Goal: Information Seeking & Learning: Learn about a topic

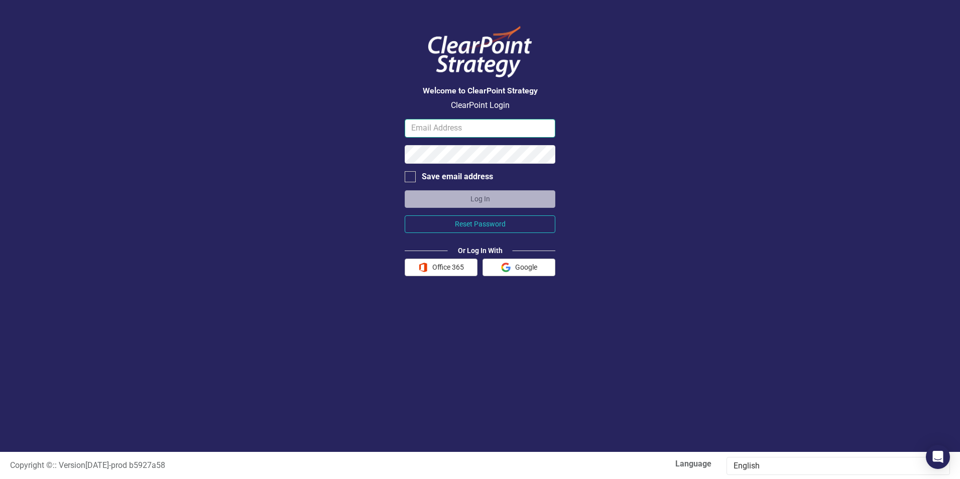
type input "[EMAIL_ADDRESS][PERSON_NAME][DOMAIN_NAME]"
click at [473, 194] on button "Log In" at bounding box center [480, 199] width 151 height 18
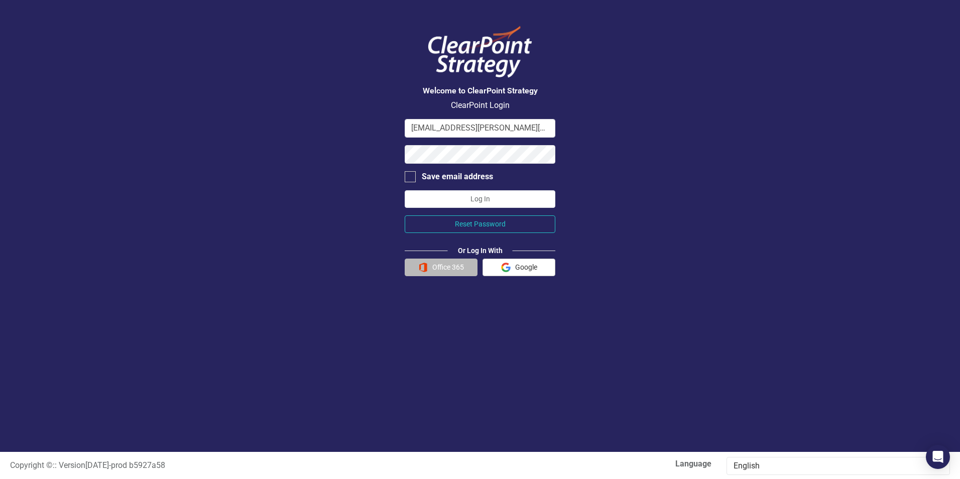
click at [458, 262] on button "Office 365" at bounding box center [441, 268] width 73 height 18
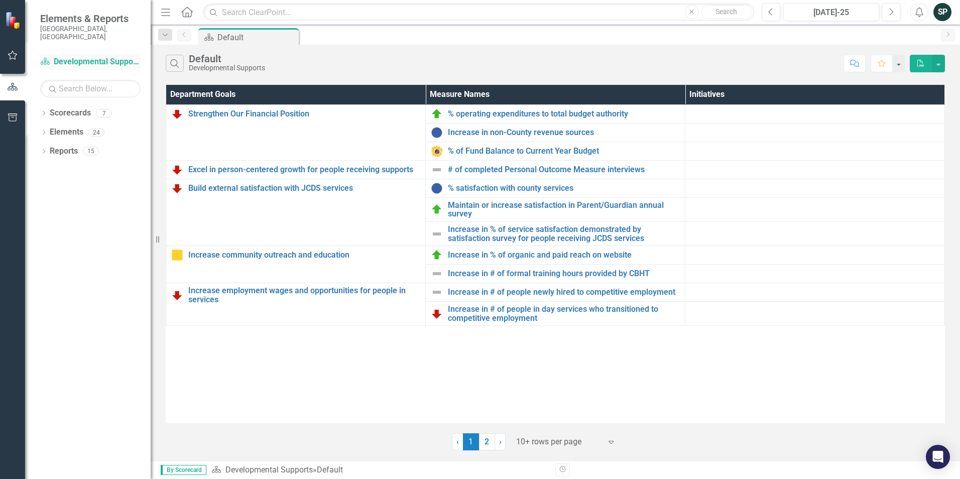
click at [87, 58] on link "Scorecard Developmental Supports" at bounding box center [90, 62] width 100 height 12
click at [493, 437] on link "2" at bounding box center [487, 442] width 16 height 17
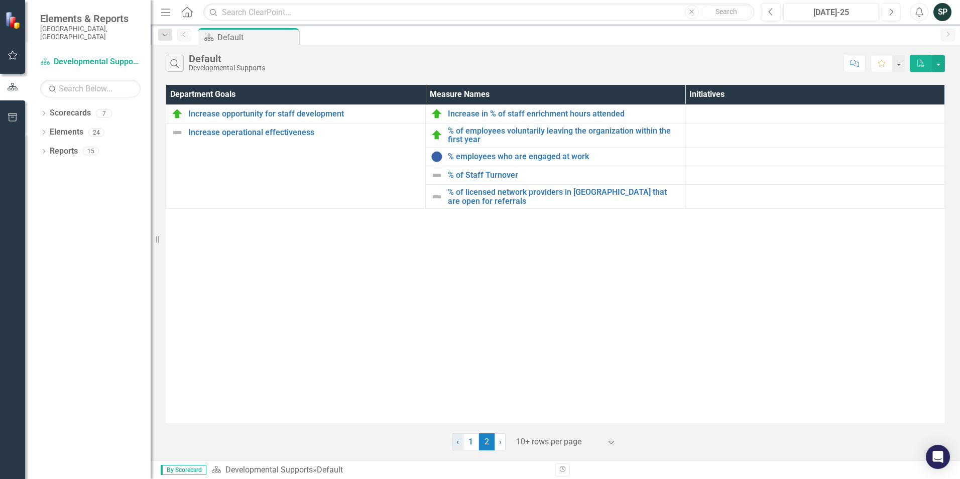
click at [461, 438] on link "‹ Previous" at bounding box center [458, 442] width 12 height 17
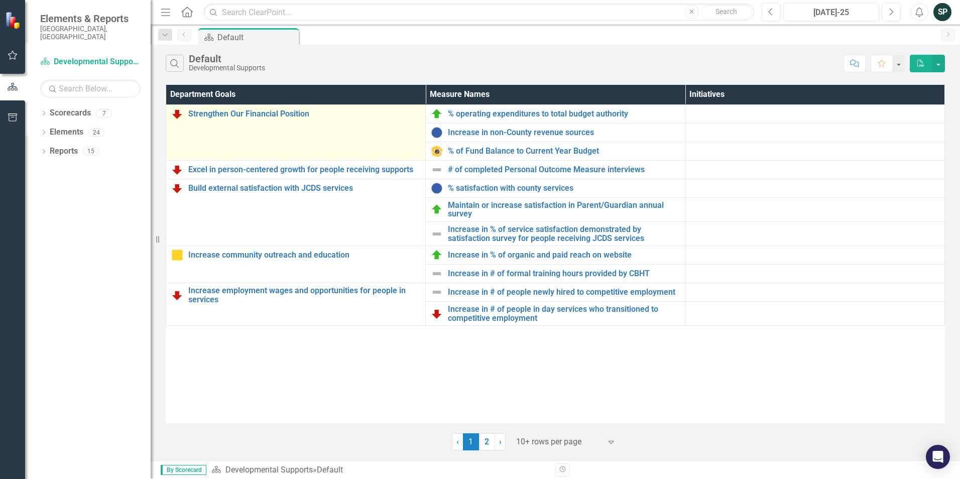
click at [265, 126] on td "Strengthen Our Financial Position Link Open Element" at bounding box center [296, 132] width 260 height 56
click at [267, 112] on link "Strengthen Our Financial Position" at bounding box center [304, 114] width 232 height 9
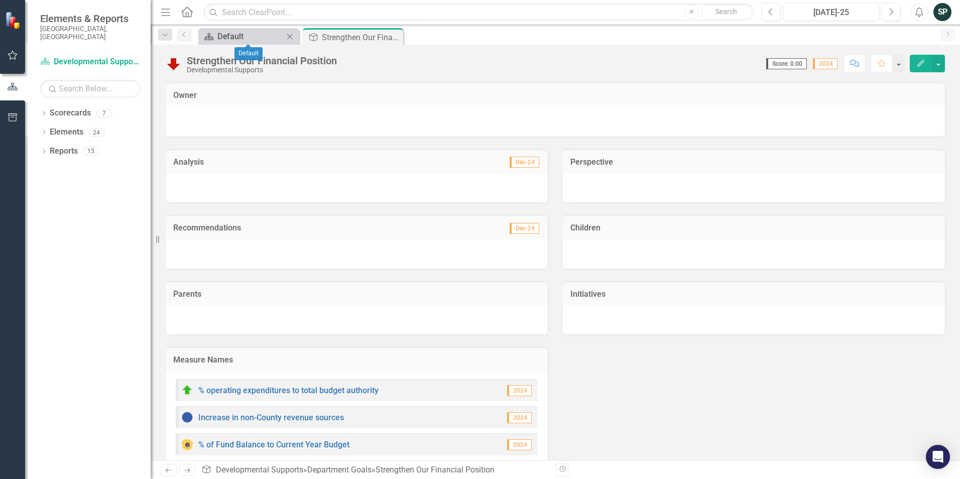
click at [239, 42] on div "Default" at bounding box center [251, 36] width 66 height 13
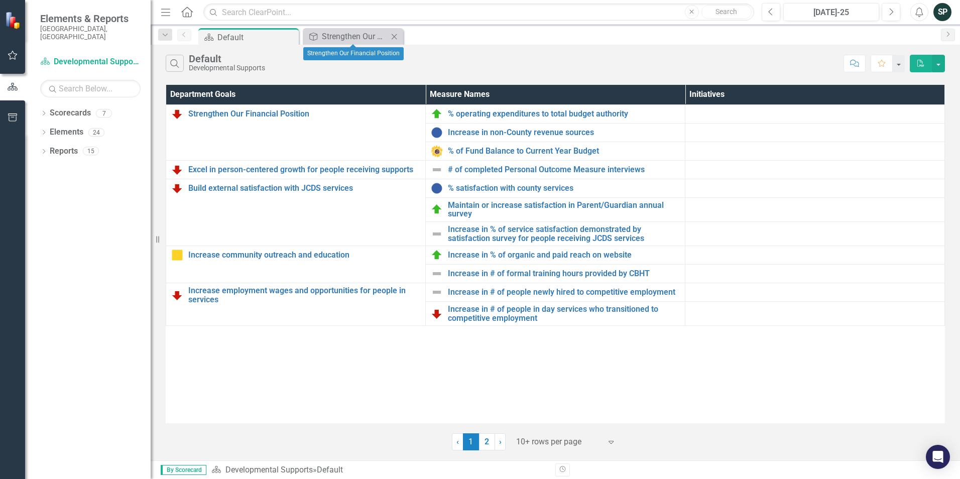
click at [393, 33] on icon "Close" at bounding box center [394, 37] width 10 height 8
click at [79, 108] on link "Scorecards" at bounding box center [70, 114] width 41 height 12
click at [45, 112] on icon "Dropdown" at bounding box center [43, 115] width 7 height 6
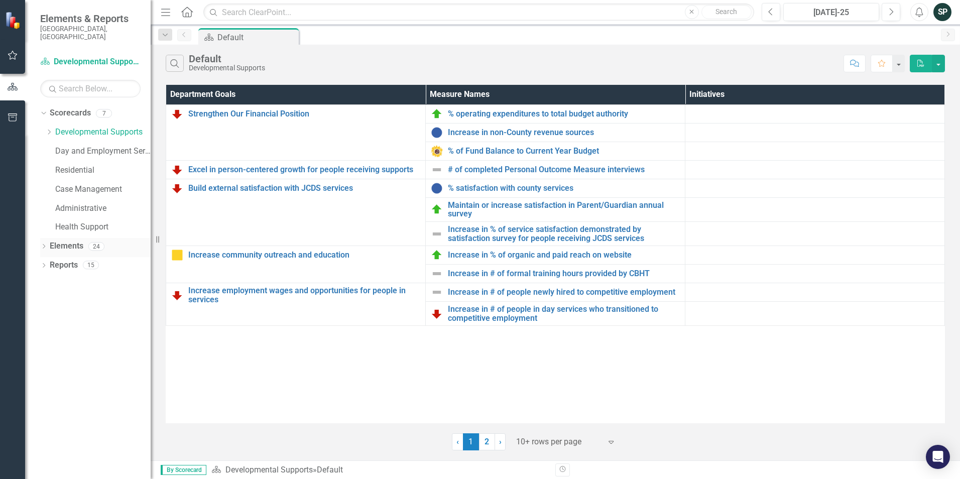
click at [46, 245] on icon "Dropdown" at bounding box center [43, 248] width 7 height 6
click at [44, 340] on icon "Dropdown" at bounding box center [43, 343] width 7 height 6
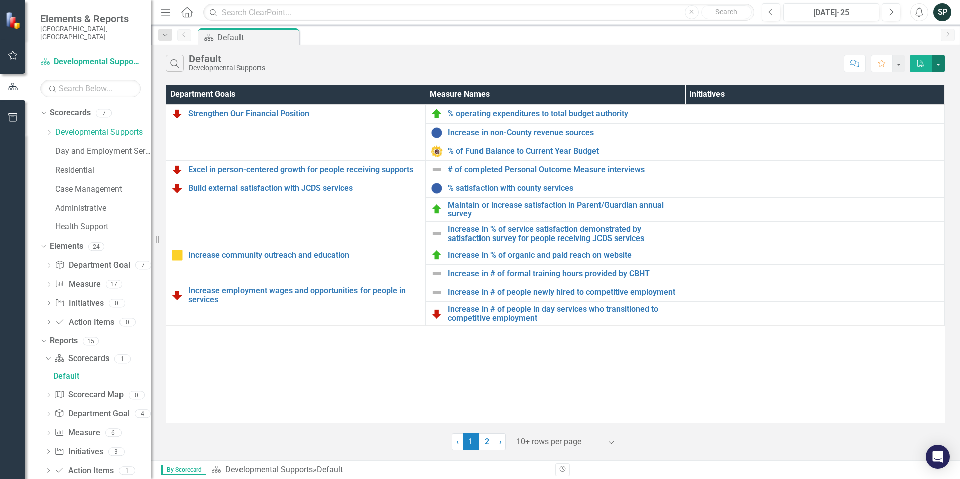
click at [940, 62] on button "button" at bounding box center [938, 64] width 13 height 18
click at [902, 63] on button "button" at bounding box center [898, 64] width 13 height 18
click at [703, 64] on div "Search Default Developmental Supports" at bounding box center [502, 63] width 673 height 17
click at [62, 241] on link "Elements" at bounding box center [67, 247] width 34 height 12
click at [85, 260] on link "Department Goal Department Goal" at bounding box center [92, 266] width 75 height 12
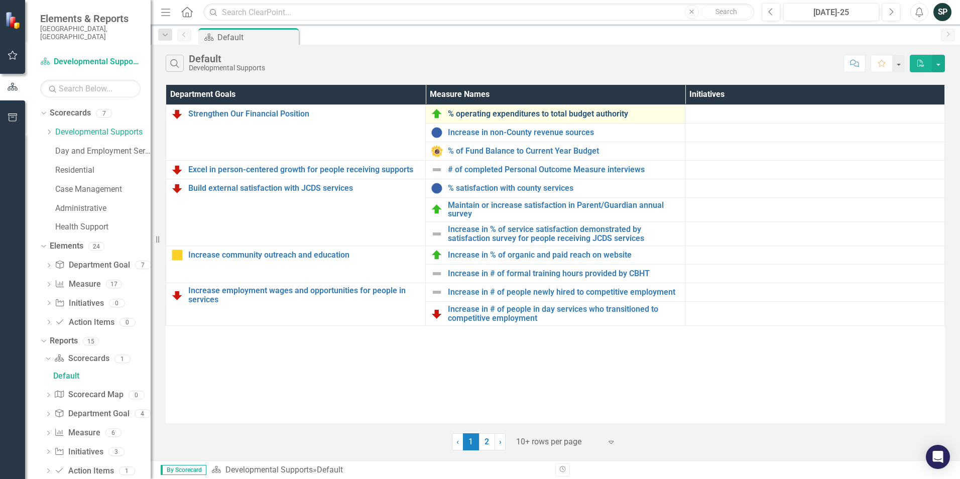
click at [476, 114] on link "% operating expenditures to total budget authority" at bounding box center [564, 114] width 232 height 9
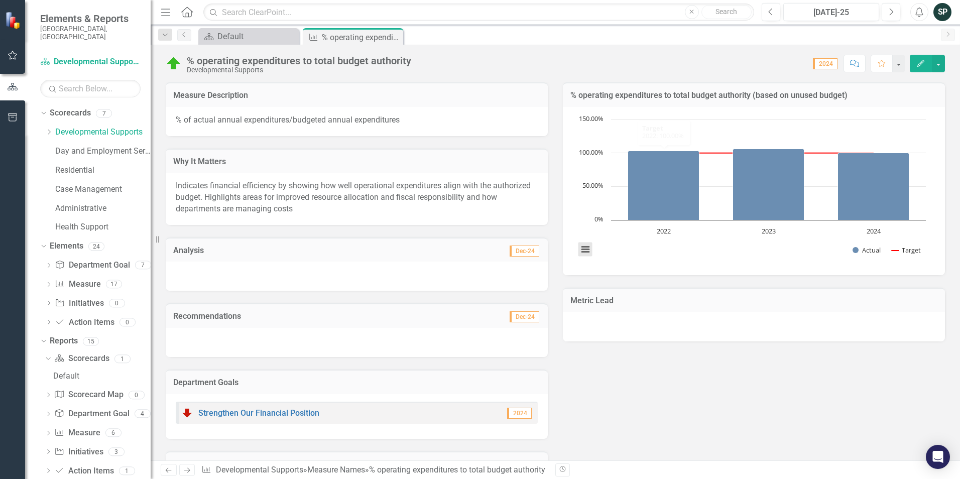
click at [579, 244] on button "View chart menu, Chart" at bounding box center [586, 250] width 14 height 14
click at [575, 244] on div "Download PNG image Download JPEG image Download PDF document Download SVG vecto…" at bounding box center [627, 207] width 127 height 98
click at [235, 38] on div "Default" at bounding box center [251, 36] width 66 height 13
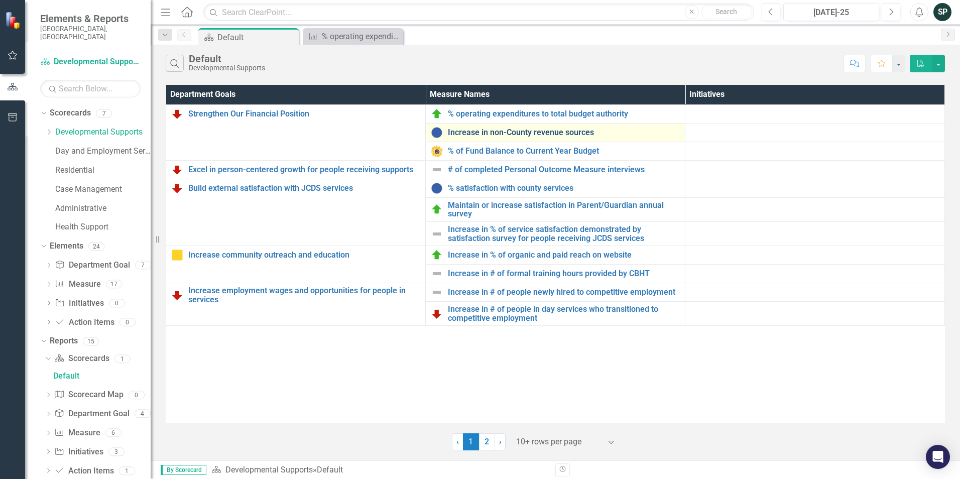
click at [489, 130] on link "Increase in non-County revenue sources" at bounding box center [564, 132] width 232 height 9
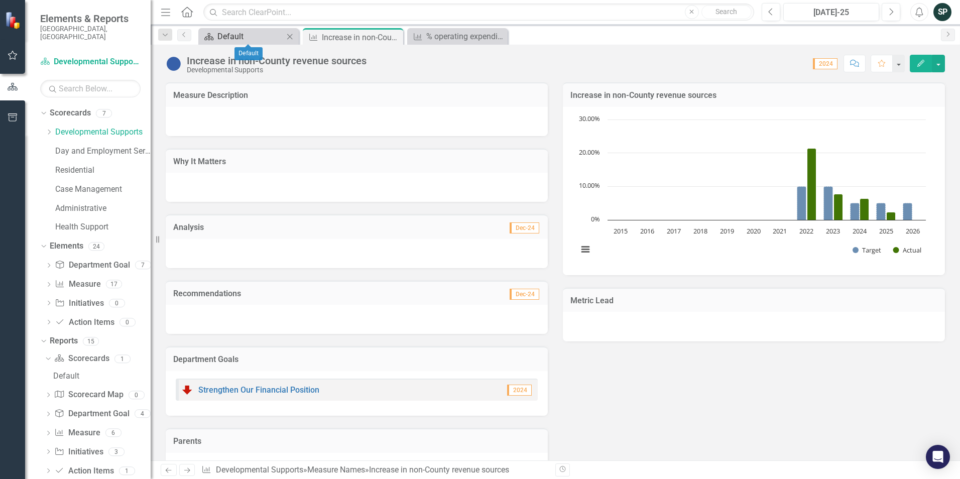
click at [220, 36] on div "Default" at bounding box center [251, 36] width 66 height 13
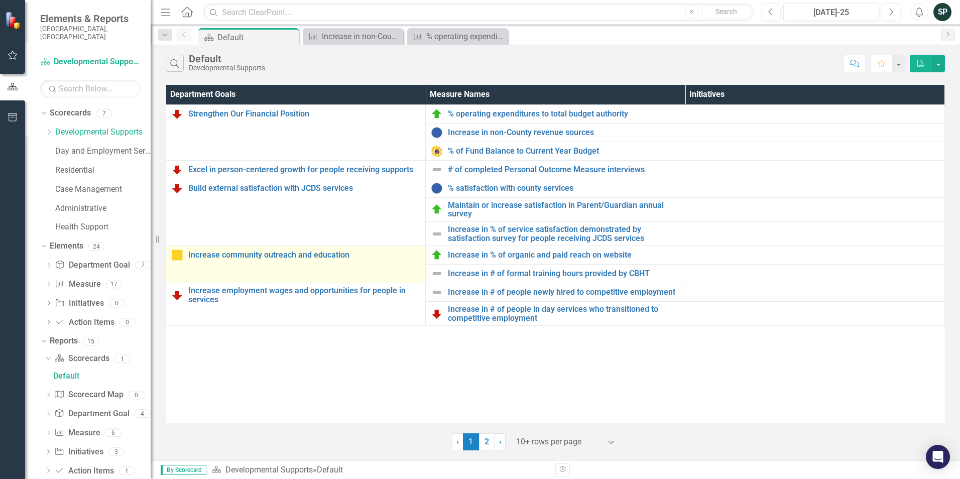
click at [272, 267] on td "Increase community outreach and education Link Open Element" at bounding box center [296, 264] width 260 height 37
click at [288, 252] on link "Increase community outreach and education" at bounding box center [304, 255] width 232 height 9
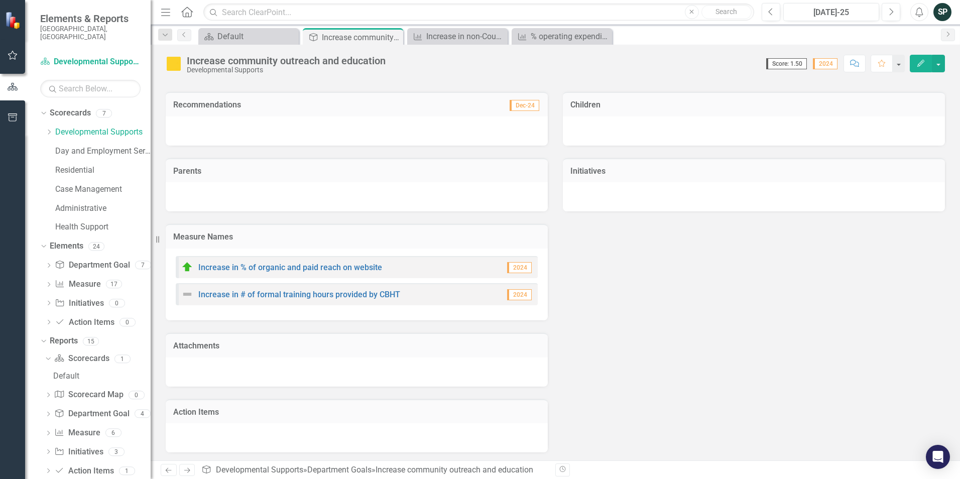
scroll to position [125, 0]
click at [297, 263] on link "Increase in % of organic and paid reach on website" at bounding box center [290, 266] width 184 height 10
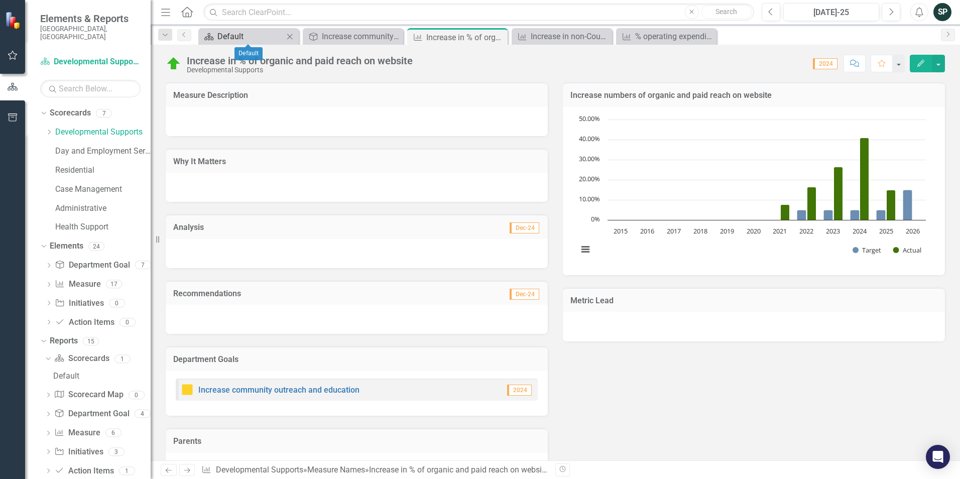
click at [221, 33] on div "Default" at bounding box center [251, 36] width 66 height 13
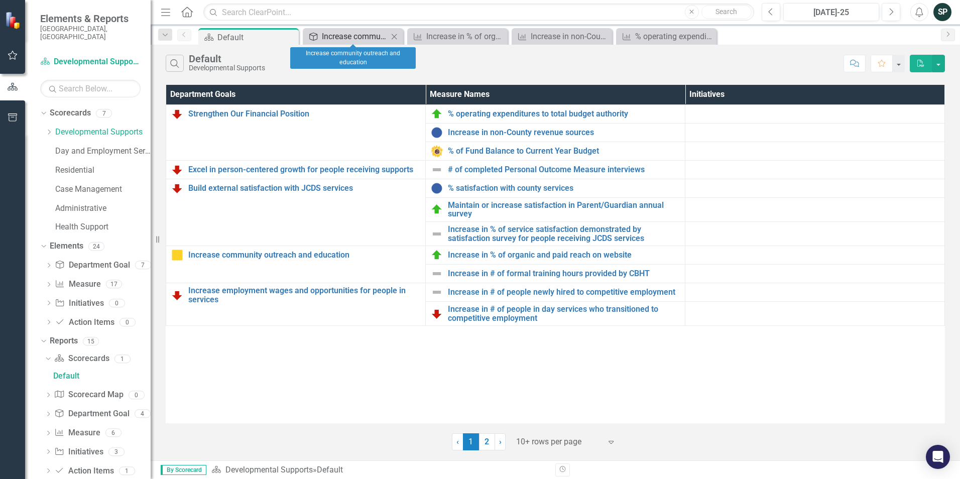
click at [373, 36] on div "Increase community outreach and education" at bounding box center [355, 36] width 66 height 13
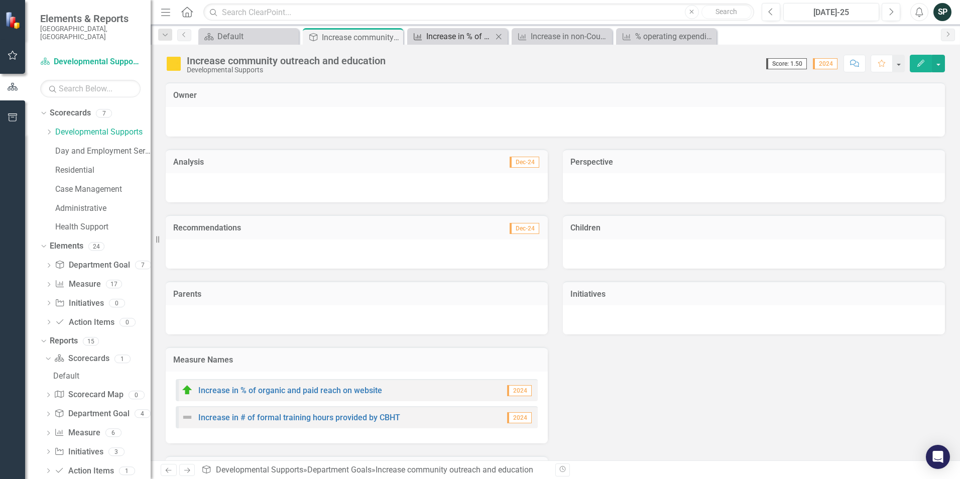
click at [427, 36] on div "Increase in % of organic and paid reach on website" at bounding box center [459, 36] width 66 height 13
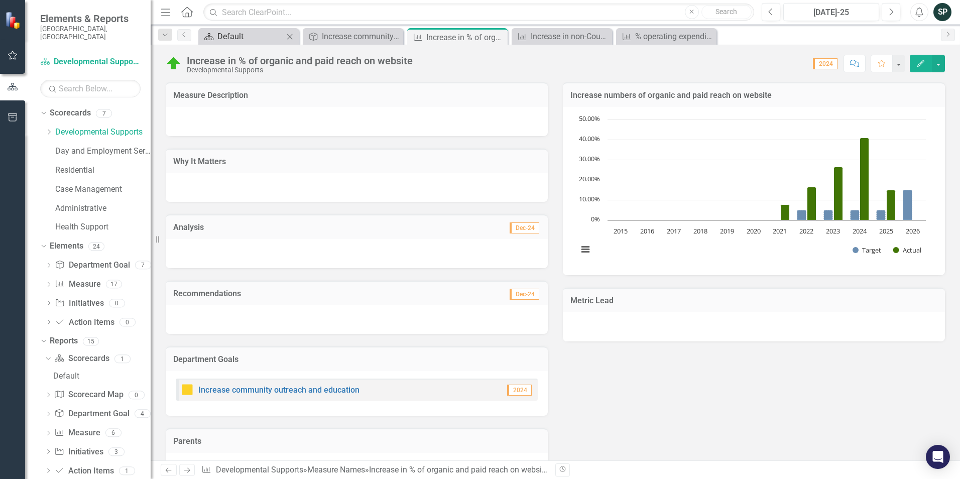
click at [261, 32] on div "Default" at bounding box center [251, 36] width 66 height 13
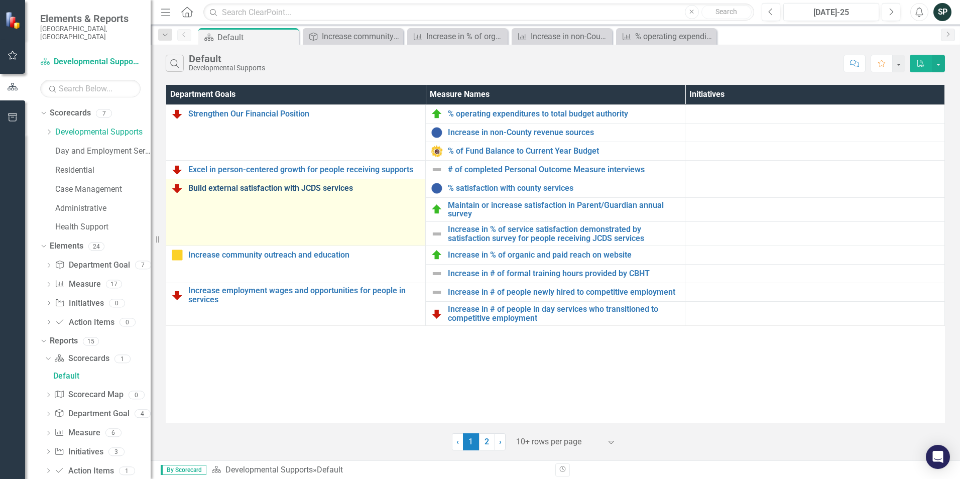
click at [266, 190] on link "Build external satisfaction with JCDS services" at bounding box center [304, 188] width 232 height 9
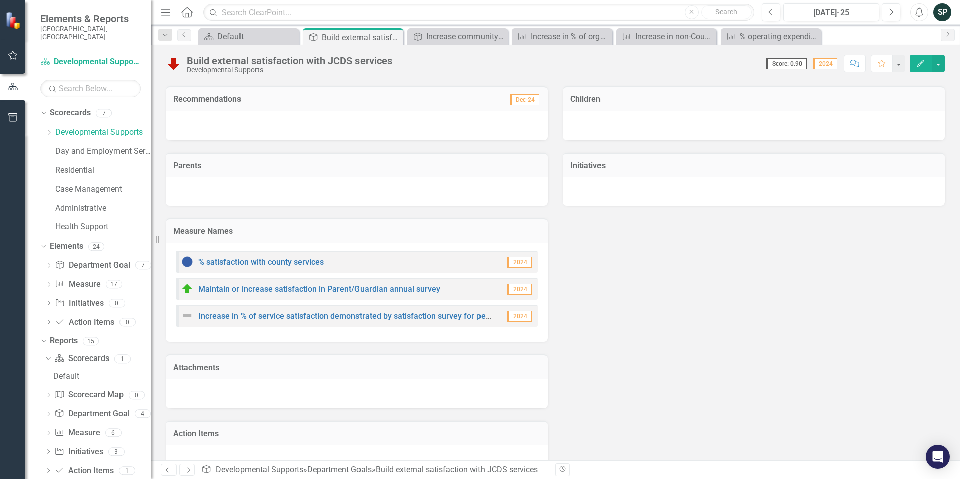
scroll to position [152, 0]
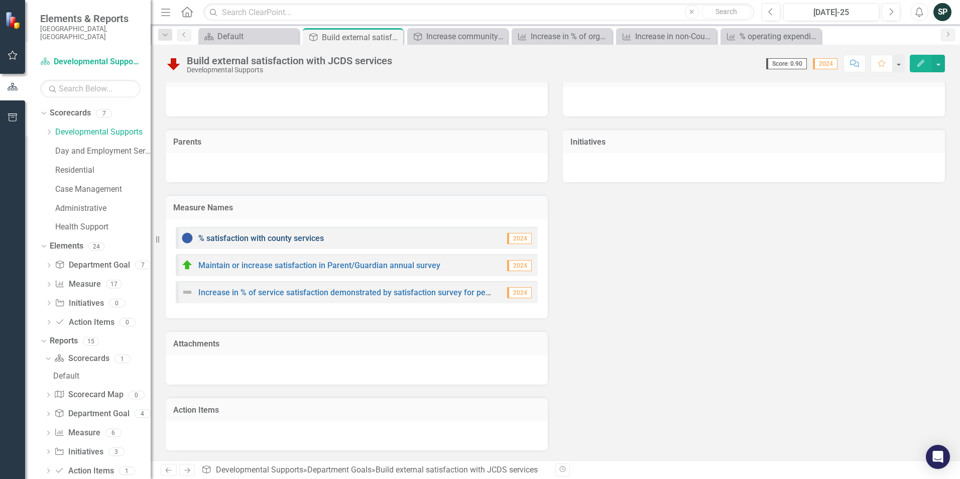
click at [281, 239] on link "% satisfaction with county services" at bounding box center [261, 239] width 126 height 10
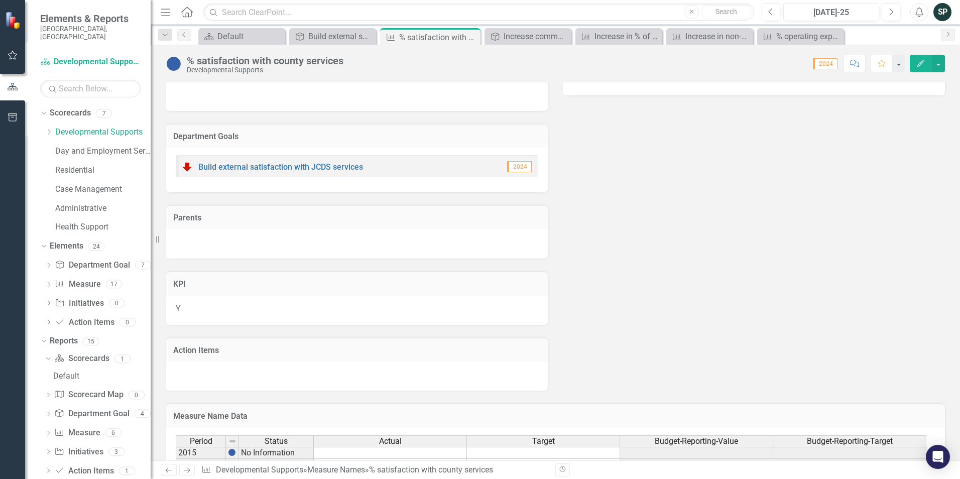
scroll to position [146, 0]
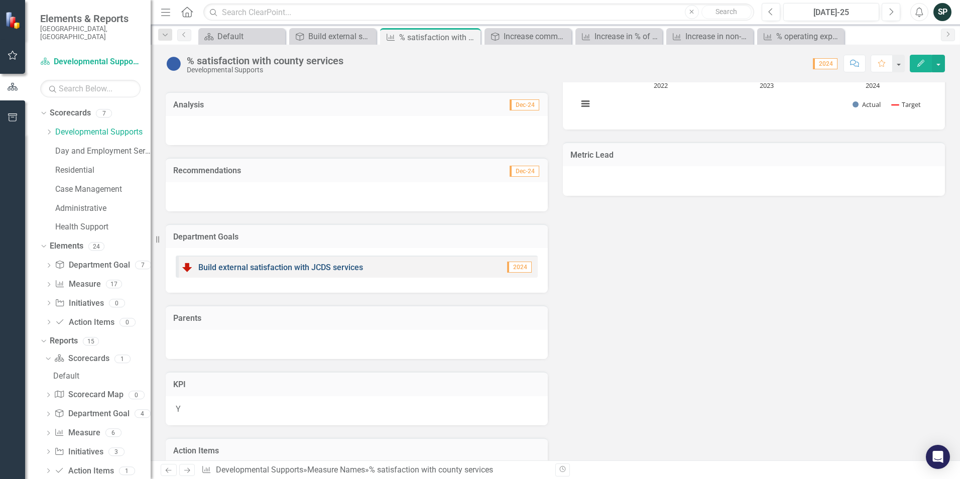
click at [304, 266] on link "Build external satisfaction with JCDS services" at bounding box center [280, 268] width 165 height 10
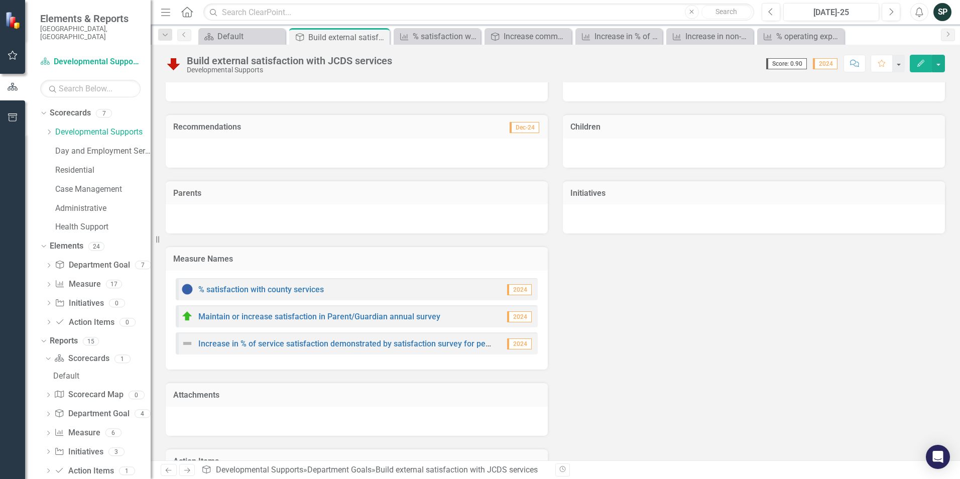
scroll to position [152, 0]
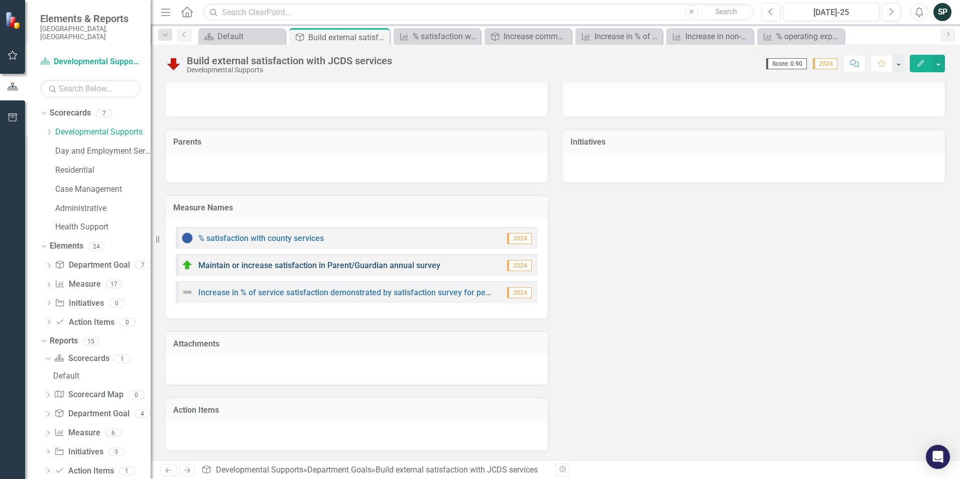
click at [289, 264] on link "Maintain or increase satisfaction in Parent/Guardian annual survey" at bounding box center [319, 266] width 242 height 10
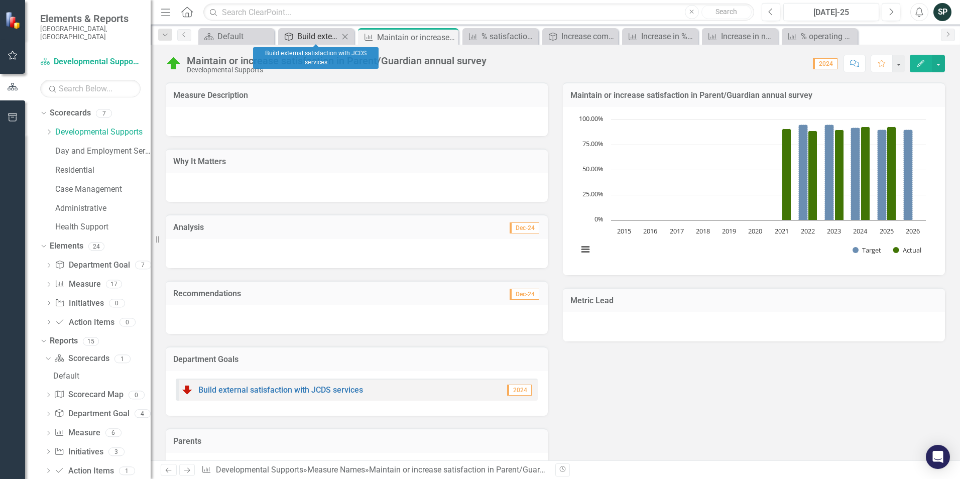
click at [317, 37] on div "Build external satisfaction with JCDS services" at bounding box center [318, 36] width 42 height 13
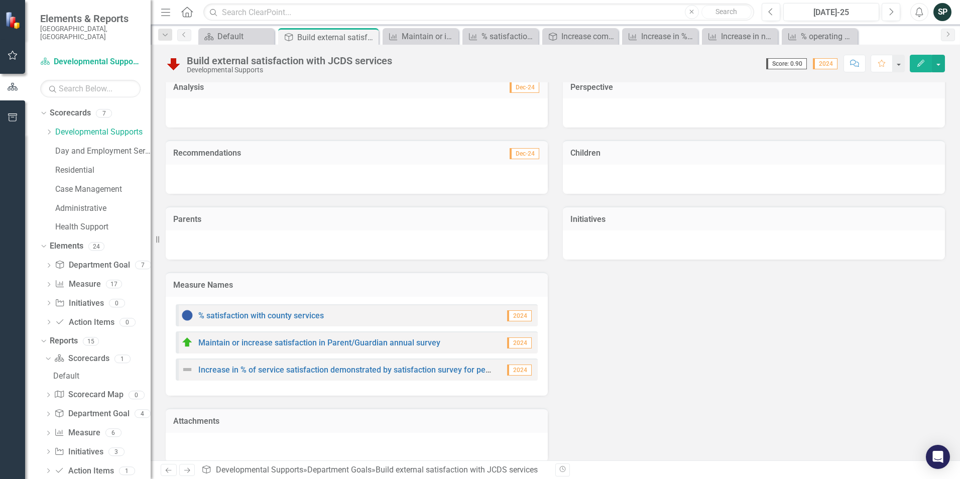
scroll to position [100, 0]
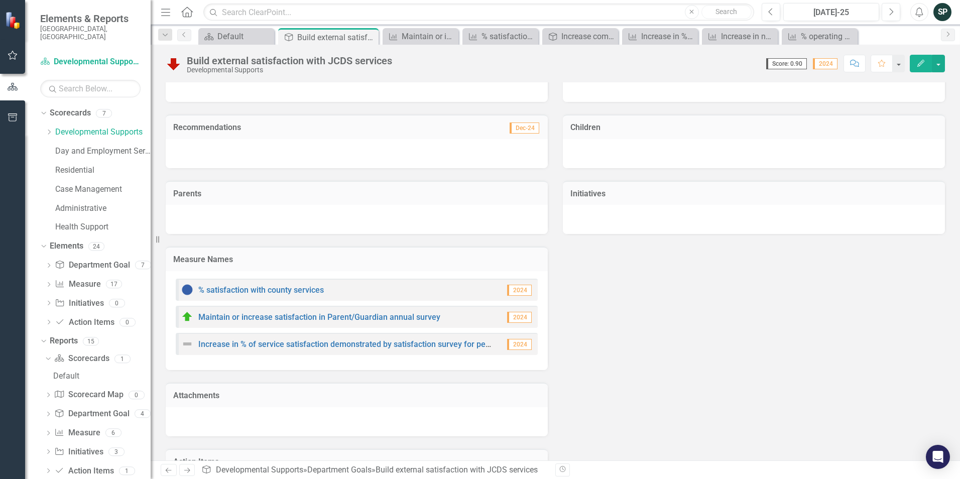
click at [382, 340] on div "Increase in % of service satisfaction demonstrated by satisfaction survey for p…" at bounding box center [337, 344] width 313 height 12
click at [384, 346] on link "Increase in % of service satisfaction demonstrated by satisfaction survey for p…" at bounding box center [394, 345] width 392 height 10
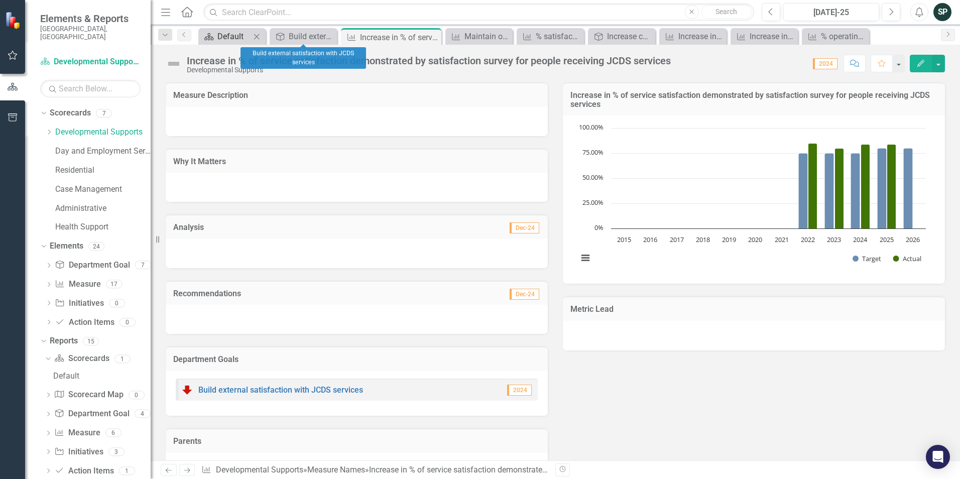
click at [227, 34] on div "Default" at bounding box center [234, 36] width 33 height 13
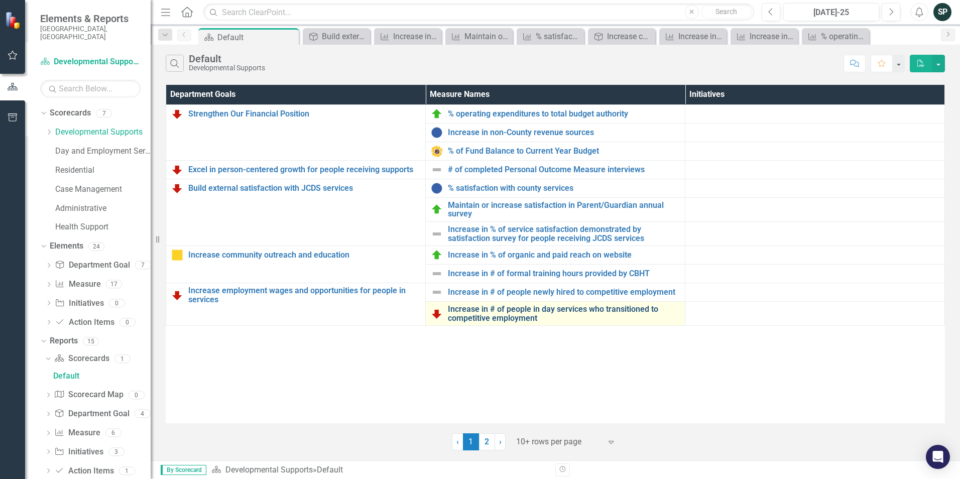
click at [523, 313] on link "Increase in # of people in day services who transitioned to competitive employm…" at bounding box center [564, 314] width 232 height 18
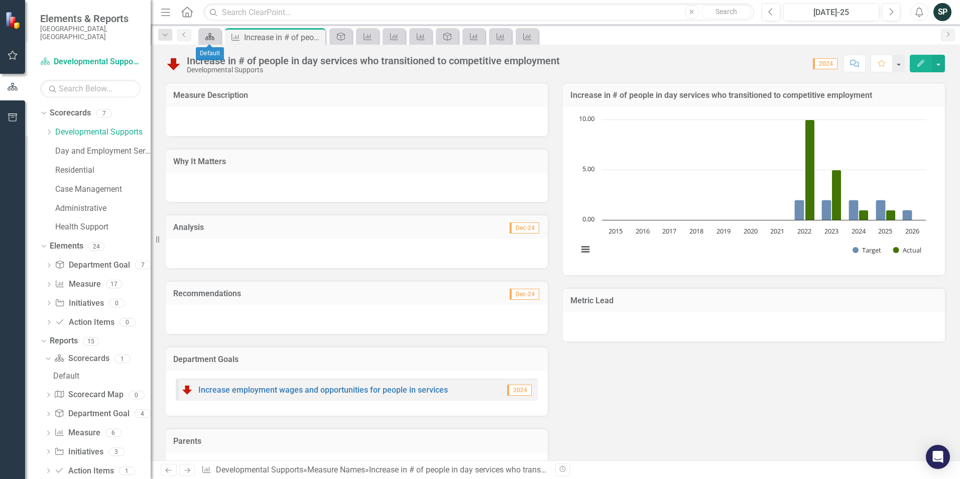
click at [210, 33] on icon at bounding box center [209, 36] width 9 height 7
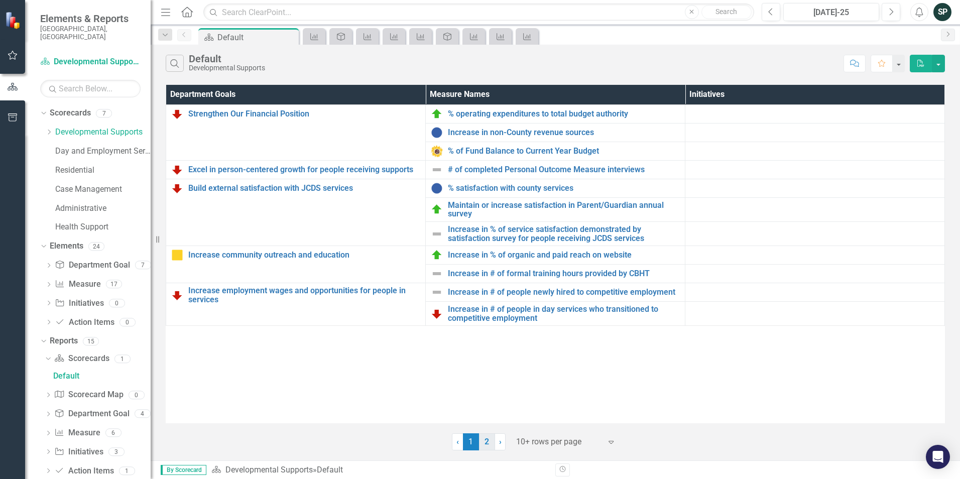
click at [489, 440] on link "2" at bounding box center [487, 442] width 16 height 17
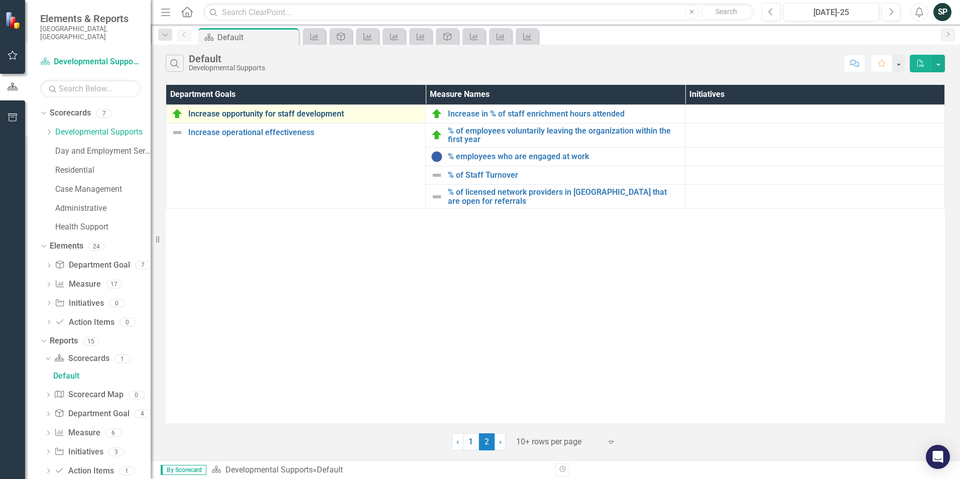
click at [287, 117] on link "Increase opportunity for staff development" at bounding box center [304, 114] width 232 height 9
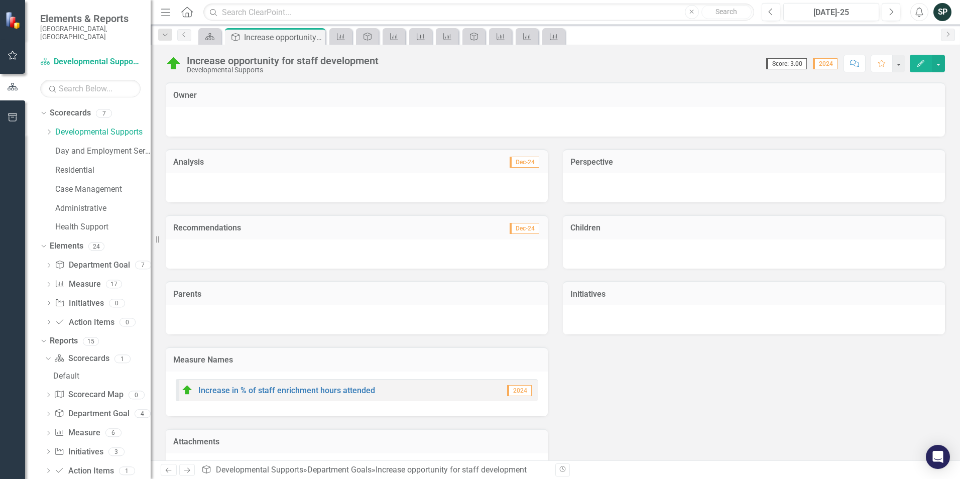
scroll to position [98, 0]
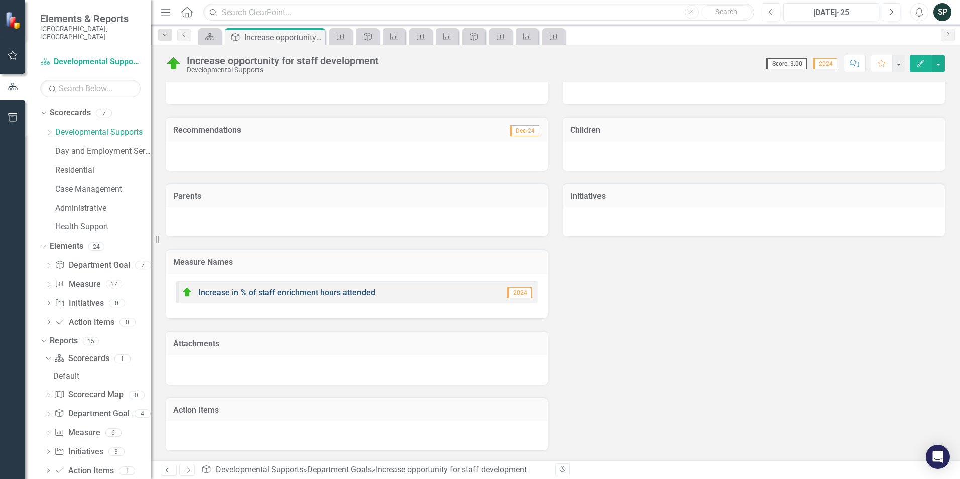
click at [327, 289] on link "Increase in % of staff enrichment hours attended" at bounding box center [286, 293] width 177 height 10
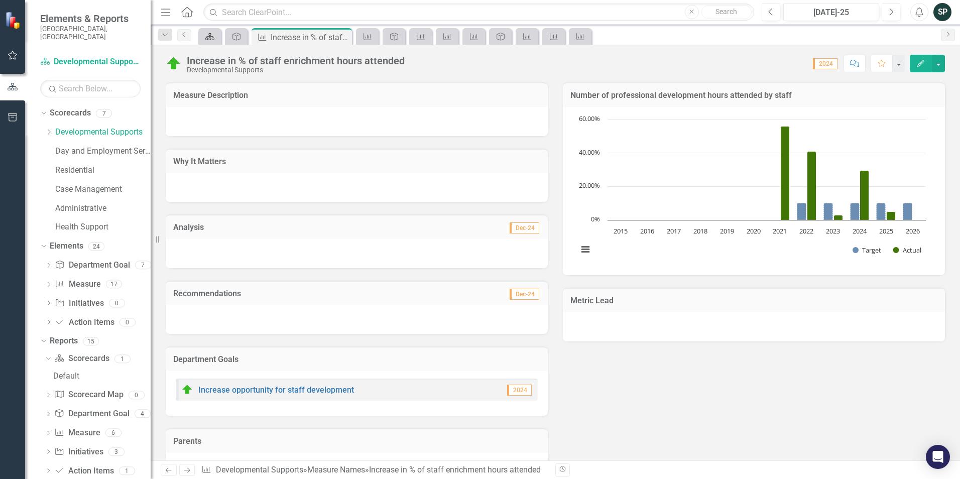
click at [210, 37] on icon at bounding box center [209, 36] width 9 height 7
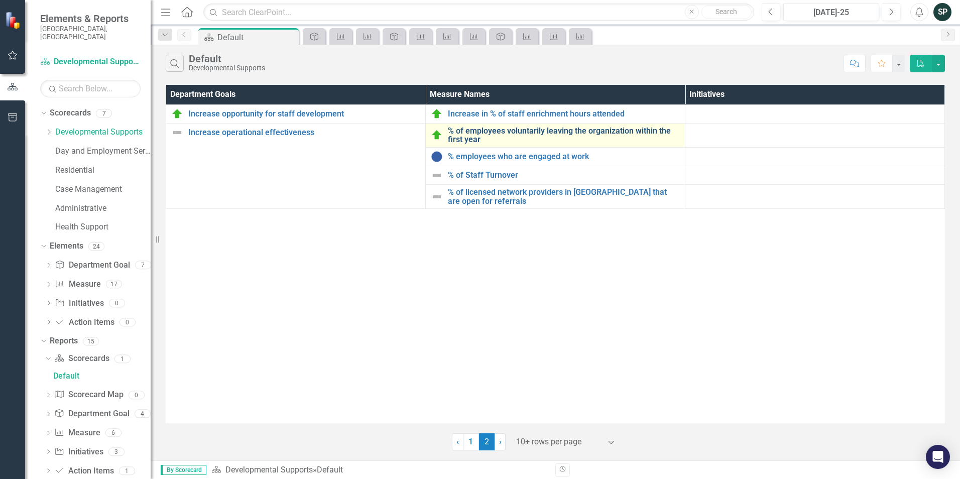
click at [477, 140] on link "% of employees voluntarily leaving the organization within the first year" at bounding box center [564, 136] width 232 height 18
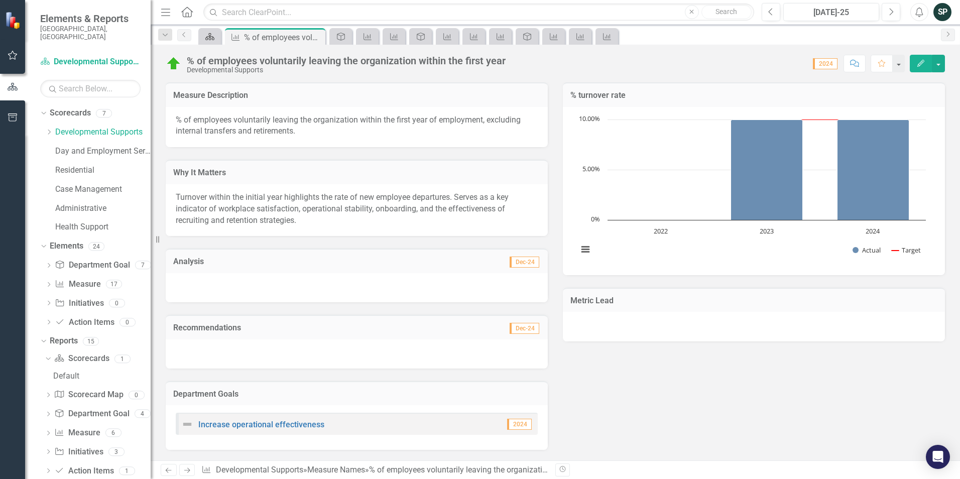
click at [212, 38] on icon "Scorecard" at bounding box center [210, 37] width 10 height 8
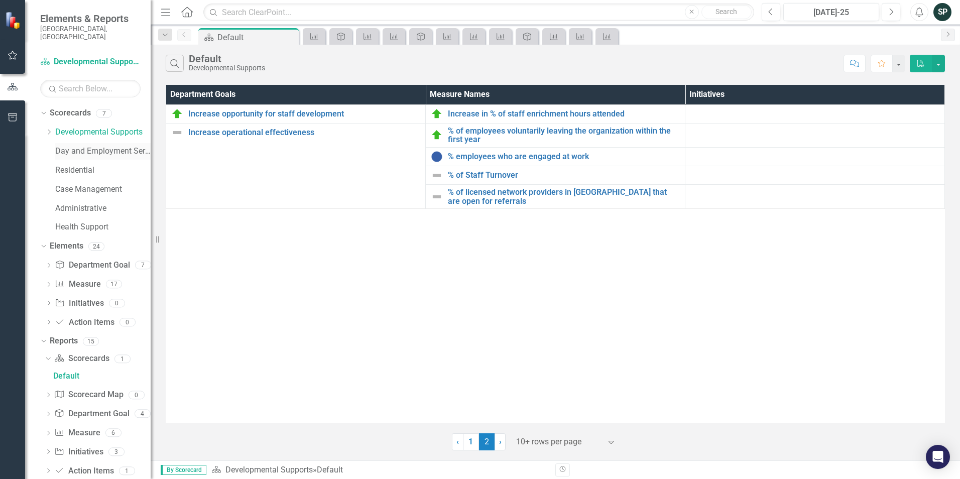
click at [109, 146] on link "Day and Employment Services" at bounding box center [102, 152] width 95 height 12
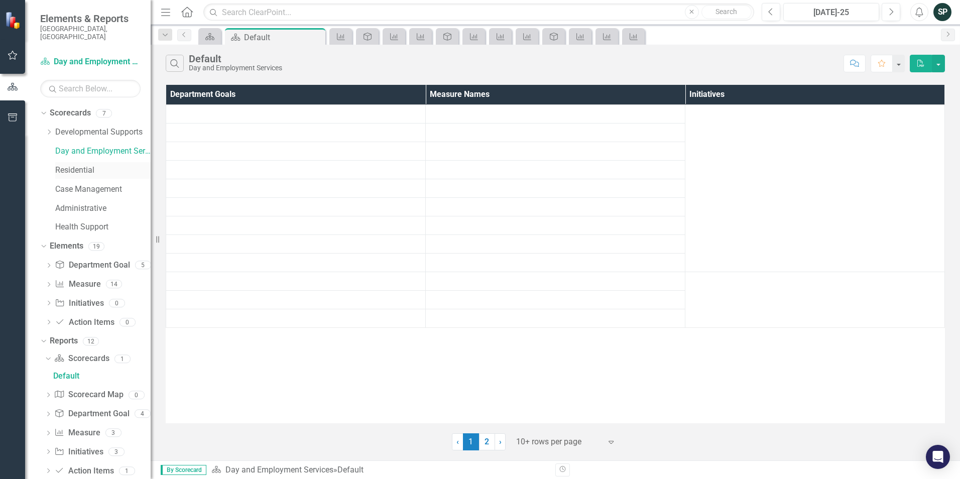
click at [81, 165] on link "Residential" at bounding box center [102, 171] width 95 height 12
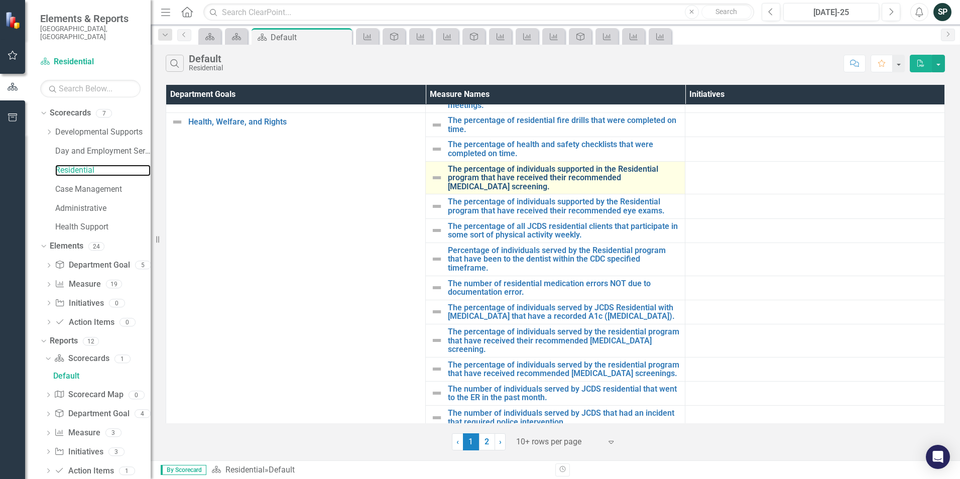
scroll to position [60, 0]
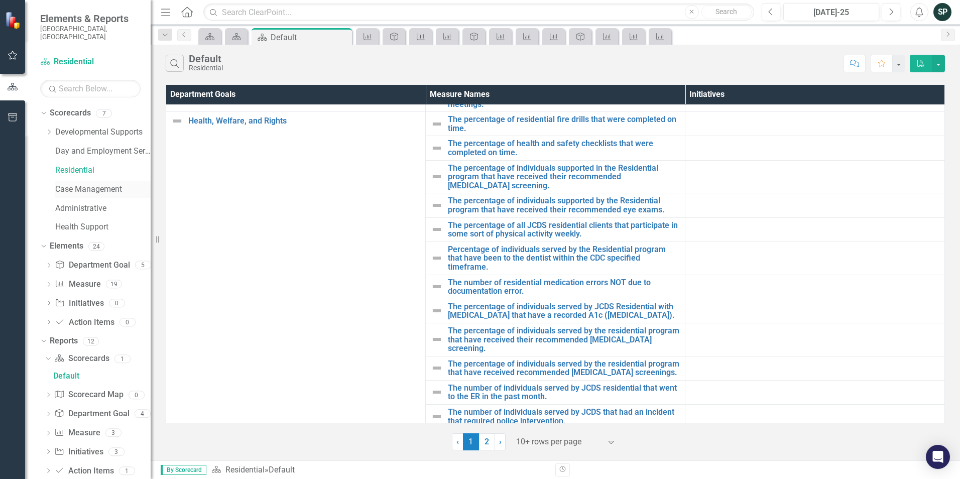
click at [99, 184] on link "Case Management" at bounding box center [102, 190] width 95 height 12
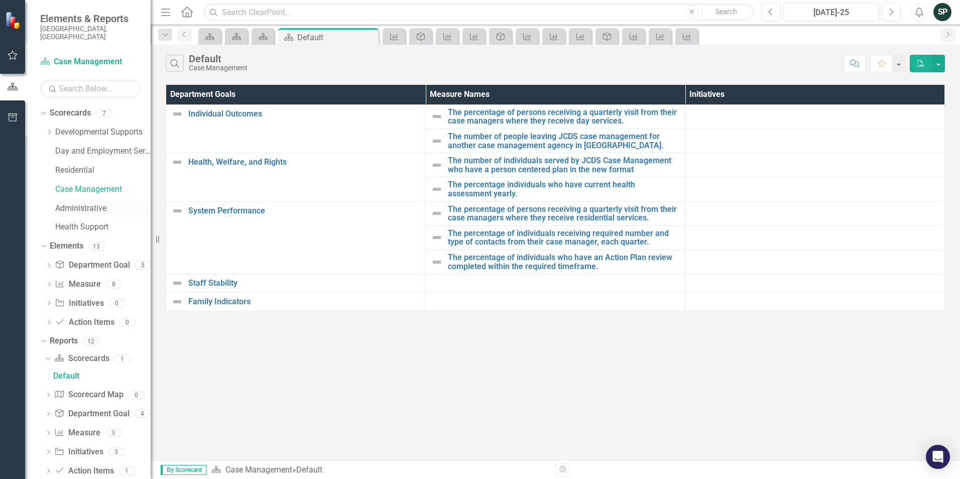
click at [94, 203] on link "Administrative" at bounding box center [102, 209] width 95 height 12
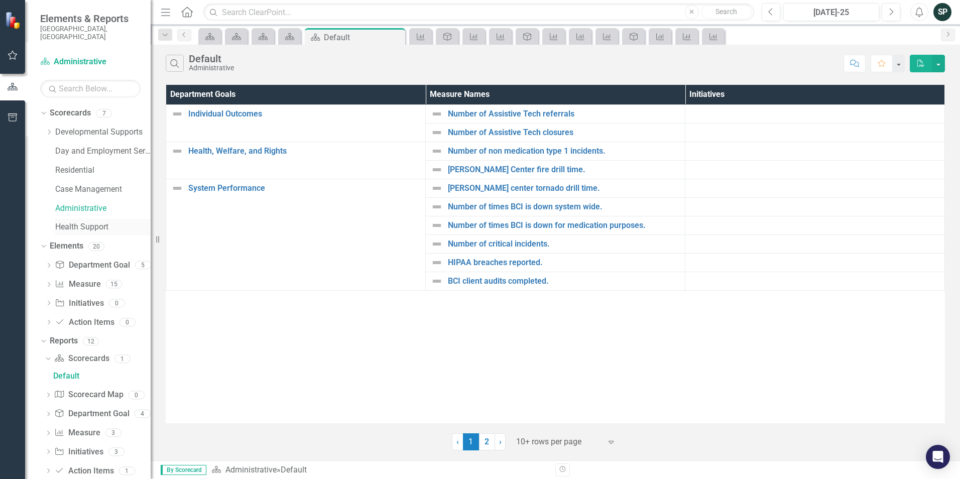
click at [91, 222] on link "Health Support" at bounding box center [102, 228] width 95 height 12
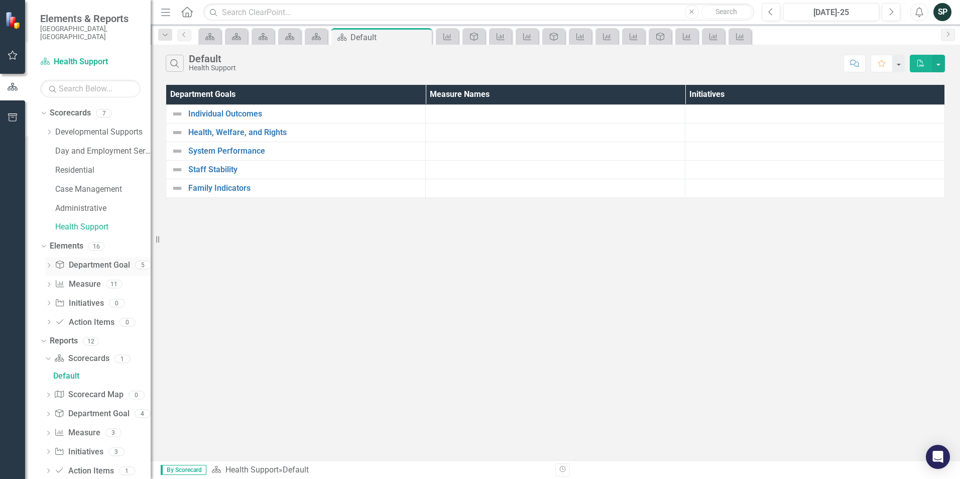
click at [86, 260] on link "Department Goal Department Goal" at bounding box center [92, 266] width 75 height 12
click at [43, 243] on icon "Dropdown" at bounding box center [43, 246] width 6 height 7
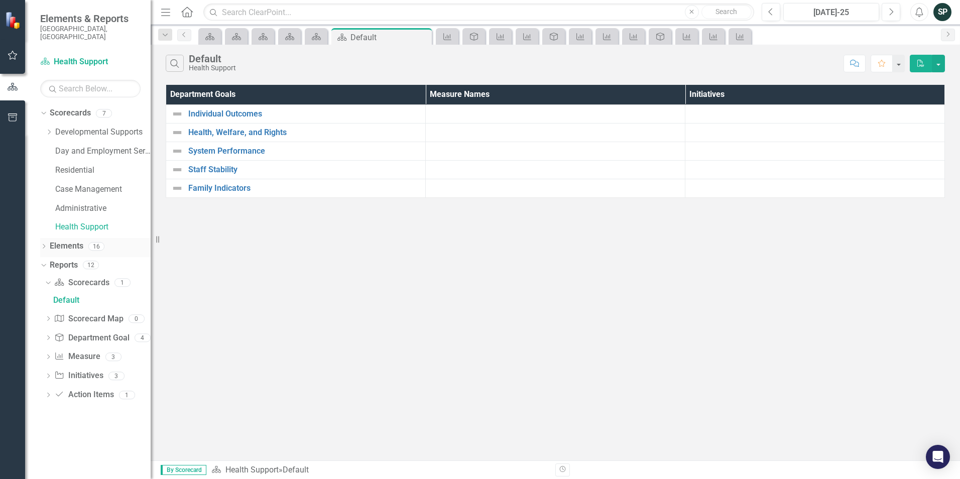
click at [43, 245] on icon "Dropdown" at bounding box center [43, 248] width 7 height 6
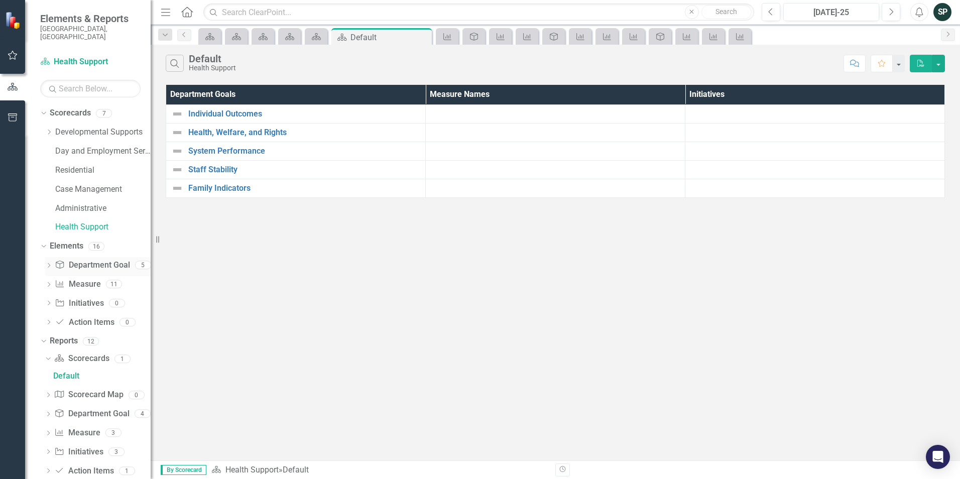
click at [82, 260] on link "Department Goal Department Goal" at bounding box center [92, 266] width 75 height 12
click at [124, 260] on link "Department Goal Department Goal" at bounding box center [92, 266] width 75 height 12
click at [79, 298] on link "Initiative Initiatives" at bounding box center [79, 304] width 49 height 12
click at [78, 317] on link "Action Item Action Items" at bounding box center [84, 323] width 59 height 12
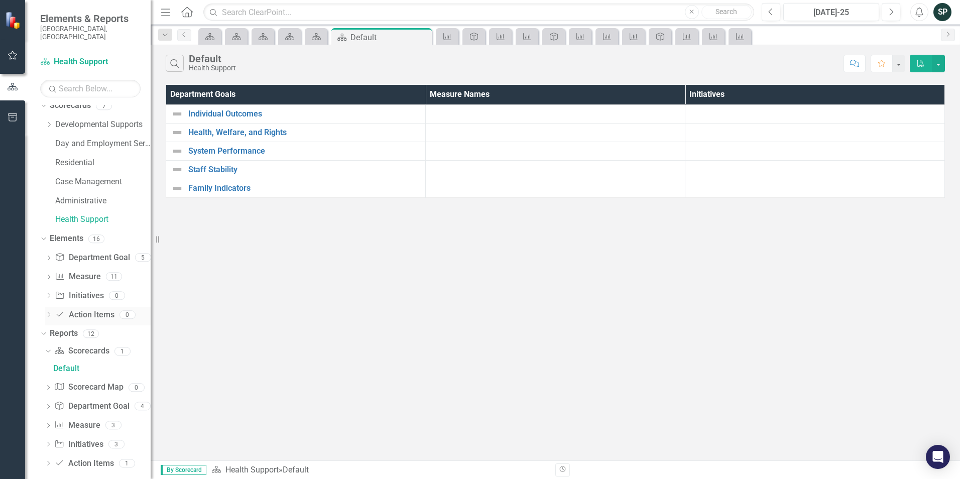
scroll to position [10, 0]
click at [45, 328] on icon "Dropdown" at bounding box center [43, 331] width 6 height 7
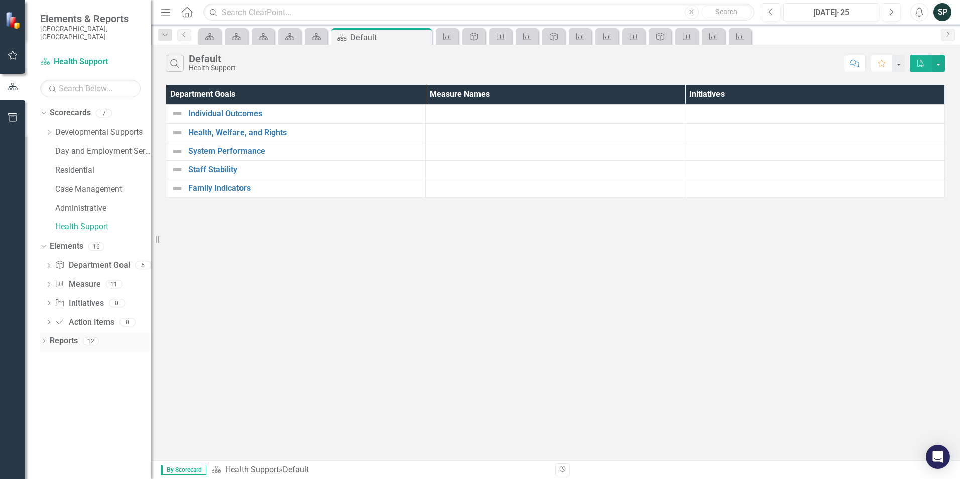
scroll to position [0, 0]
click at [47, 339] on div "Dropdown Reports 12" at bounding box center [95, 342] width 111 height 19
click at [44, 340] on icon "Dropdown" at bounding box center [43, 343] width 7 height 6
click at [96, 356] on link "Scorecard Scorecards" at bounding box center [81, 359] width 55 height 12
click at [92, 353] on link "Scorecard Scorecards" at bounding box center [81, 359] width 55 height 12
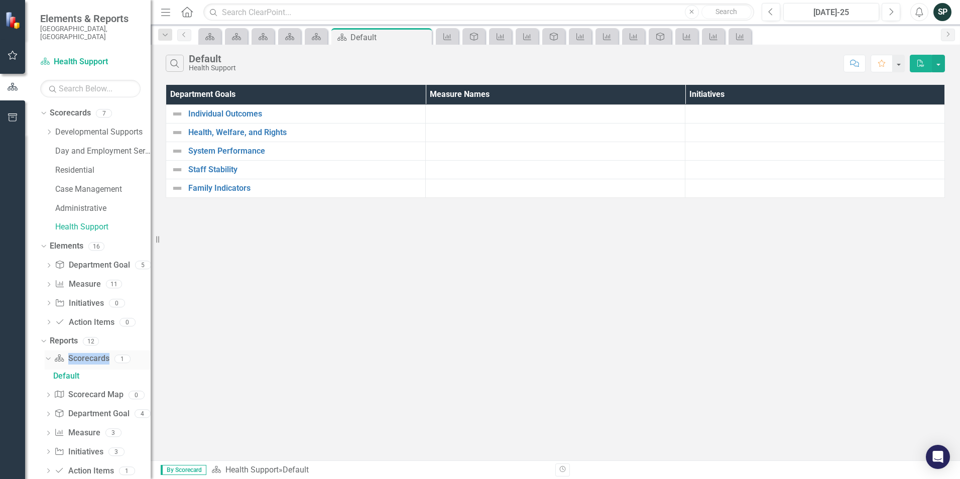
click at [92, 353] on link "Scorecard Scorecards" at bounding box center [81, 359] width 55 height 12
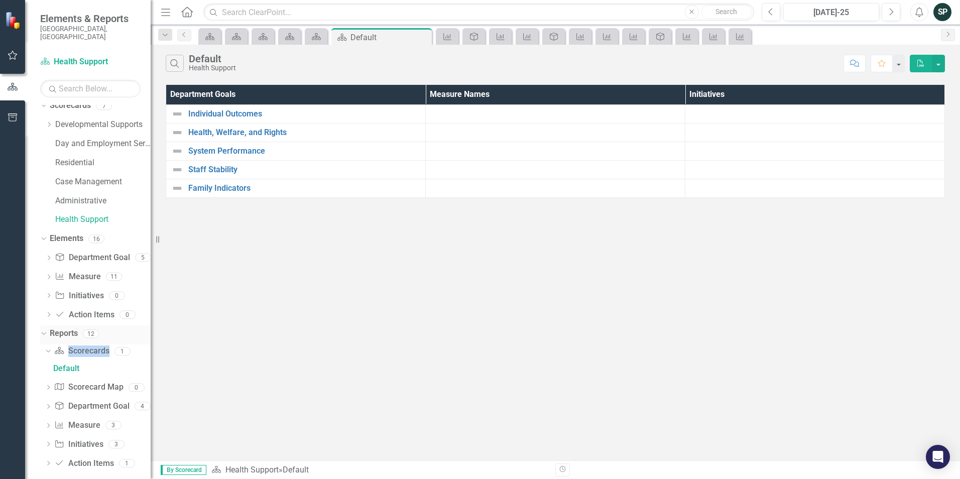
scroll to position [10, 0]
click at [103, 399] on link "Department Goal Department Goal" at bounding box center [91, 405] width 75 height 12
click at [47, 403] on icon "Dropdown" at bounding box center [48, 406] width 7 height 6
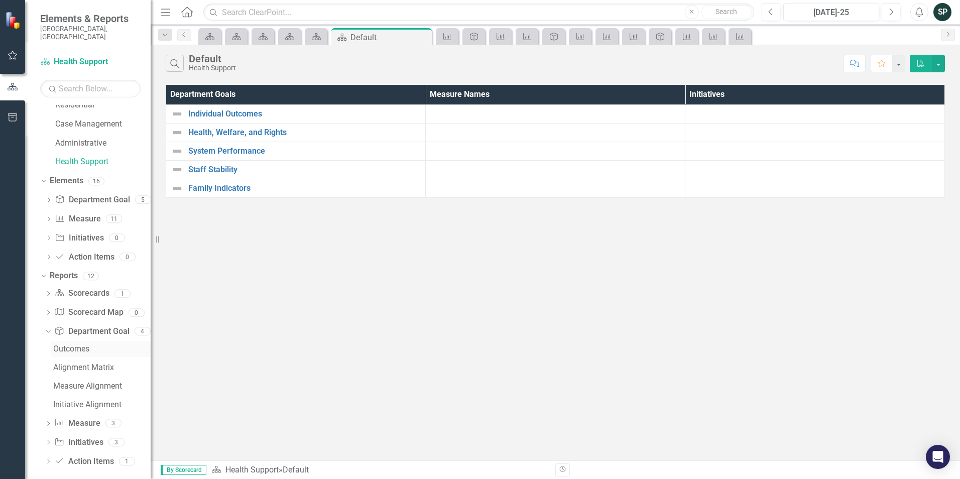
click at [87, 345] on div "Outcomes" at bounding box center [101, 349] width 97 height 9
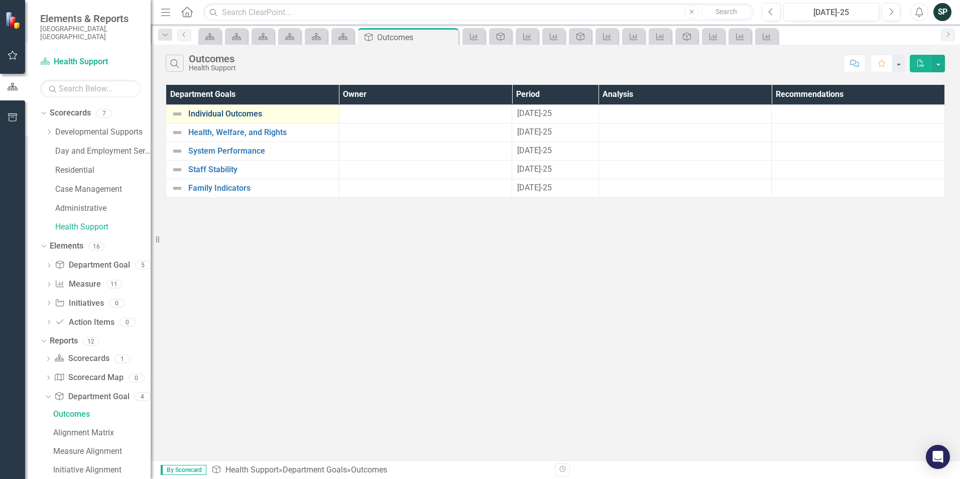
click at [225, 114] on link "Individual Outcomes" at bounding box center [261, 114] width 146 height 9
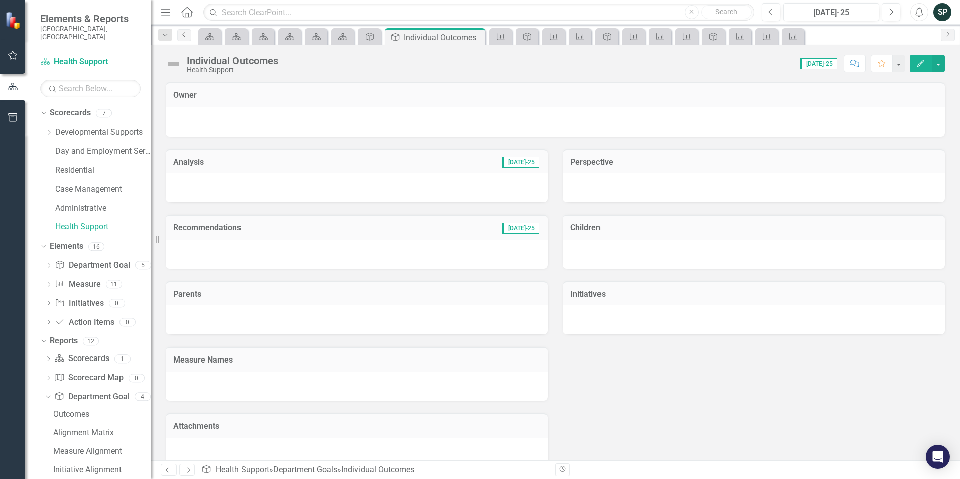
click at [185, 38] on link "Previous" at bounding box center [184, 35] width 14 height 12
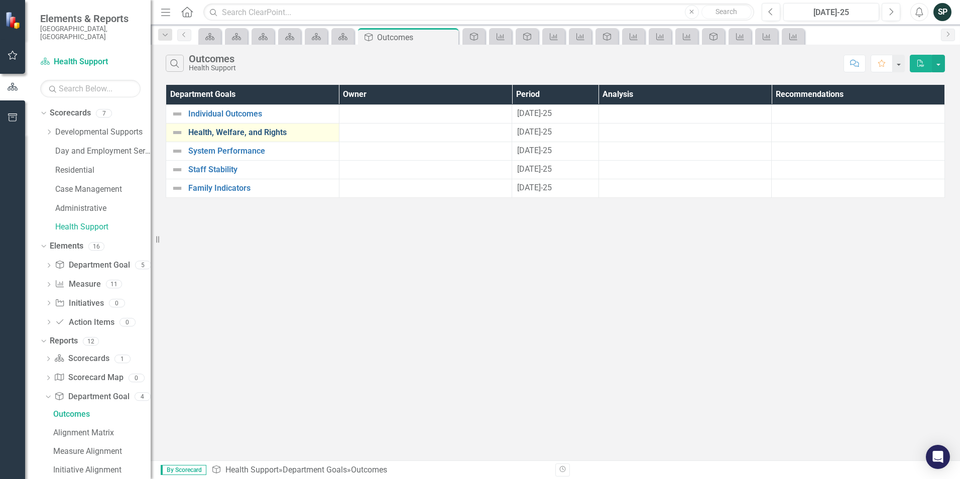
click at [223, 135] on link "Health, Welfare, and Rights" at bounding box center [261, 132] width 146 height 9
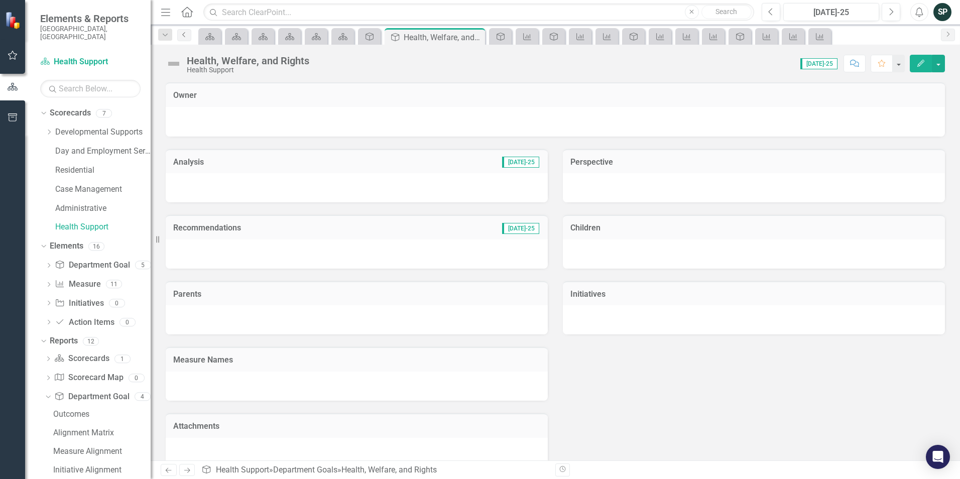
click at [180, 38] on link "Previous" at bounding box center [184, 35] width 14 height 12
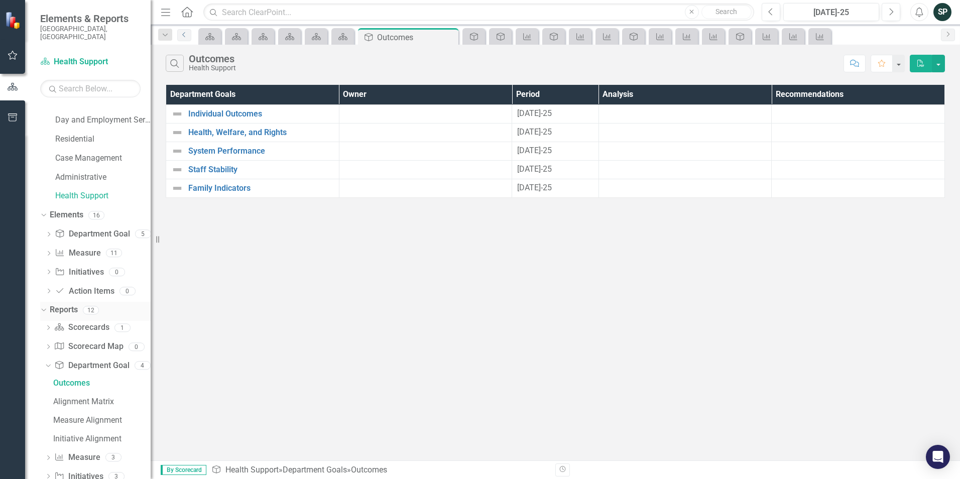
scroll to position [65, 0]
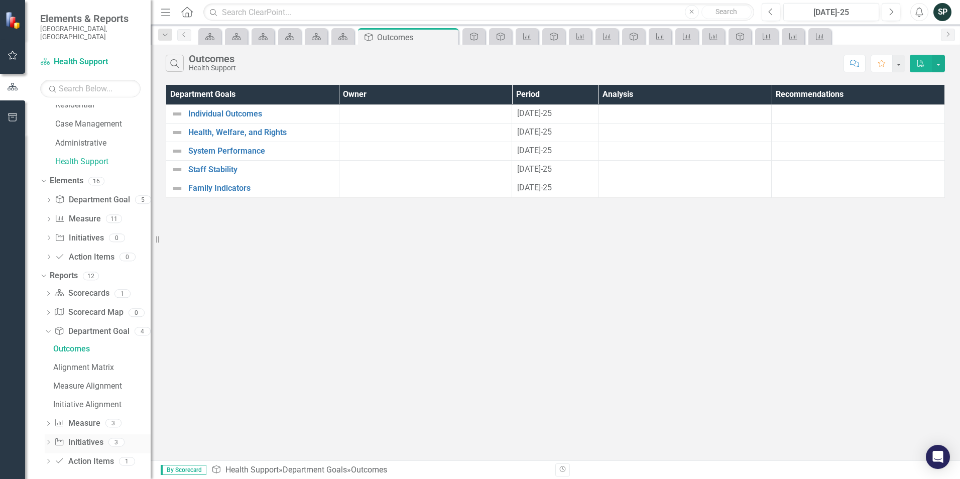
click at [82, 437] on link "Initiative Initiatives" at bounding box center [78, 443] width 49 height 12
click at [279, 398] on div "Search Outcomes Health Support Comment Favorite PDF Department Goals Owner Peri…" at bounding box center [556, 253] width 810 height 416
click at [826, 36] on link "Measure Name" at bounding box center [820, 36] width 18 height 13
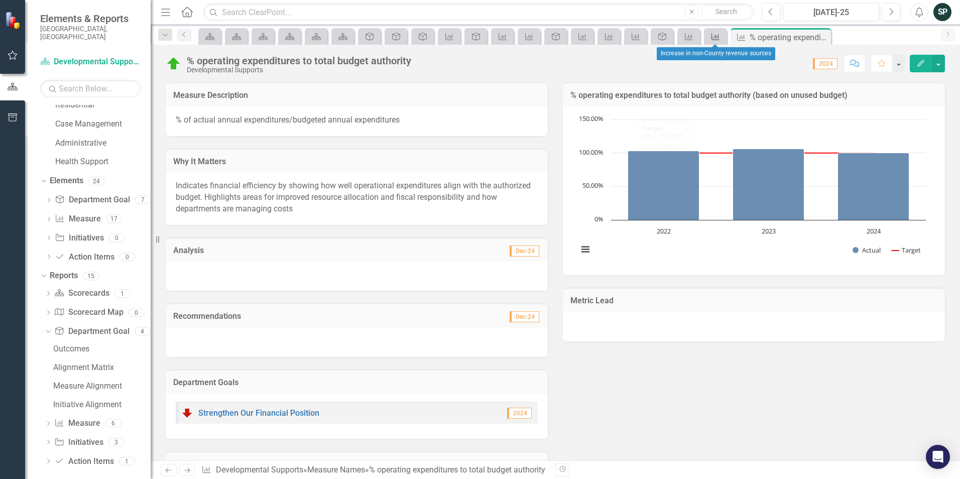
click at [714, 33] on icon "Measure Name" at bounding box center [716, 37] width 10 height 8
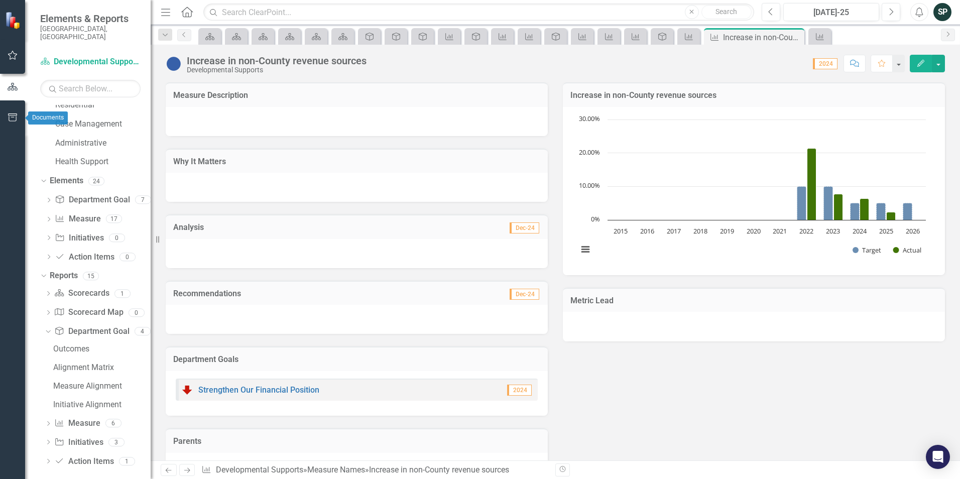
click at [10, 118] on icon "button" at bounding box center [13, 118] width 11 height 8
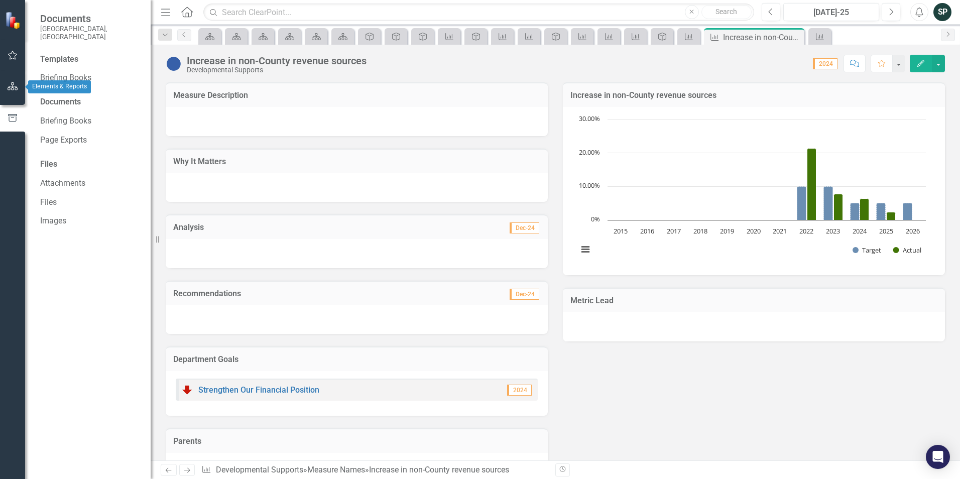
click at [8, 93] on button "button" at bounding box center [13, 86] width 23 height 21
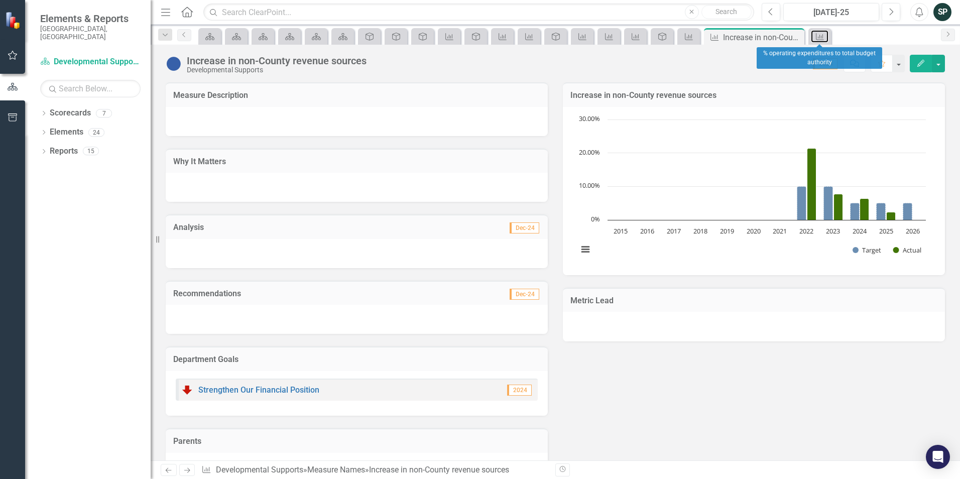
drag, startPoint x: 820, startPoint y: 32, endPoint x: 837, endPoint y: 35, distance: 17.3
click at [820, 33] on icon "Measure Name" at bounding box center [820, 37] width 10 height 8
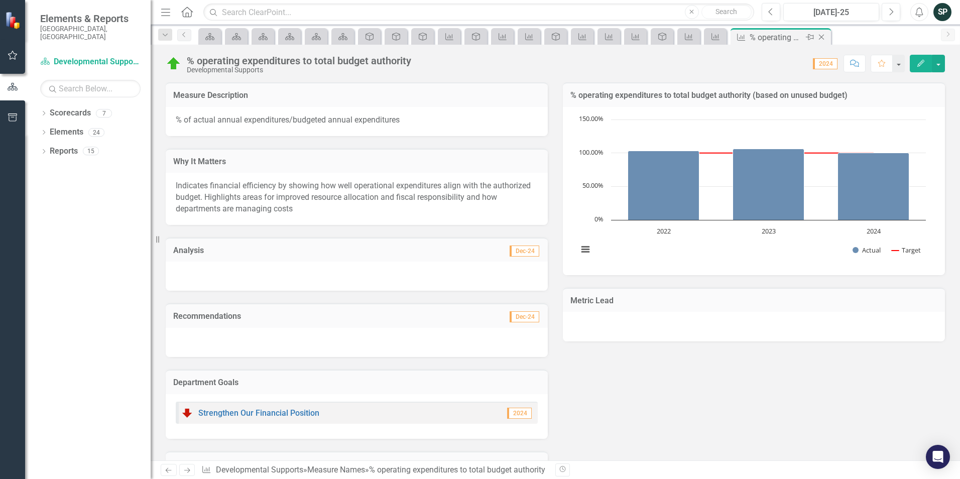
click at [823, 36] on icon "Close" at bounding box center [822, 37] width 10 height 8
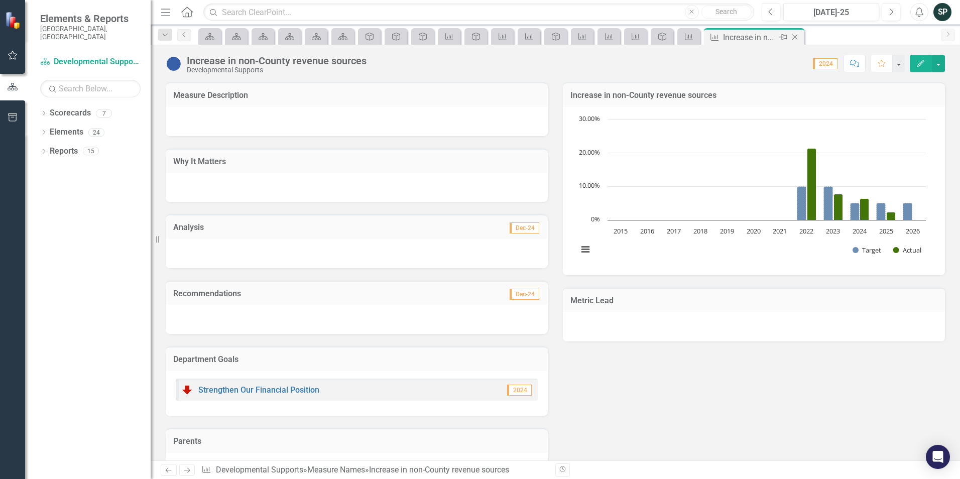
click at [794, 36] on icon "Close" at bounding box center [795, 37] width 10 height 8
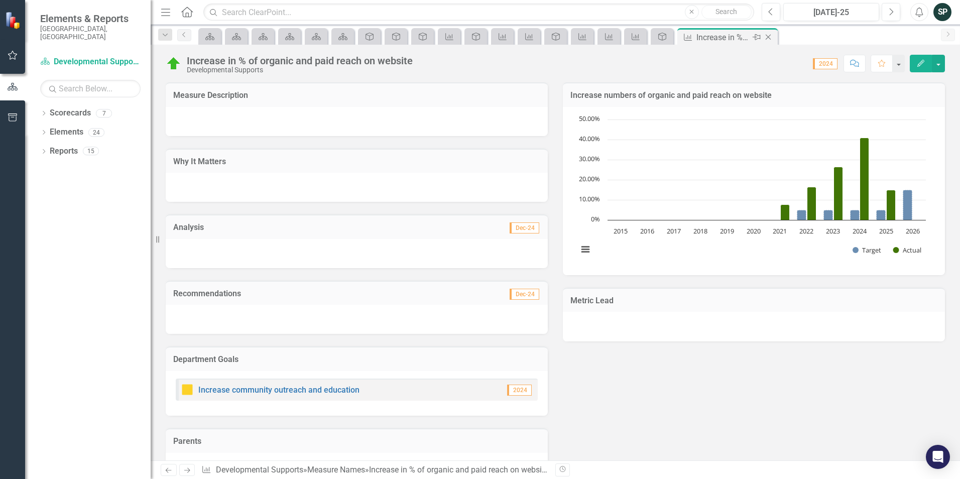
click at [765, 36] on icon "Close" at bounding box center [769, 37] width 10 height 8
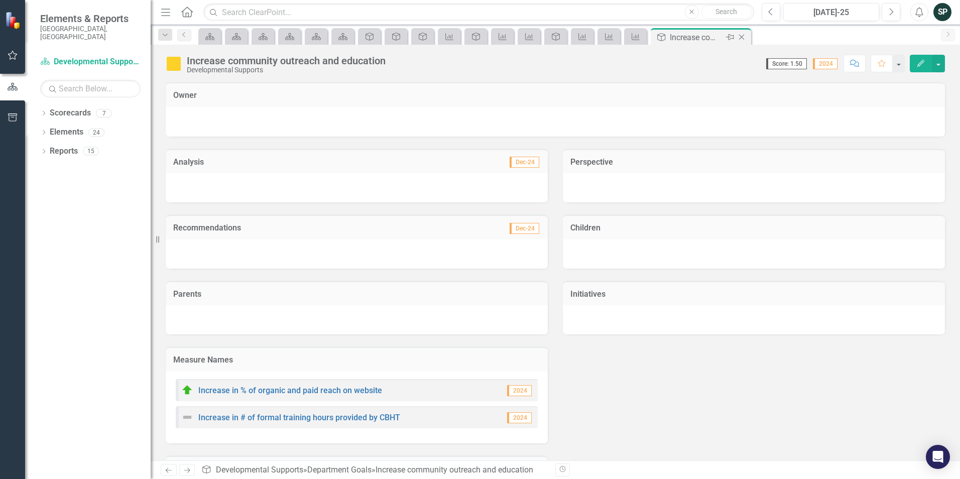
click at [740, 37] on icon "Close" at bounding box center [742, 37] width 10 height 8
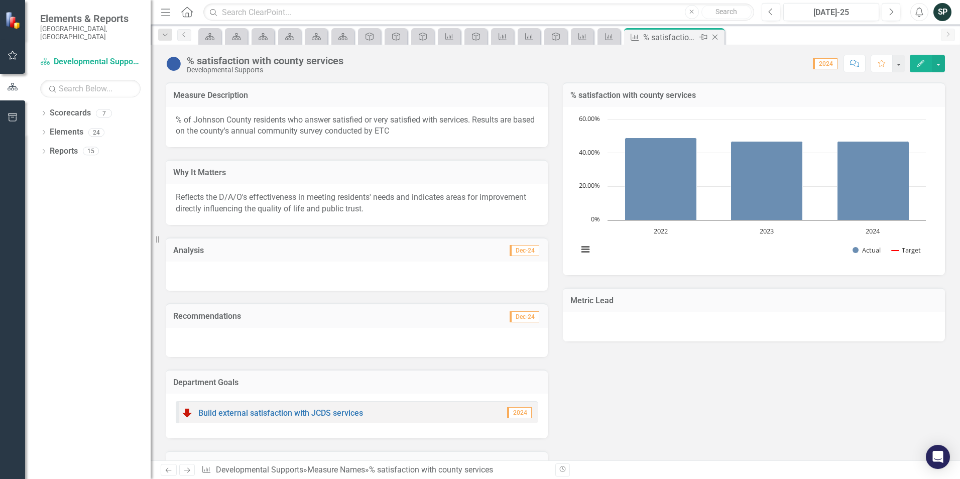
click at [714, 37] on icon "Close" at bounding box center [715, 37] width 10 height 8
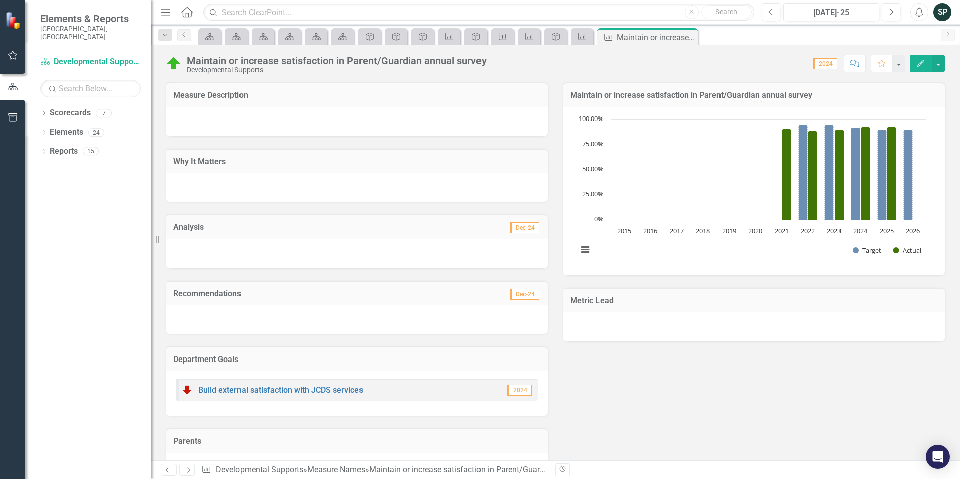
drag, startPoint x: 688, startPoint y: 37, endPoint x: 657, endPoint y: 47, distance: 32.6
click at [0, 0] on icon "Close" at bounding box center [0, 0] width 0 height 0
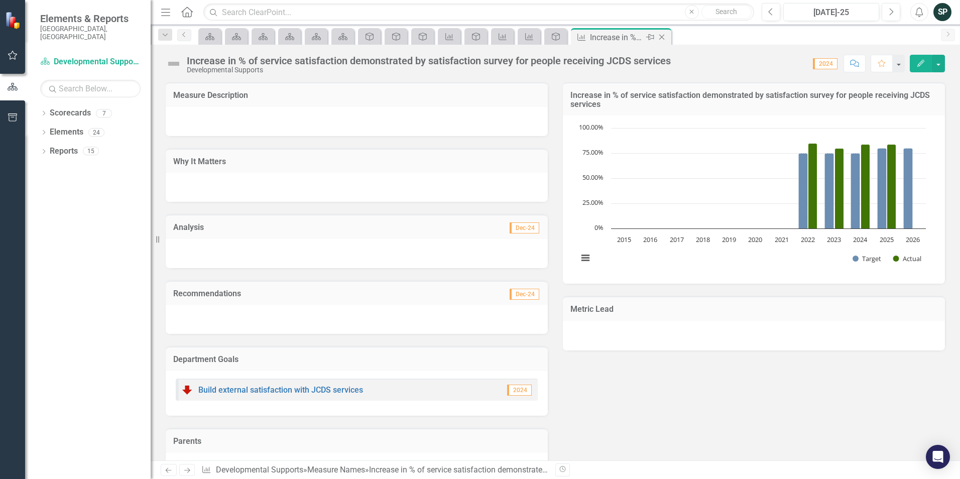
click at [665, 36] on icon "Close" at bounding box center [662, 37] width 10 height 8
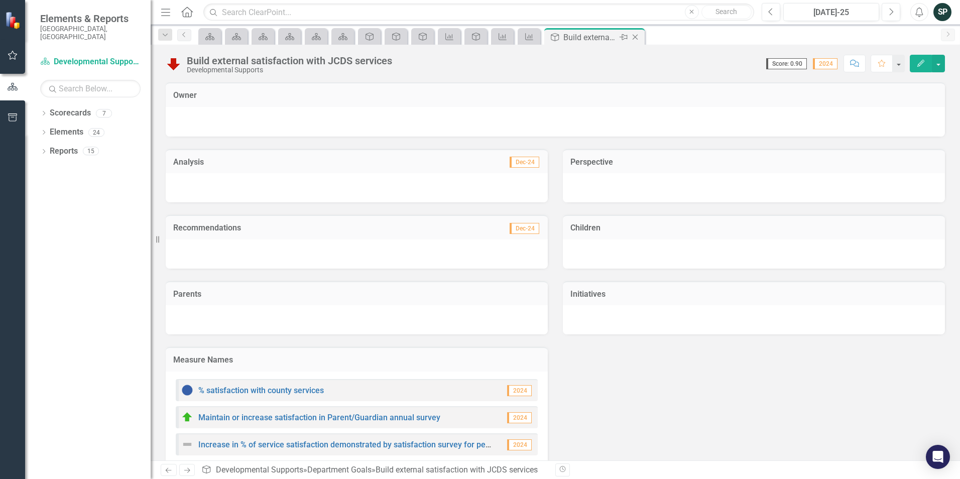
click at [634, 38] on icon "Close" at bounding box center [635, 37] width 10 height 8
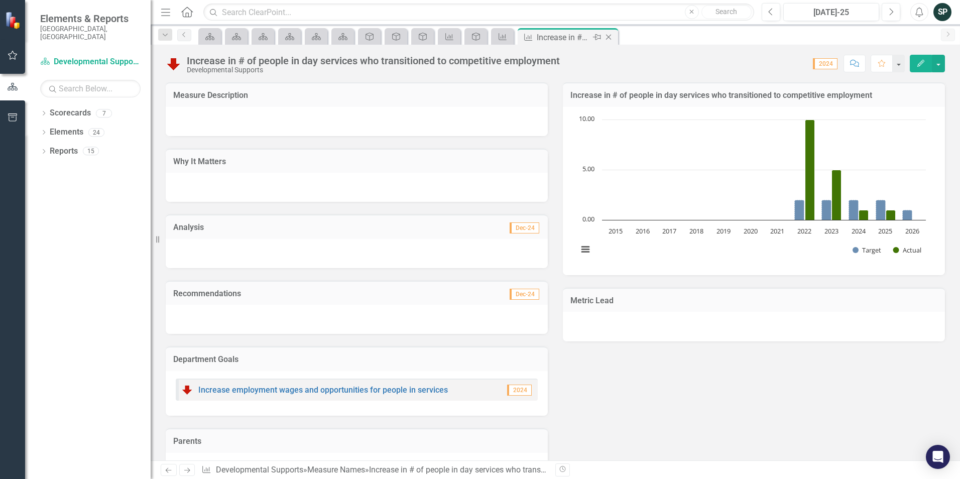
click at [610, 36] on icon at bounding box center [609, 38] width 6 height 6
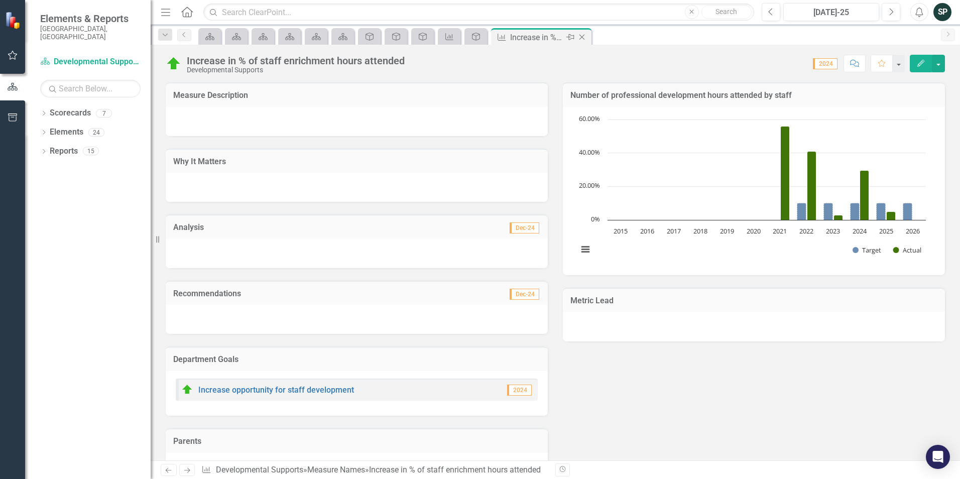
click at [583, 37] on icon "Close" at bounding box center [582, 37] width 10 height 8
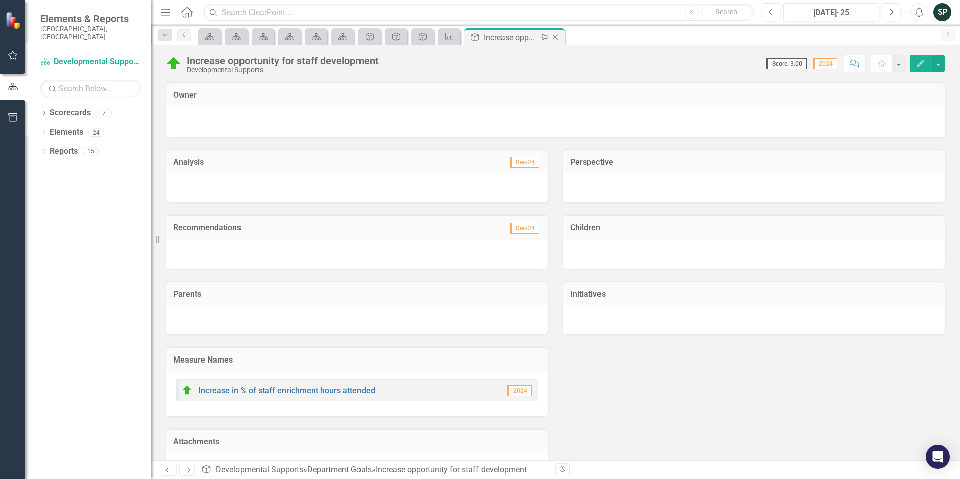
click at [557, 38] on icon "Close" at bounding box center [556, 37] width 10 height 8
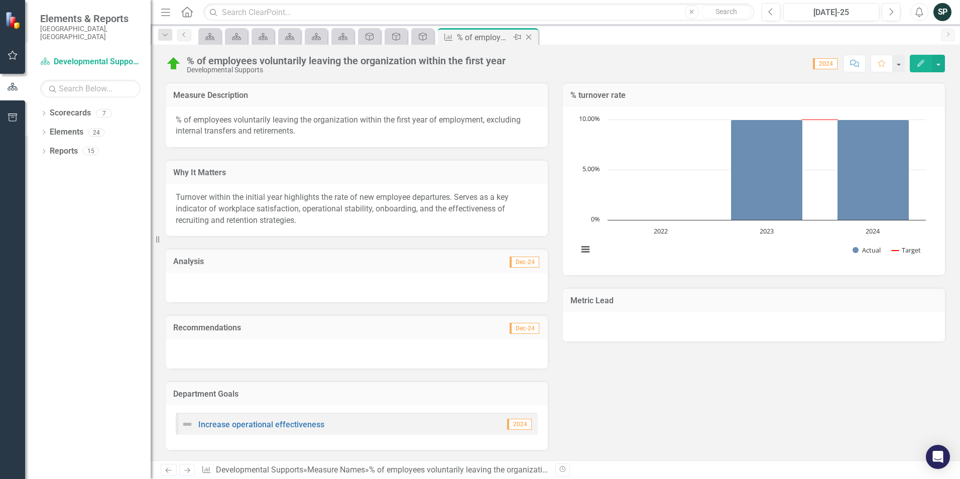
click at [527, 38] on icon "Close" at bounding box center [529, 37] width 10 height 8
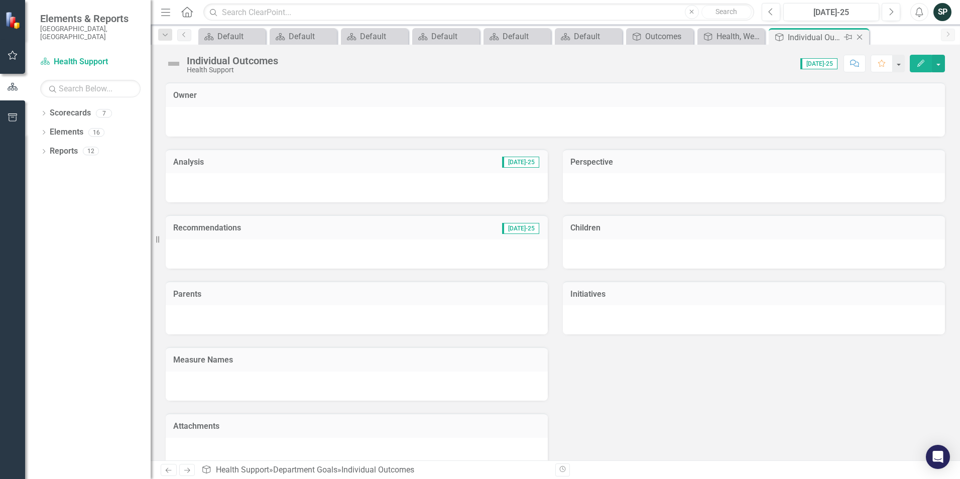
click at [859, 35] on icon "Close" at bounding box center [860, 37] width 10 height 8
click at [847, 37] on icon "Close" at bounding box center [848, 37] width 10 height 8
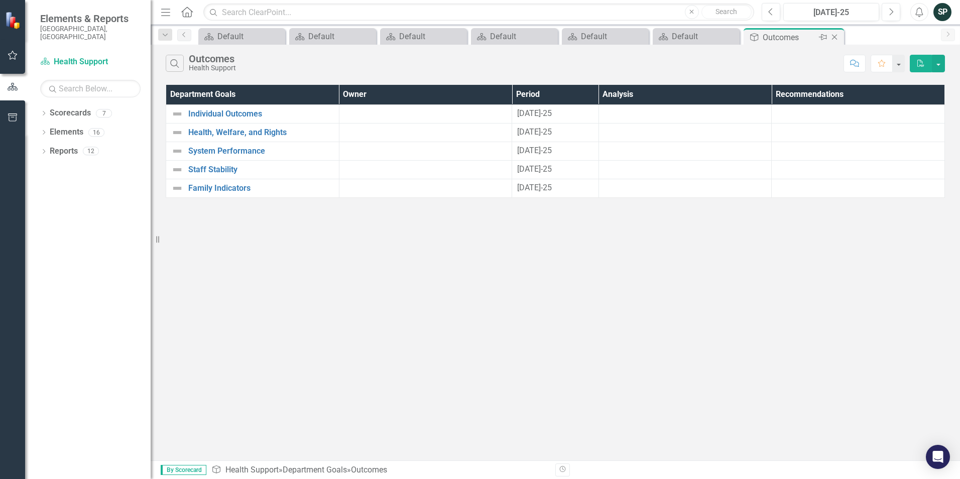
click at [838, 38] on icon "Close" at bounding box center [835, 37] width 10 height 8
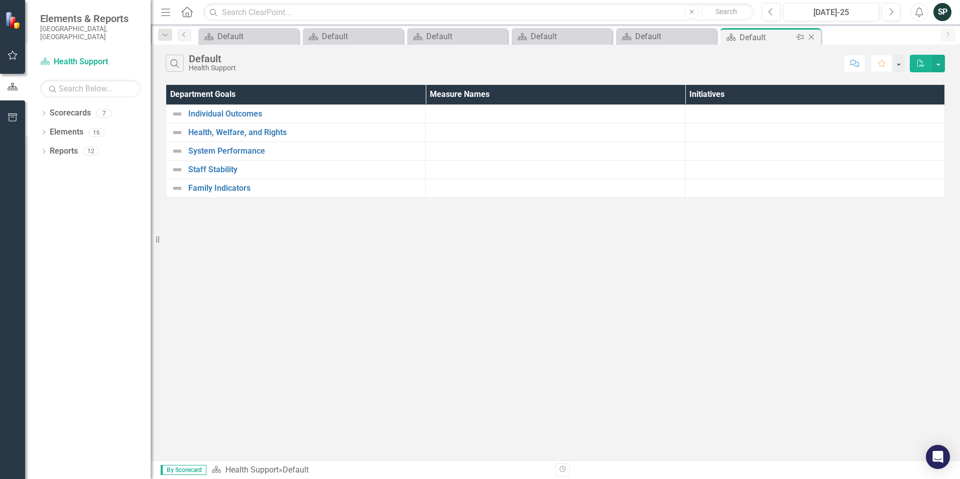
click at [813, 37] on icon "Close" at bounding box center [812, 37] width 10 height 8
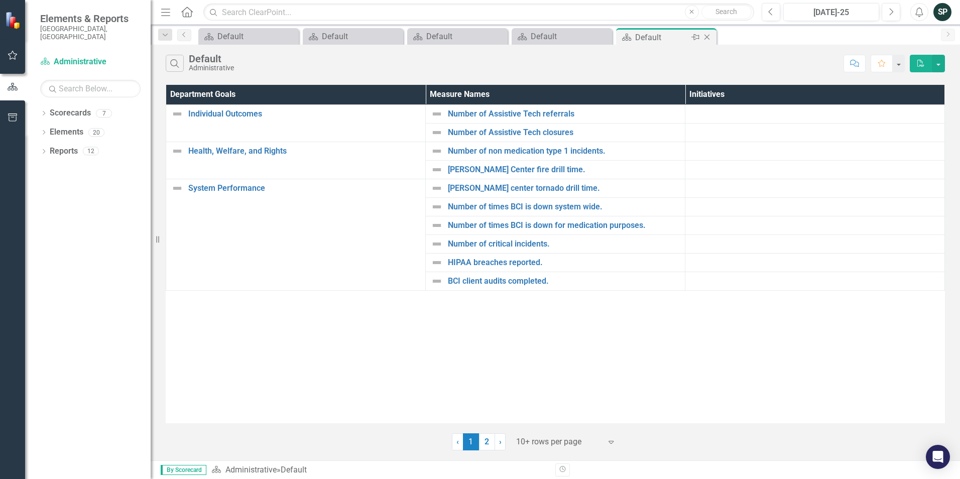
click at [710, 36] on icon "Close" at bounding box center [707, 37] width 10 height 8
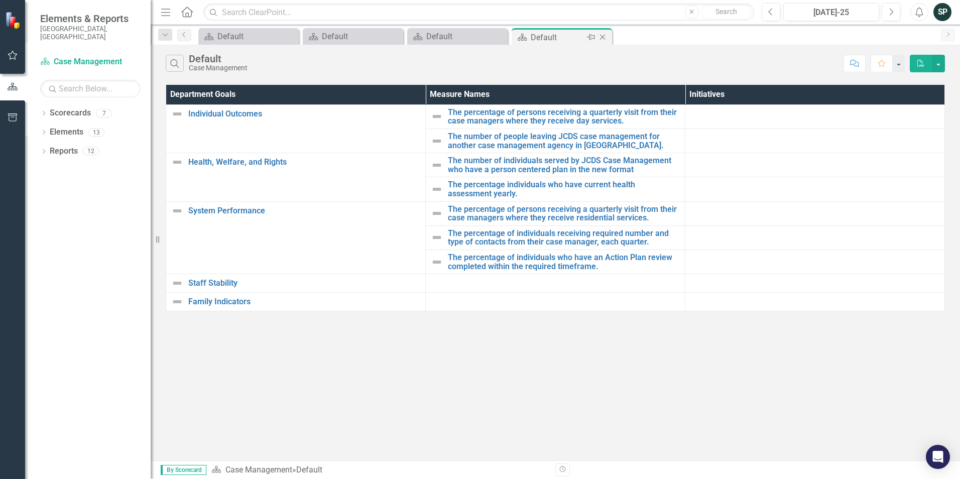
click at [602, 38] on icon "Close" at bounding box center [603, 37] width 10 height 8
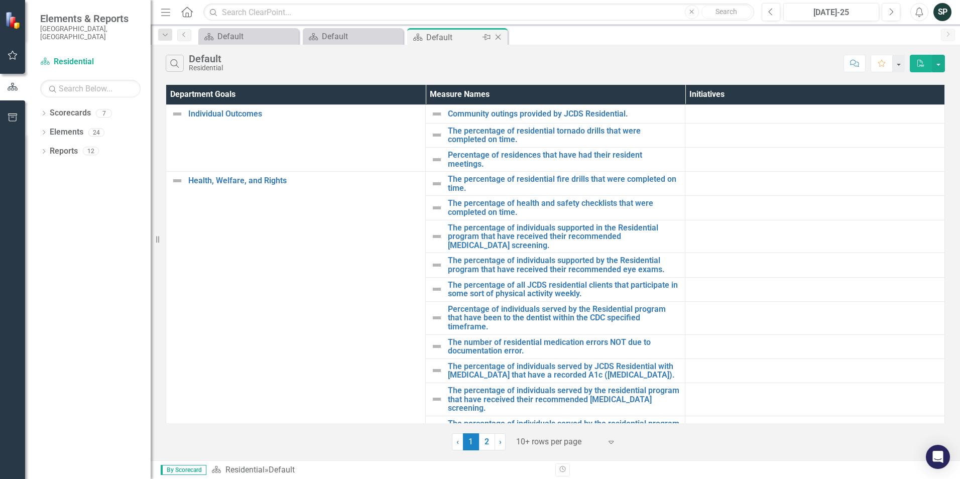
click at [501, 37] on icon "Close" at bounding box center [498, 37] width 10 height 8
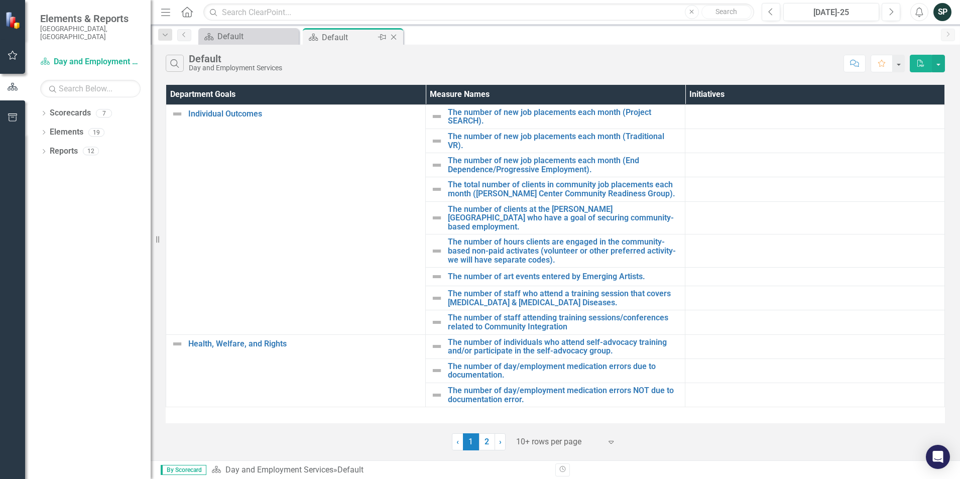
click at [394, 38] on icon "Close" at bounding box center [394, 37] width 10 height 8
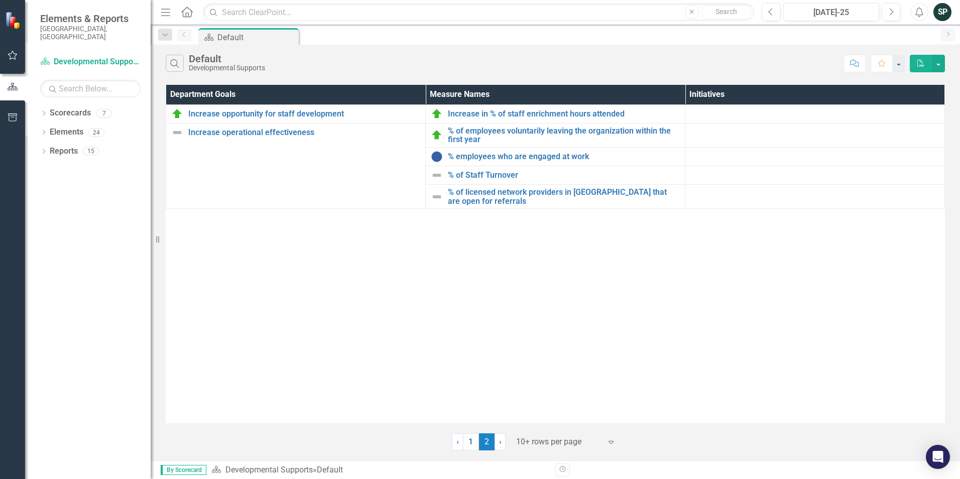
click at [40, 139] on div "Dropdown Scorecards 7 Dropdown Developmental Supports CDDO Day and Employment S…" at bounding box center [88, 292] width 126 height 374
click at [43, 150] on icon "Dropdown" at bounding box center [43, 153] width 7 height 6
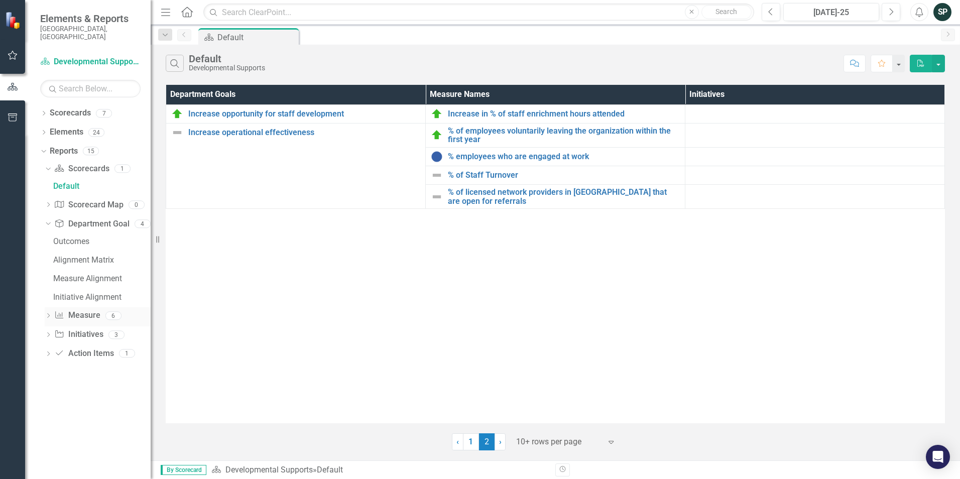
click at [45, 314] on icon "Dropdown" at bounding box center [48, 317] width 7 height 6
click at [75, 294] on div "Dashboard" at bounding box center [101, 298] width 97 height 9
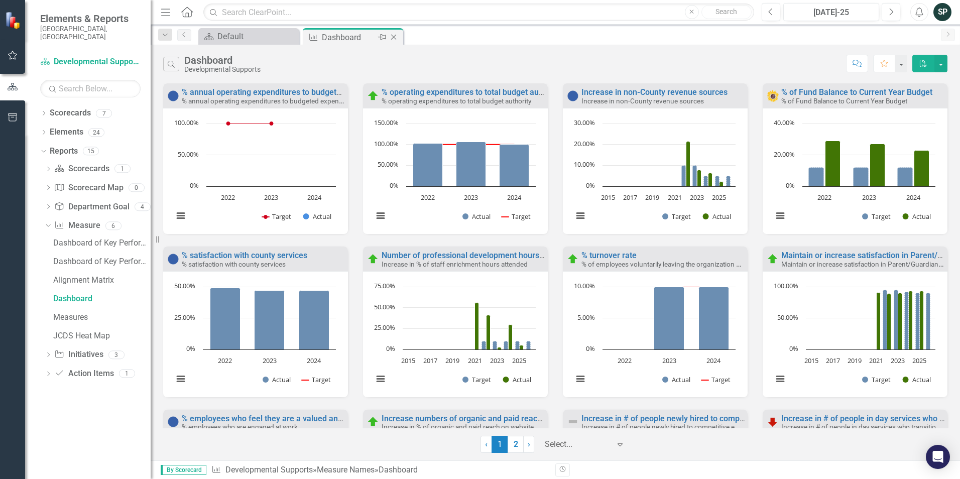
click at [395, 36] on icon "Close" at bounding box center [394, 37] width 10 height 8
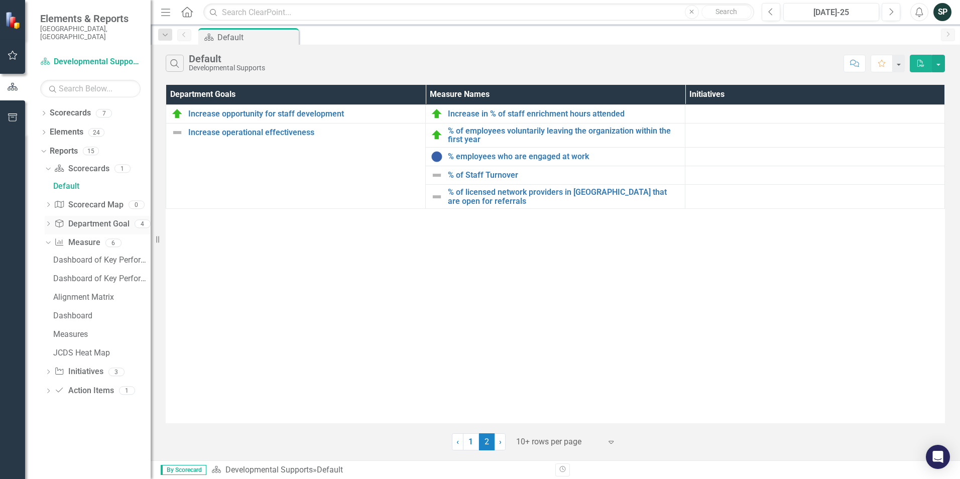
click at [49, 222] on icon "Dropdown" at bounding box center [48, 225] width 7 height 6
click at [83, 222] on link "Outcomes" at bounding box center [101, 224] width 100 height 16
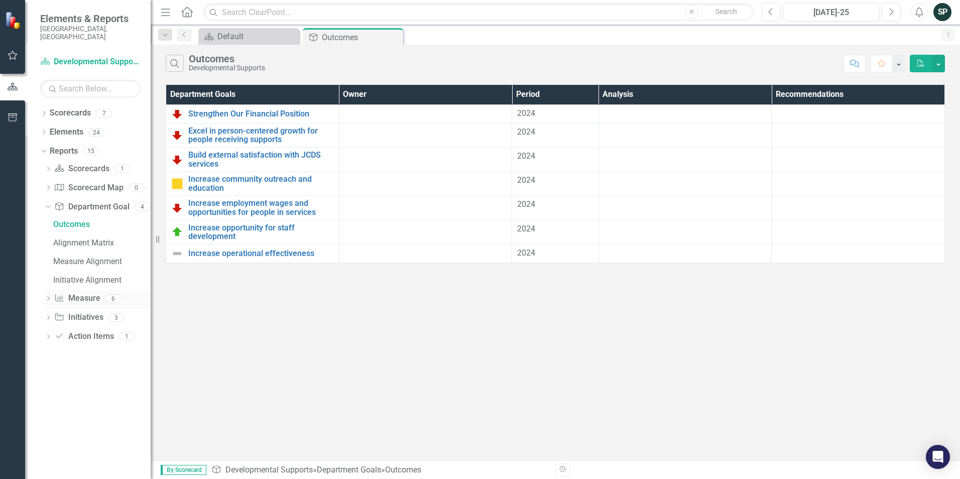
click at [48, 297] on icon "Dropdown" at bounding box center [48, 300] width 7 height 6
click at [66, 294] on div "Dashboard" at bounding box center [101, 298] width 97 height 9
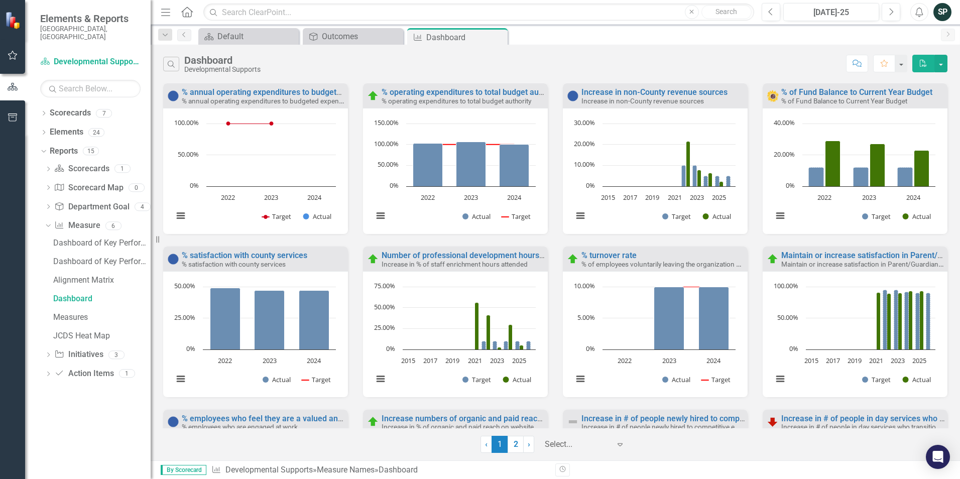
drag, startPoint x: 500, startPoint y: 40, endPoint x: 442, endPoint y: 39, distance: 57.8
click at [0, 0] on icon "Close" at bounding box center [0, 0] width 0 height 0
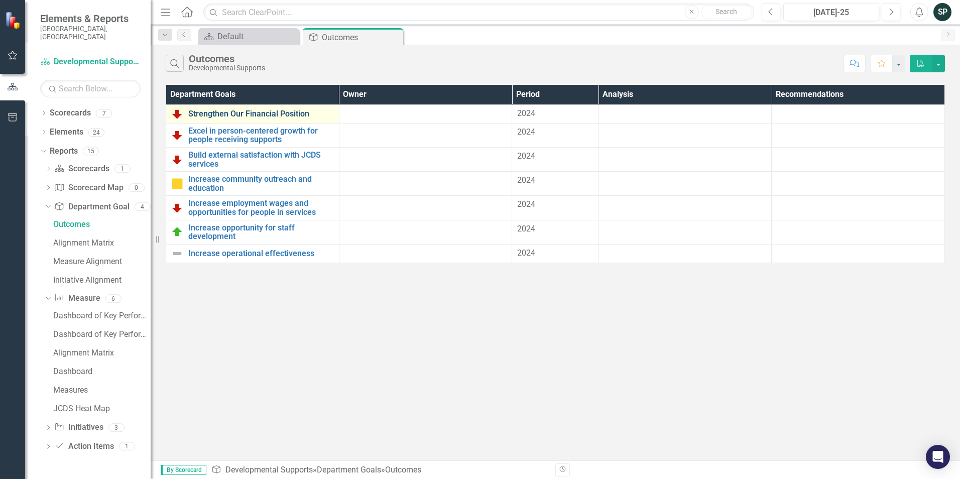
click at [226, 114] on link "Strengthen Our Financial Position" at bounding box center [261, 114] width 146 height 9
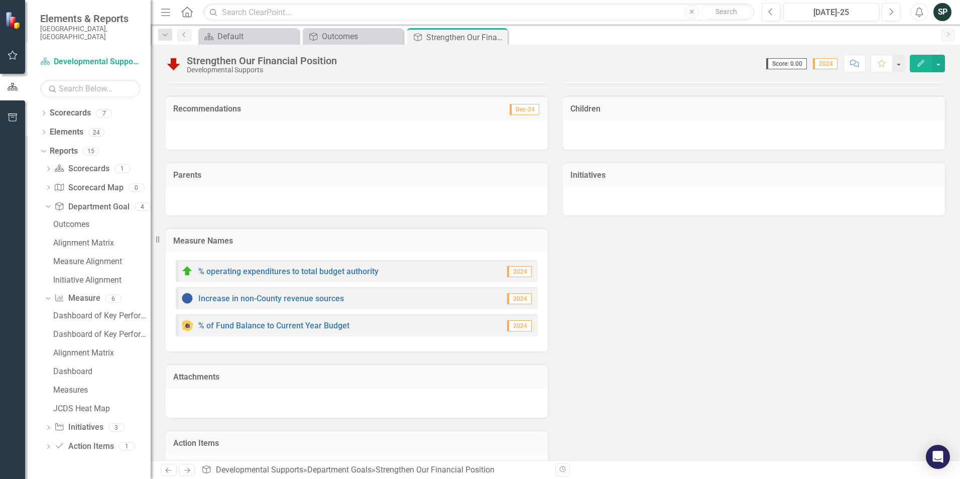
scroll to position [151, 0]
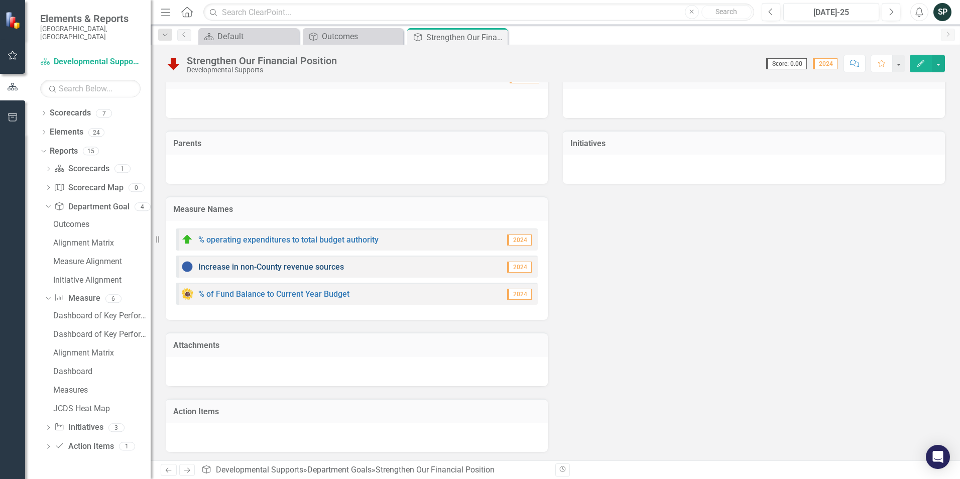
click at [266, 268] on link "Increase in non-County revenue sources" at bounding box center [271, 267] width 146 height 10
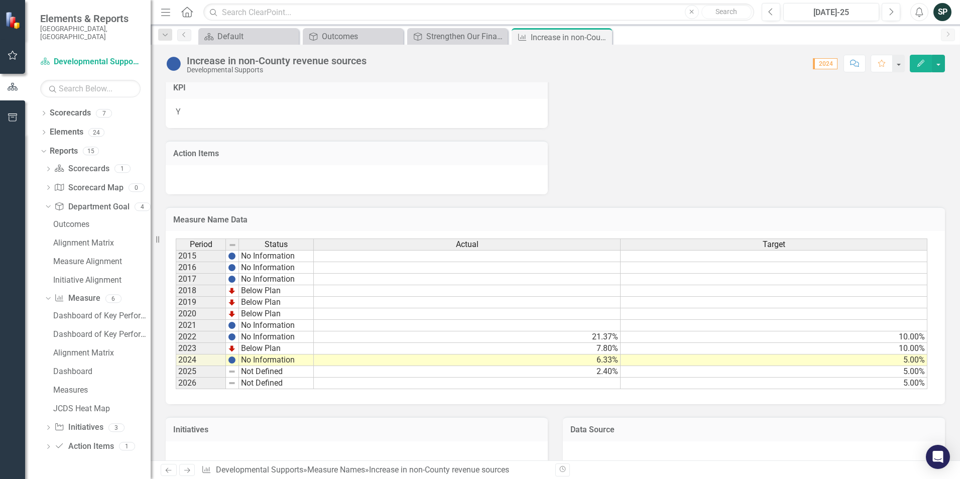
scroll to position [452, 0]
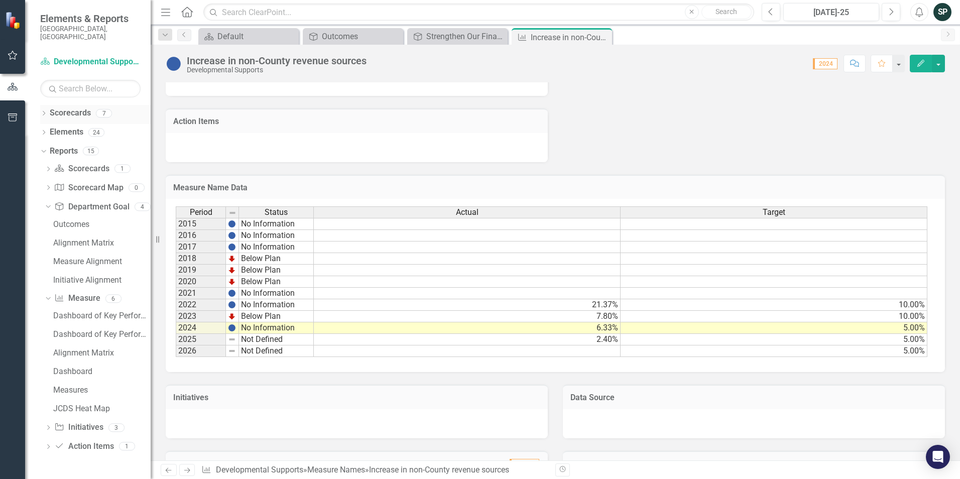
click at [45, 112] on icon "Dropdown" at bounding box center [43, 115] width 7 height 6
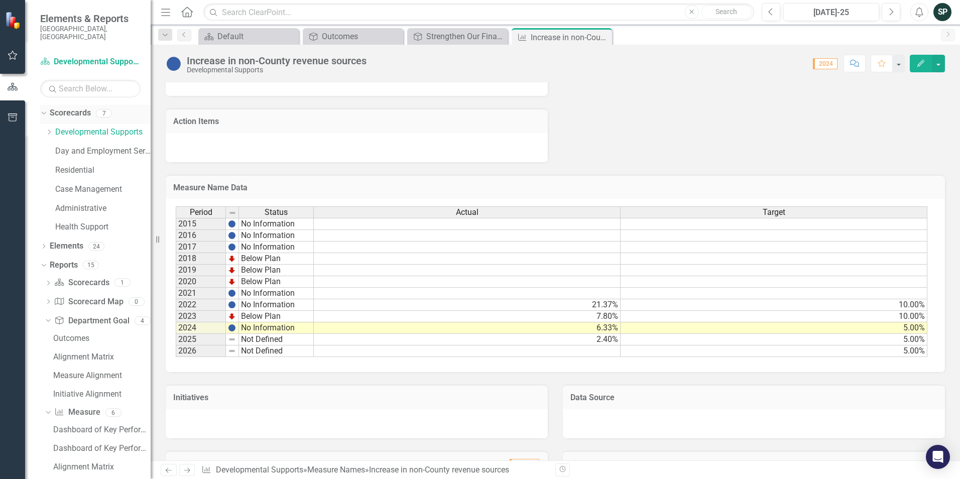
click at [45, 110] on icon "Dropdown" at bounding box center [43, 113] width 6 height 7
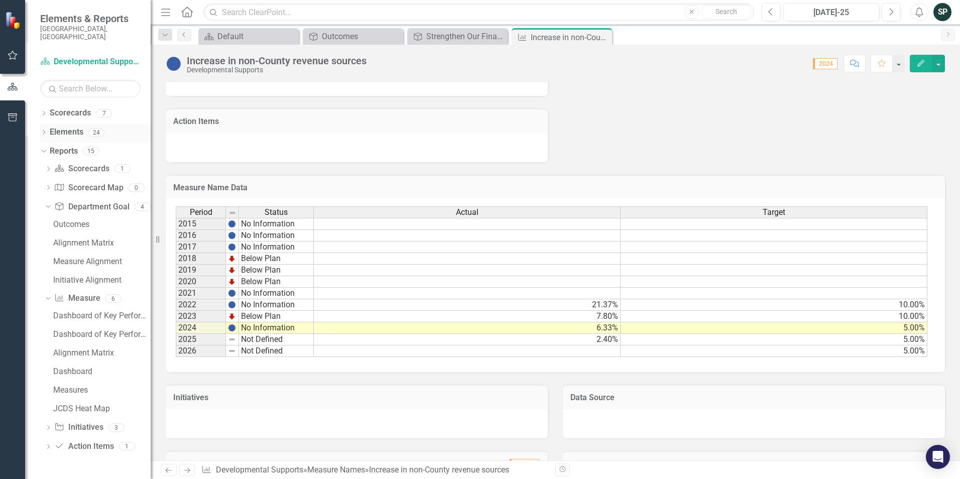
click at [43, 130] on div "Dropdown" at bounding box center [43, 134] width 7 height 9
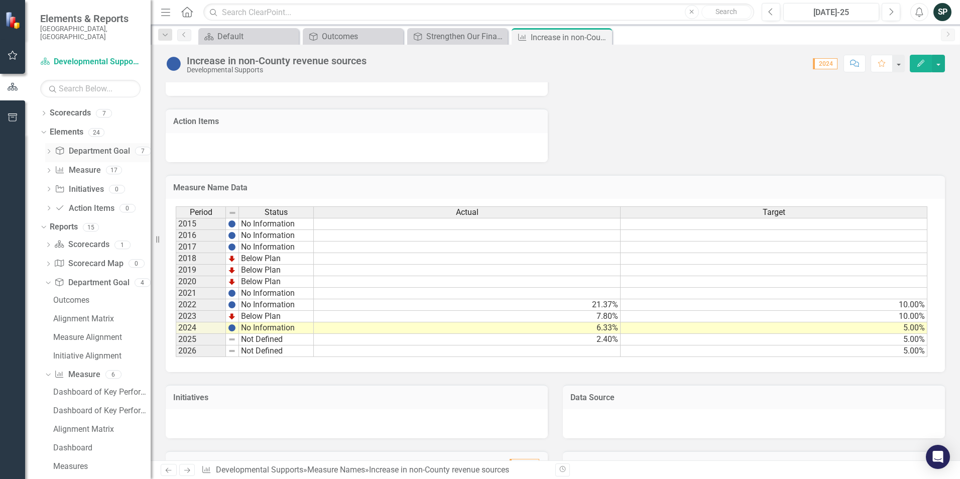
click at [49, 149] on icon at bounding box center [49, 151] width 3 height 5
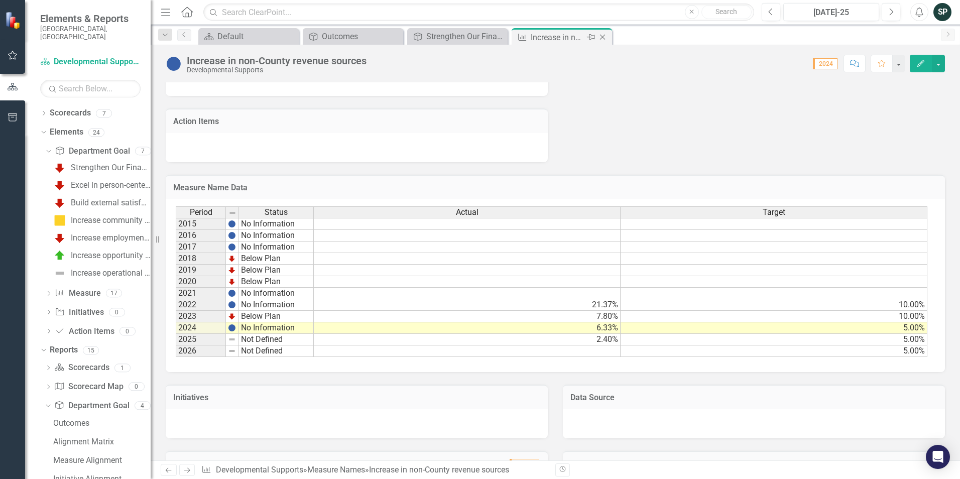
click at [604, 39] on icon "Close" at bounding box center [603, 37] width 10 height 8
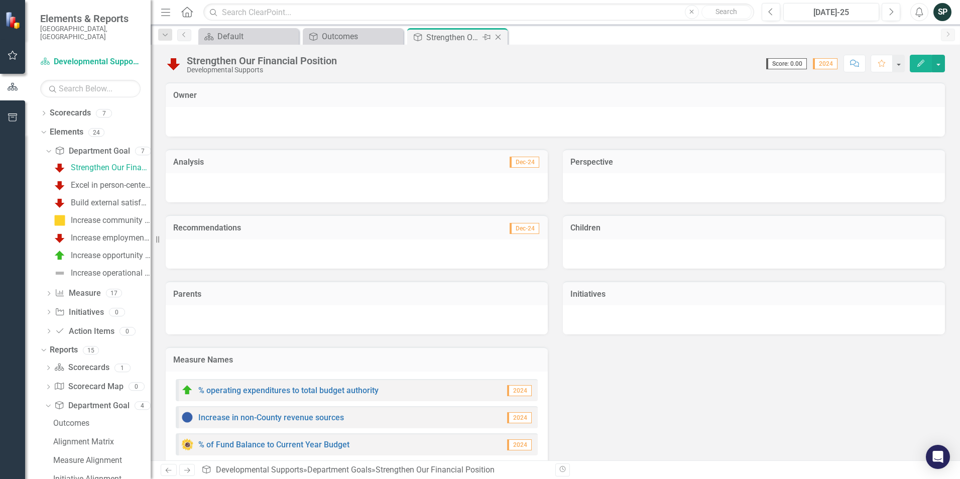
click at [500, 36] on icon "Close" at bounding box center [498, 37] width 10 height 8
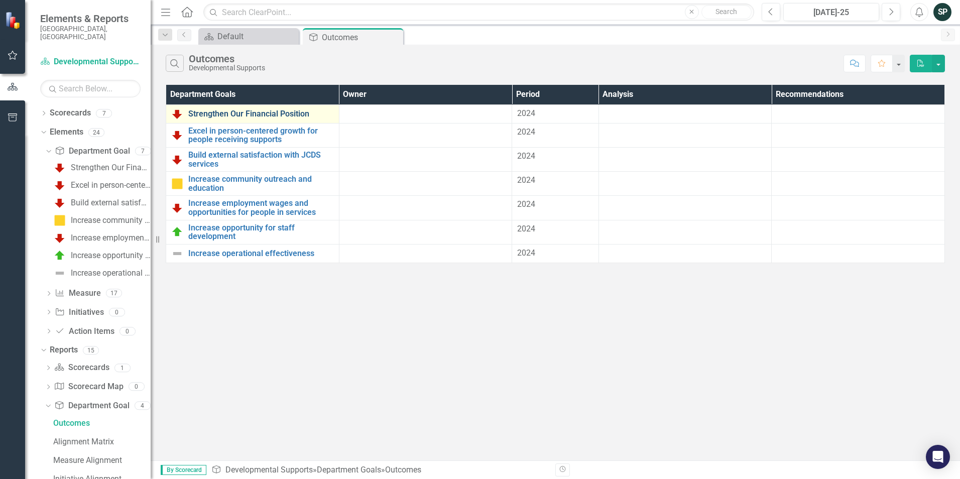
click at [262, 117] on link "Strengthen Our Financial Position" at bounding box center [261, 114] width 146 height 9
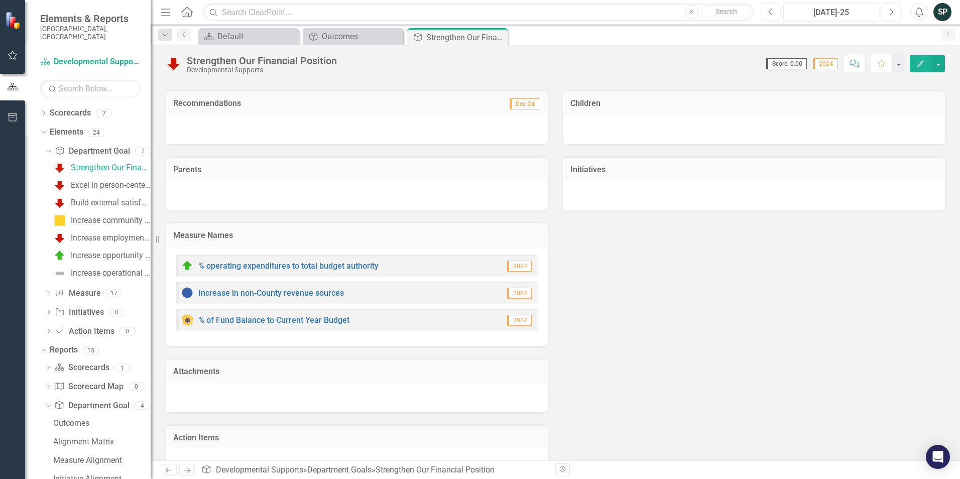
scroll to position [152, 0]
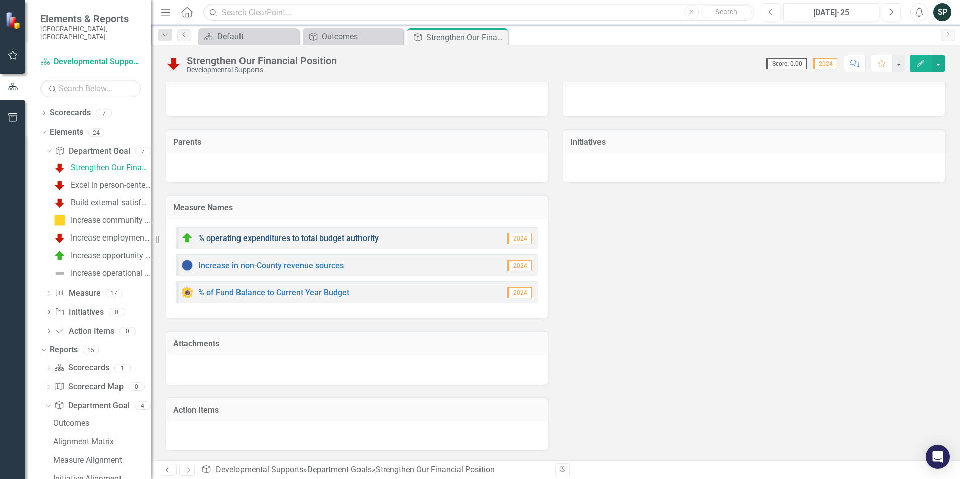
click at [341, 238] on link "% operating expenditures to total budget authority" at bounding box center [288, 239] width 180 height 10
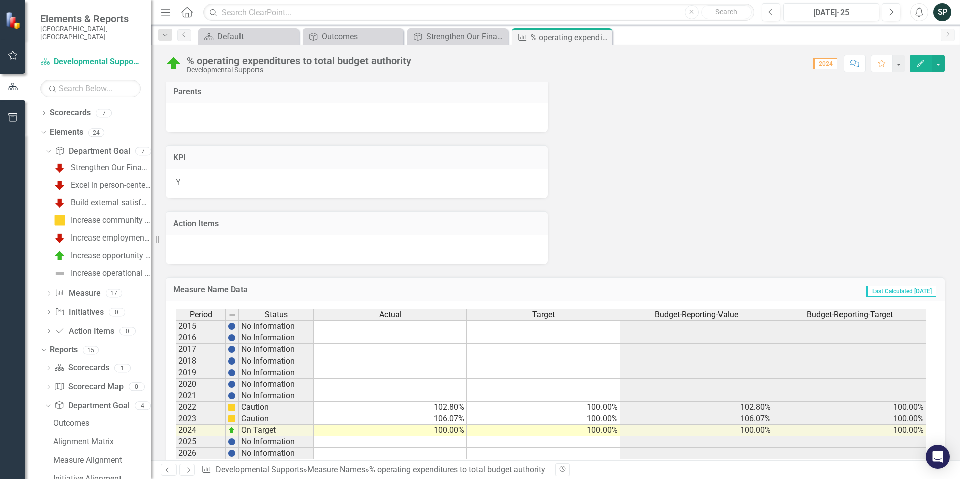
scroll to position [502, 0]
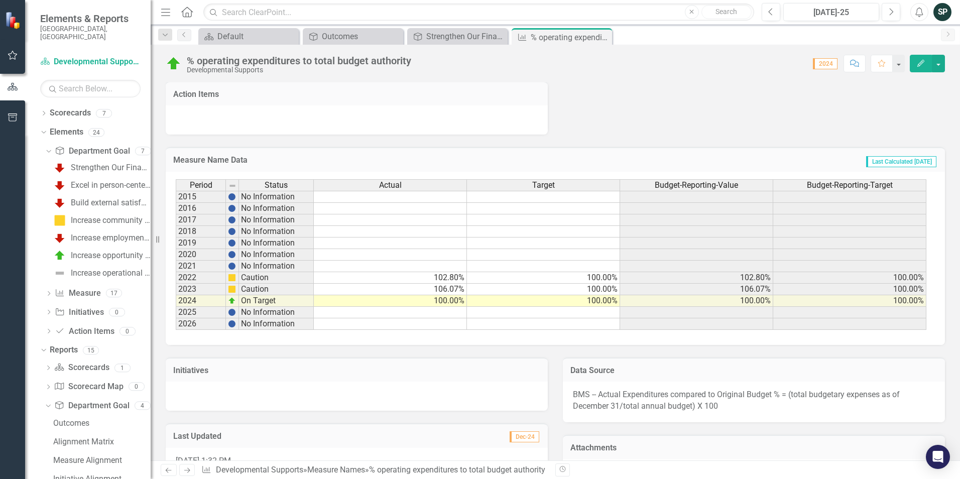
click at [432, 310] on td at bounding box center [390, 313] width 153 height 12
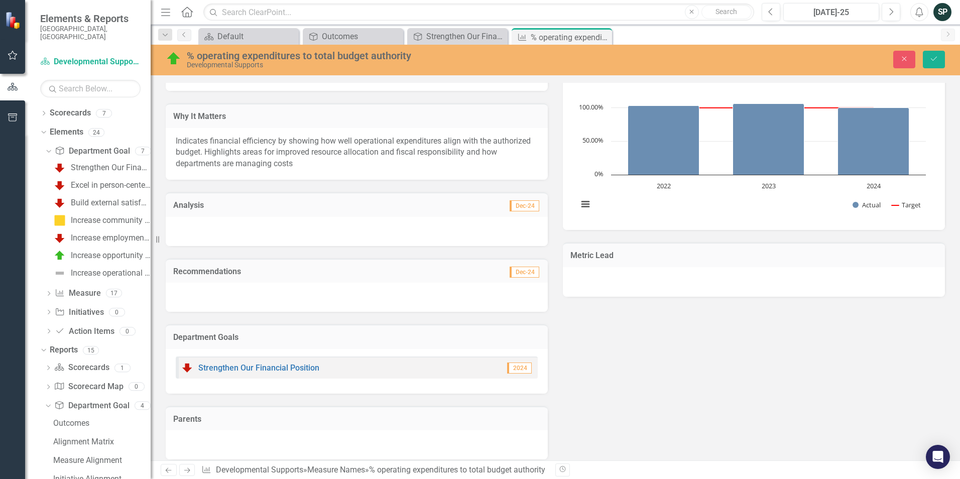
scroll to position [0, 0]
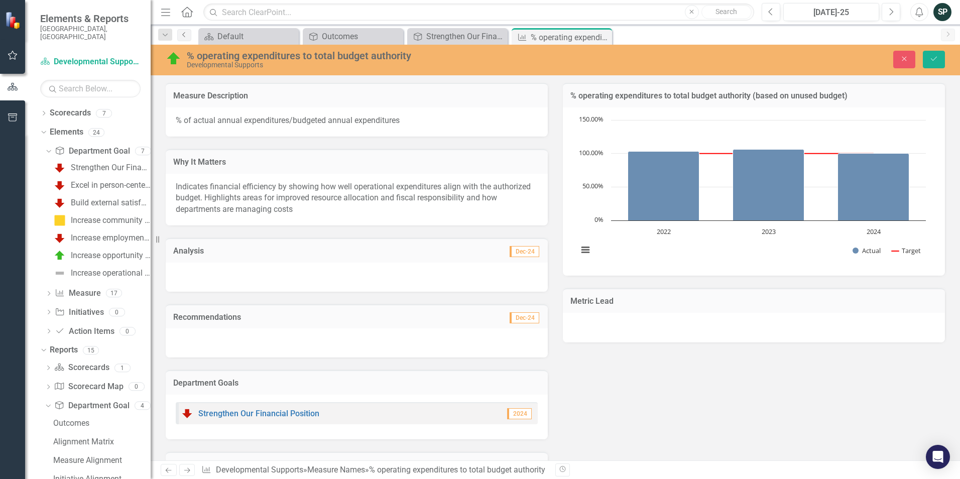
click at [180, 32] on icon "Previous" at bounding box center [184, 35] width 8 height 6
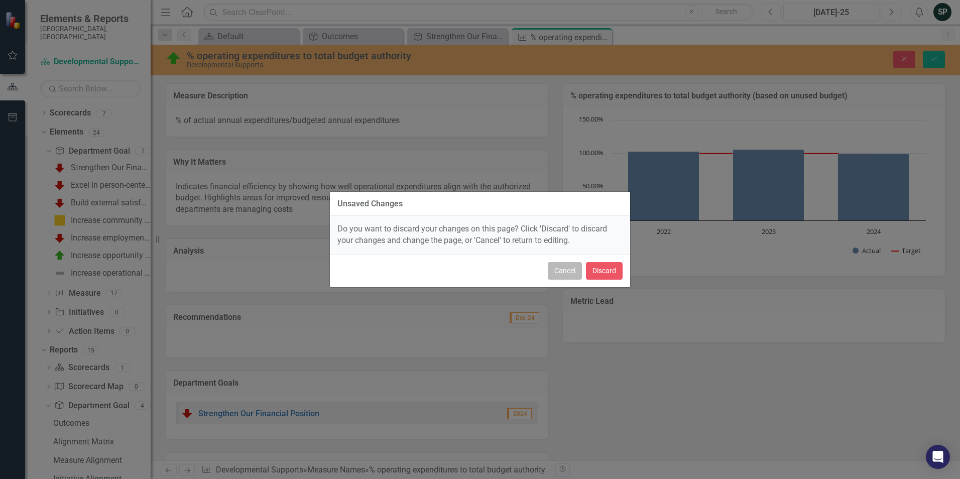
click at [567, 267] on button "Cancel" at bounding box center [565, 271] width 34 height 18
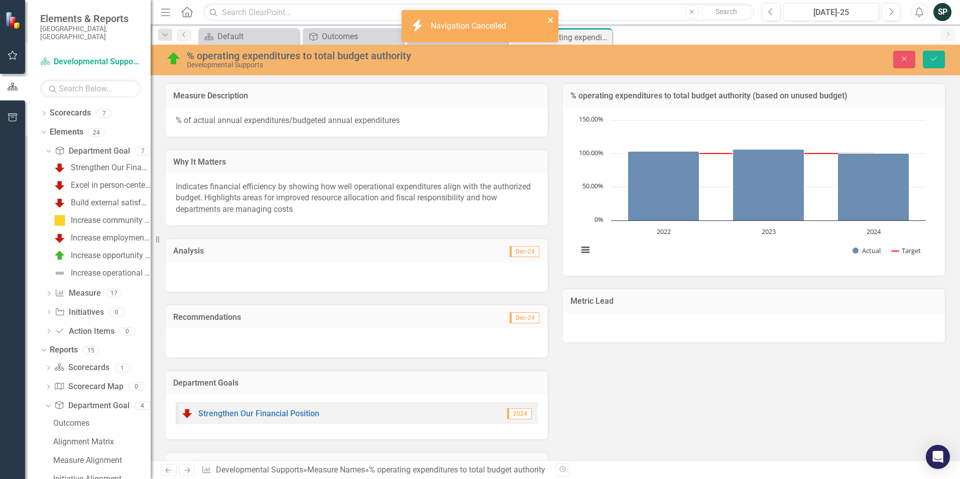
click at [550, 20] on icon "close" at bounding box center [551, 20] width 7 height 8
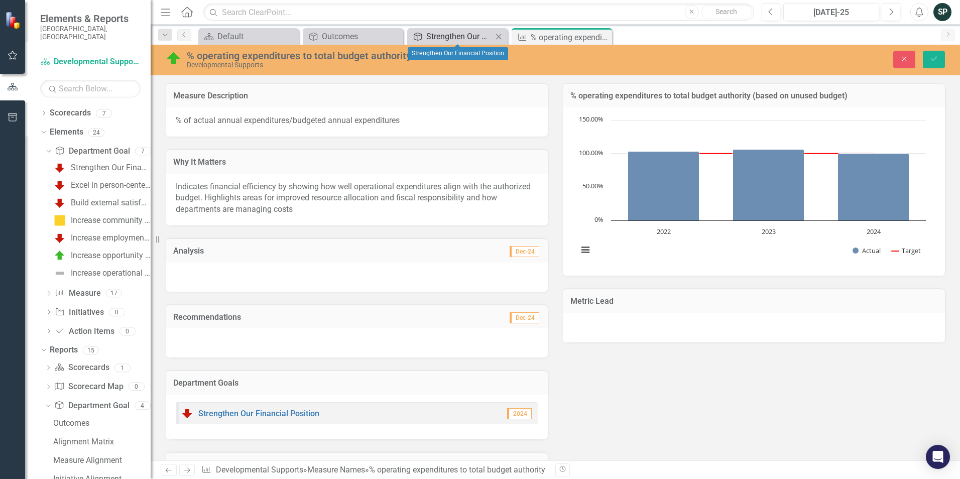
click at [477, 33] on div "Strengthen Our Financial Position" at bounding box center [459, 36] width 66 height 13
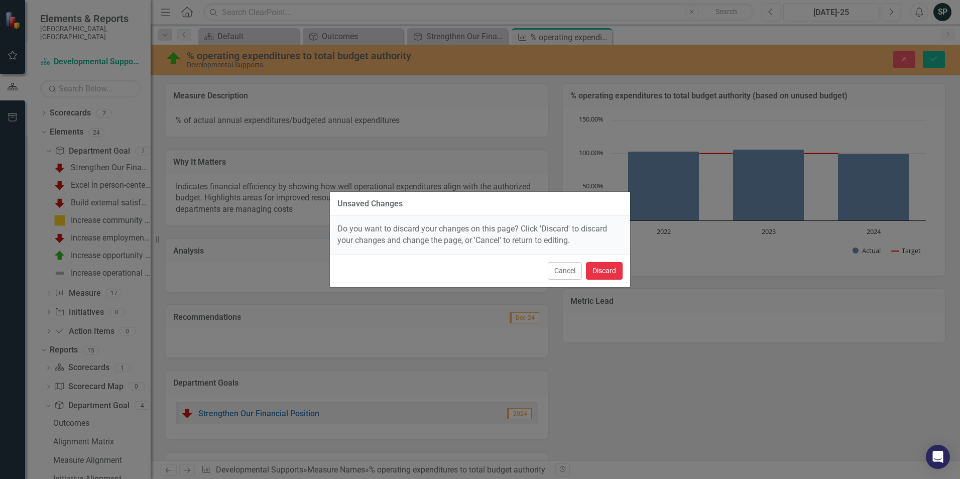
click at [599, 275] on button "Discard" at bounding box center [604, 271] width 37 height 18
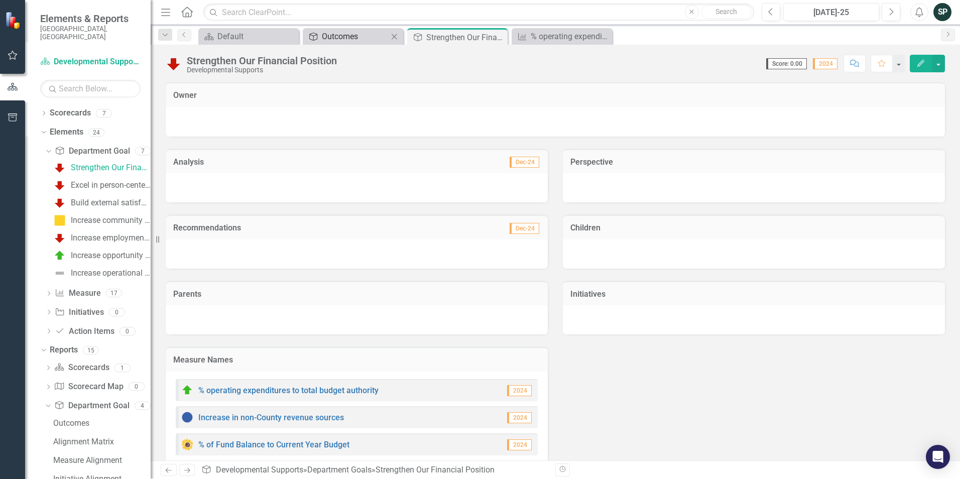
click at [359, 39] on div "Outcomes" at bounding box center [355, 36] width 66 height 13
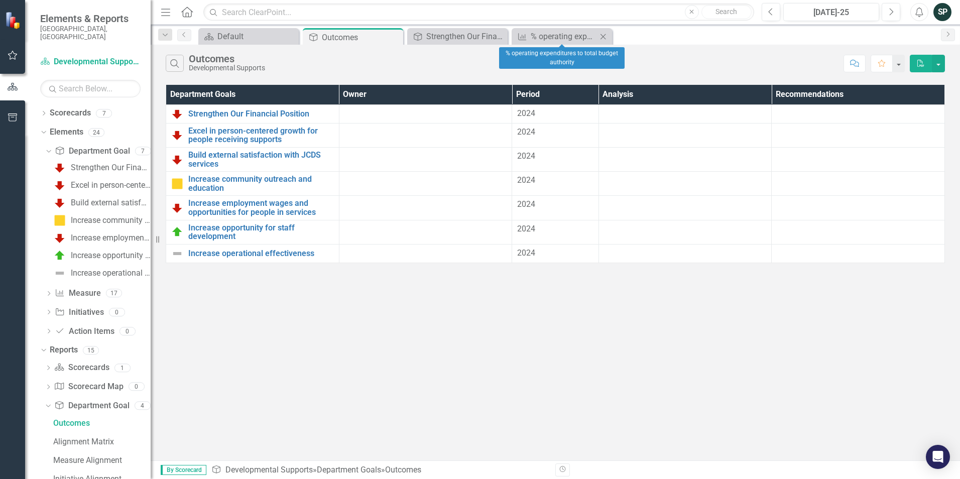
click at [604, 38] on icon "Close" at bounding box center [603, 37] width 10 height 8
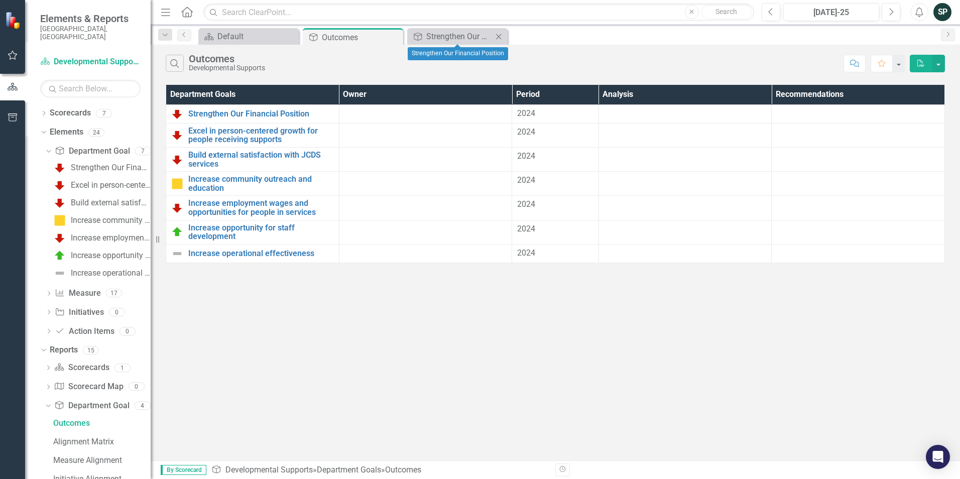
click at [500, 38] on icon "Close" at bounding box center [499, 37] width 10 height 8
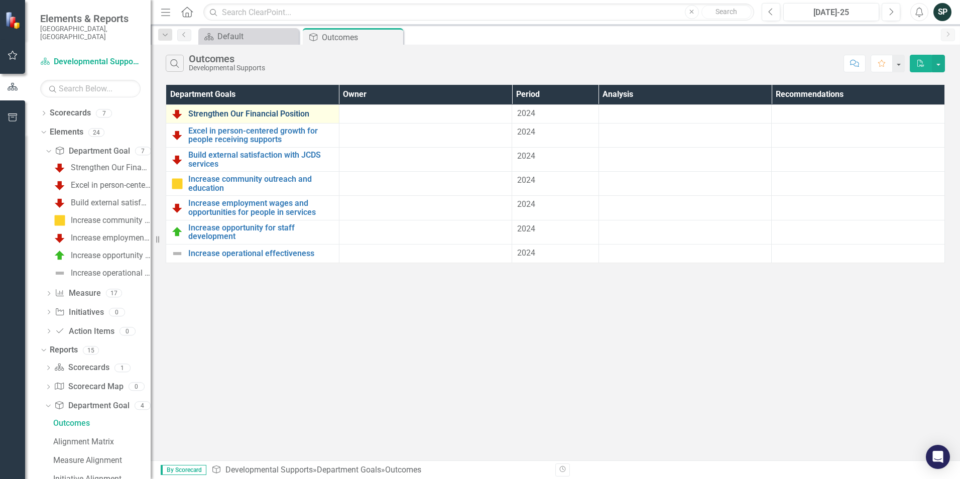
click at [257, 113] on link "Strengthen Our Financial Position" at bounding box center [261, 114] width 146 height 9
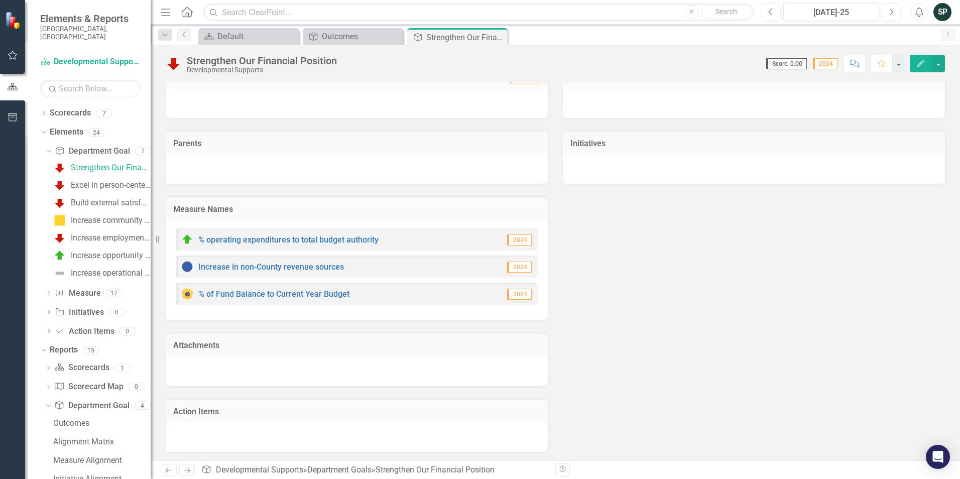
scroll to position [152, 0]
click at [354, 40] on div "Outcomes" at bounding box center [355, 36] width 66 height 13
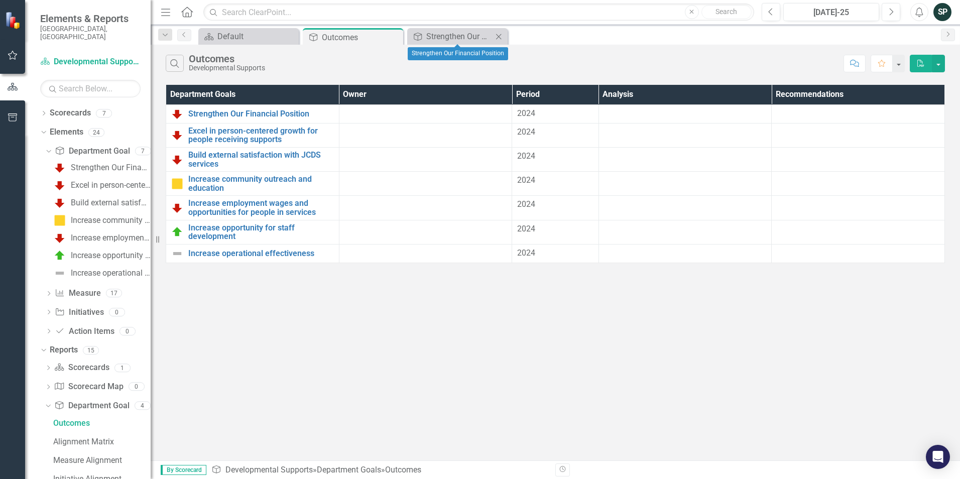
click at [498, 35] on icon "Close" at bounding box center [499, 37] width 10 height 8
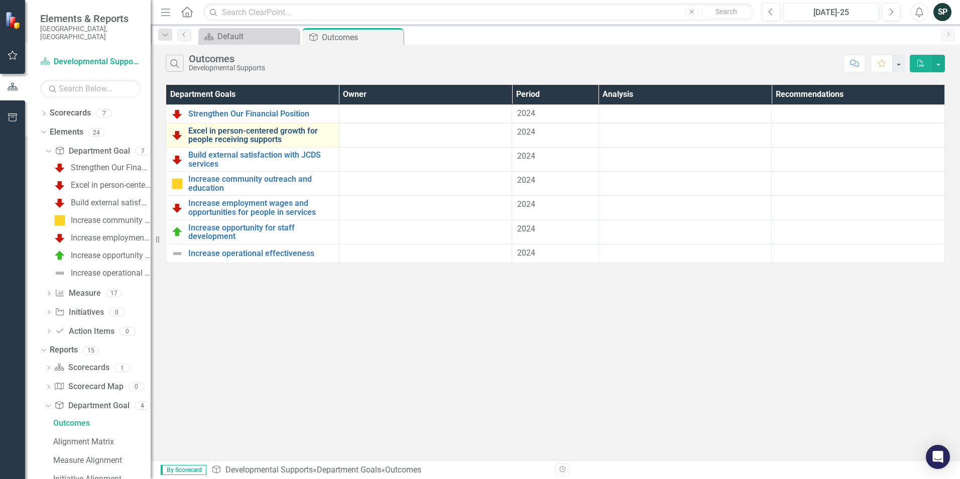
click at [267, 132] on link "Excel in person-centered growth for people receiving supports" at bounding box center [261, 136] width 146 height 18
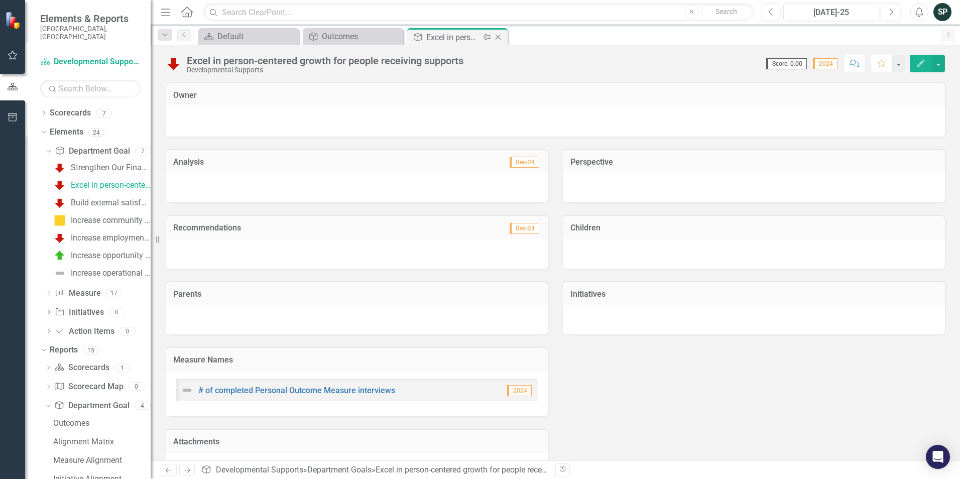
click at [501, 37] on icon "Close" at bounding box center [498, 37] width 10 height 8
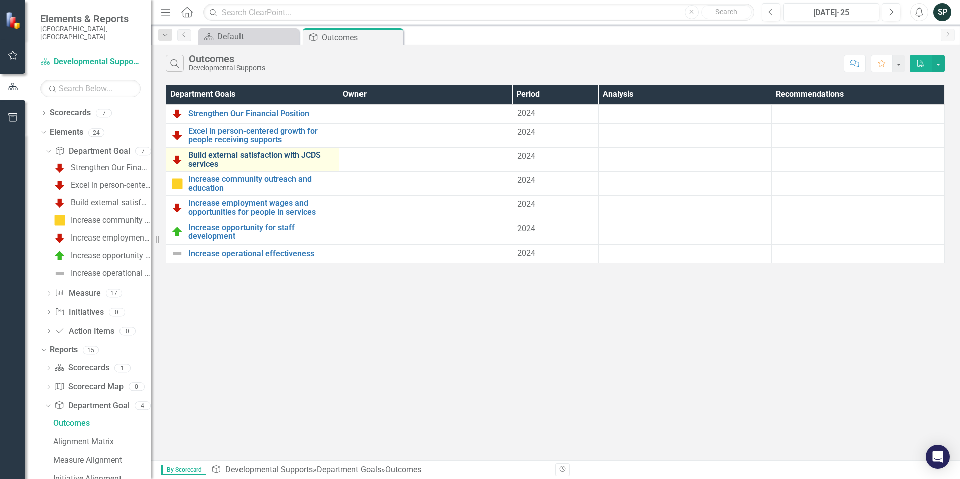
click at [244, 156] on link "Build external satisfaction with JCDS services" at bounding box center [261, 160] width 146 height 18
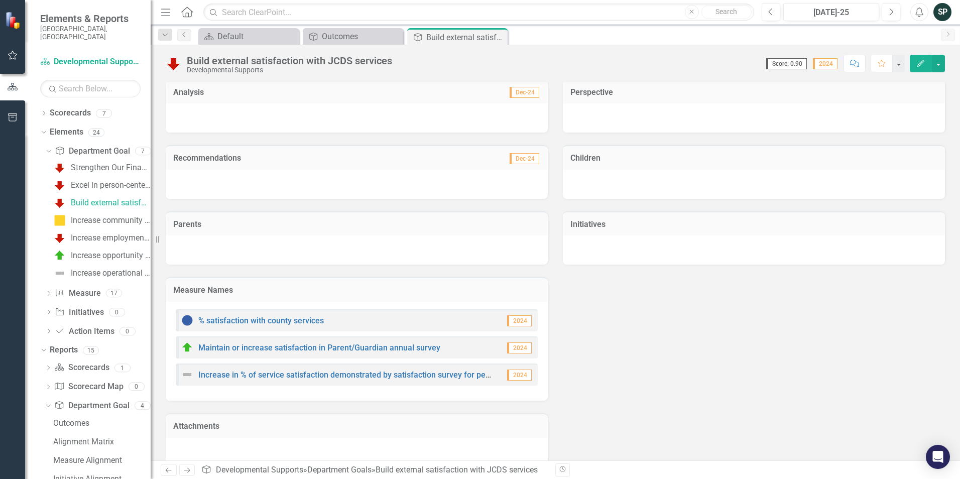
scroll to position [52, 0]
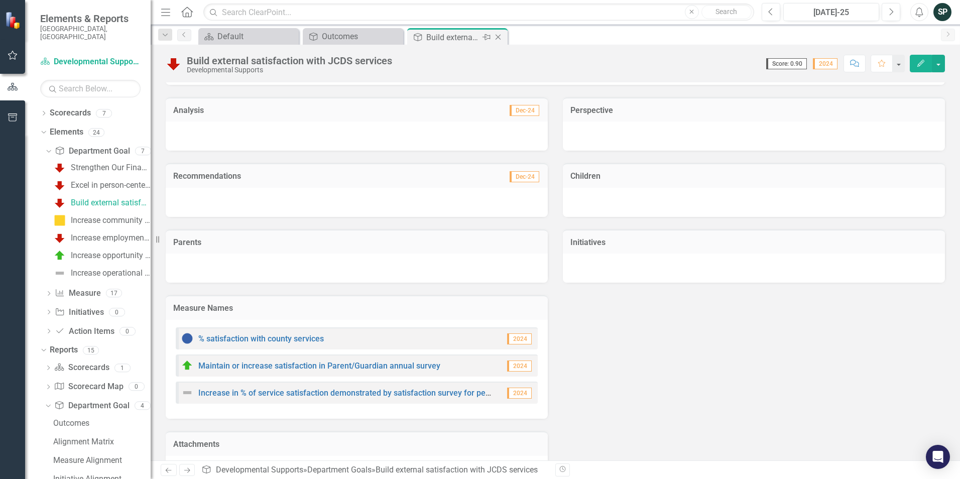
click at [499, 36] on icon at bounding box center [499, 38] width 6 height 6
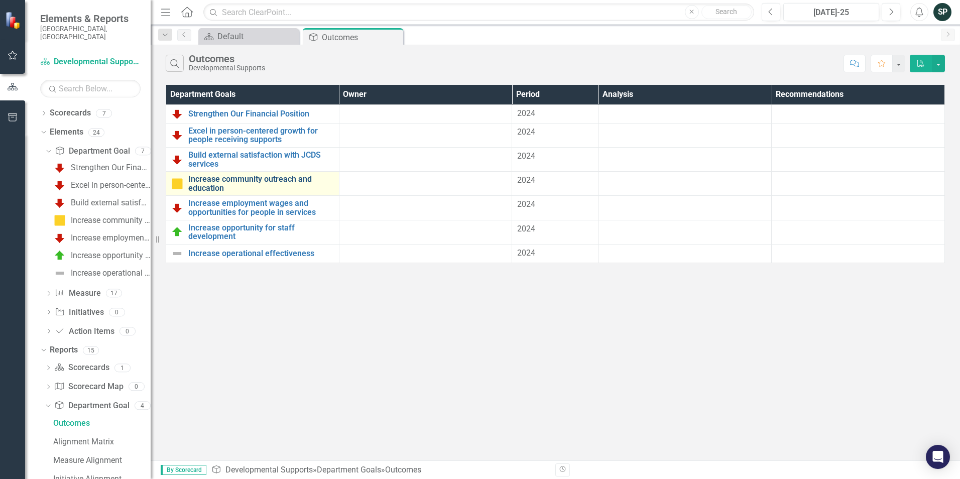
click at [245, 177] on link "Increase community outreach and education" at bounding box center [261, 184] width 146 height 18
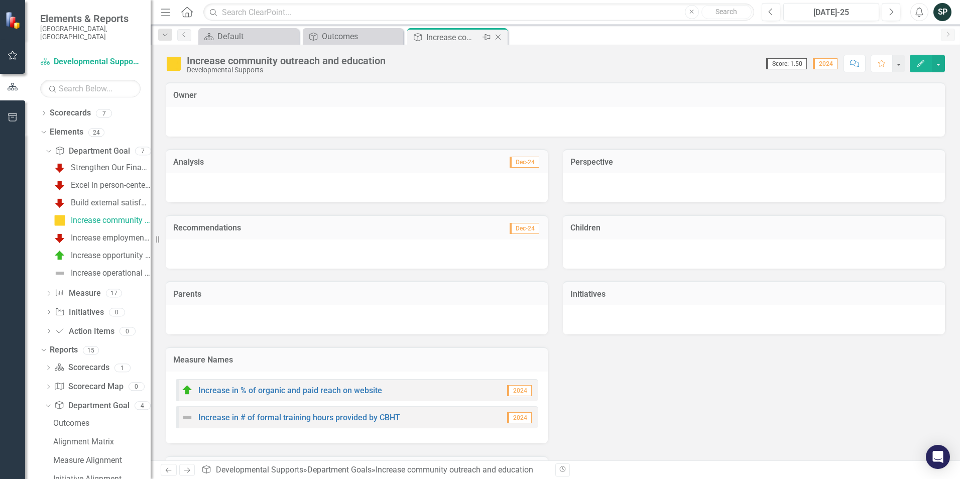
click at [499, 38] on icon "Close" at bounding box center [498, 37] width 10 height 8
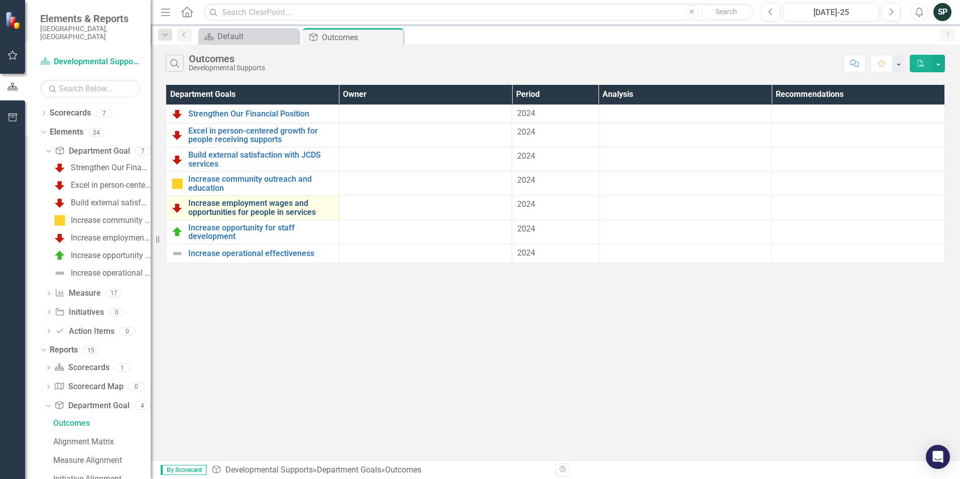
click at [244, 203] on link "Increase employment wages and opportunities for people in services" at bounding box center [261, 208] width 146 height 18
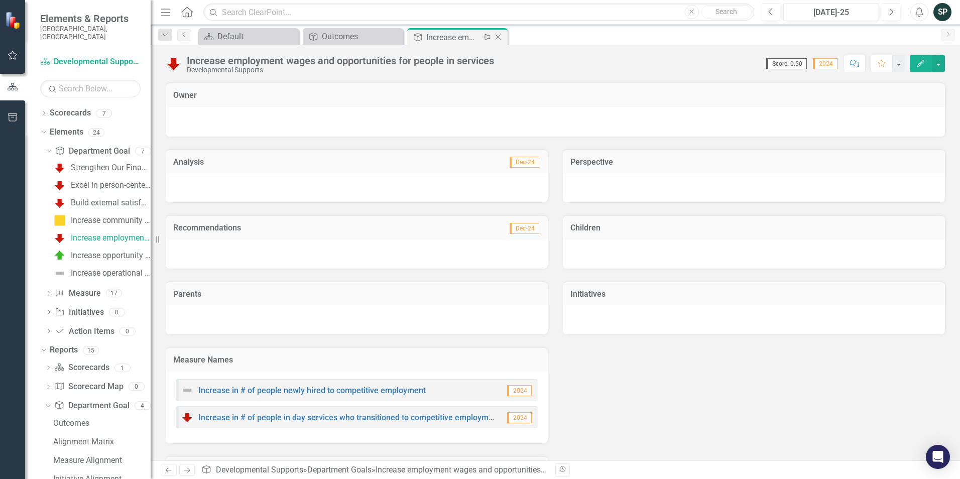
click at [499, 35] on icon "Close" at bounding box center [498, 37] width 10 height 8
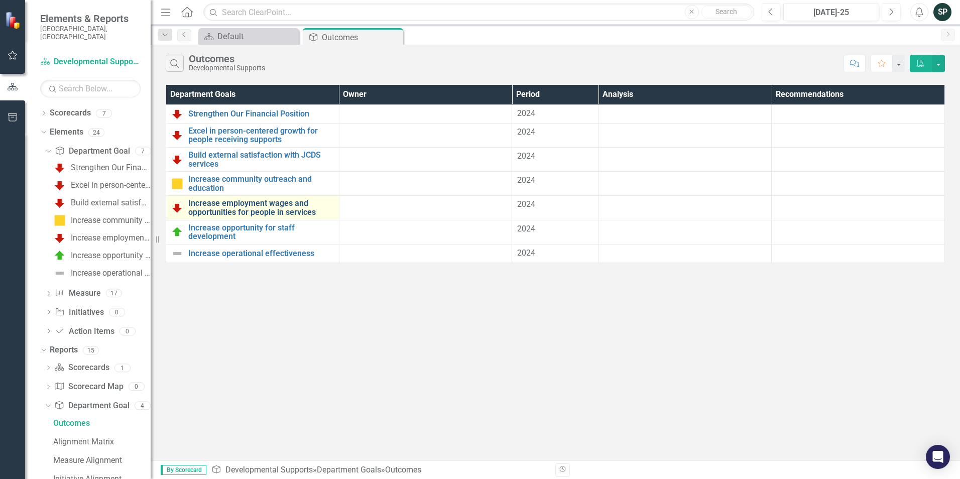
click at [283, 201] on link "Increase employment wages and opportunities for people in services" at bounding box center [261, 208] width 146 height 18
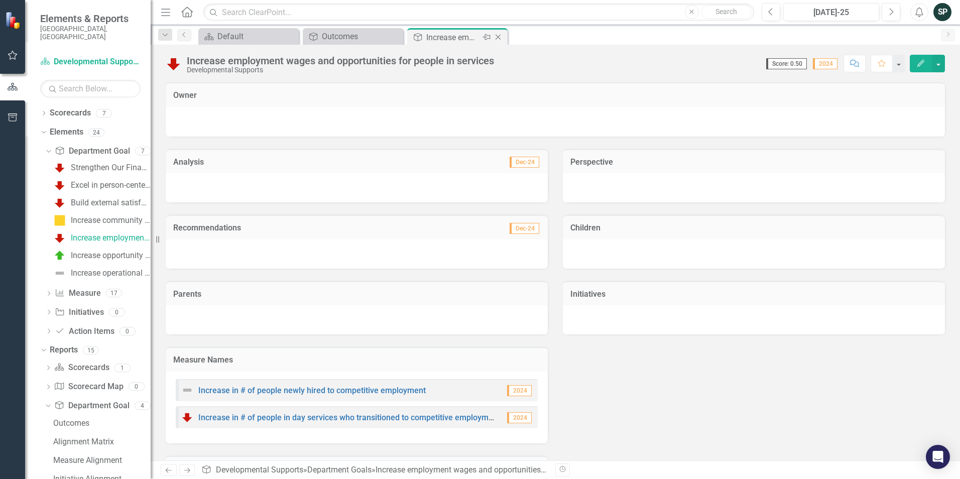
click at [497, 40] on icon "Close" at bounding box center [498, 37] width 10 height 8
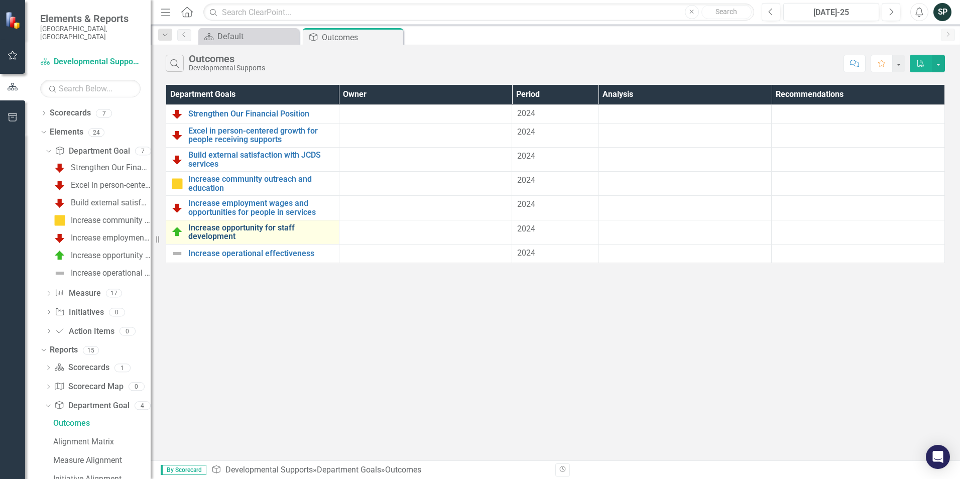
click at [244, 228] on link "Increase opportunity for staff development" at bounding box center [261, 233] width 146 height 18
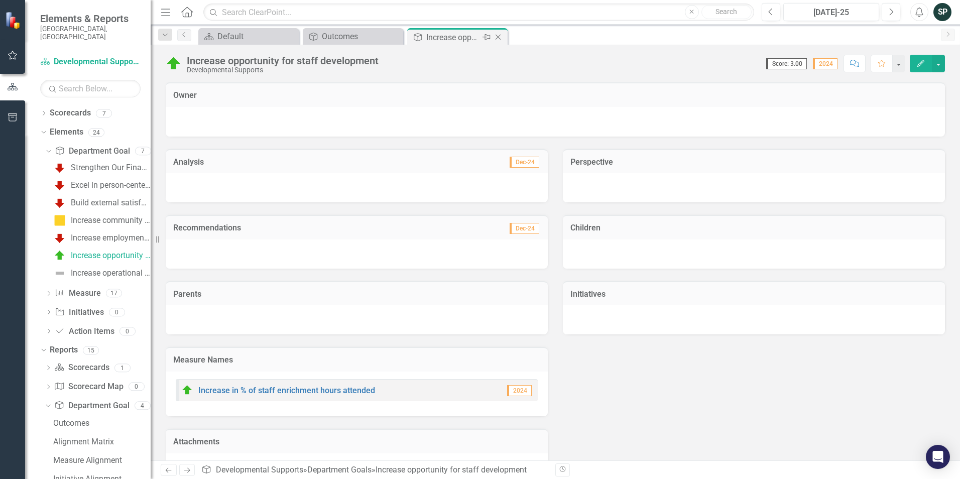
click at [498, 37] on icon "Close" at bounding box center [498, 37] width 10 height 8
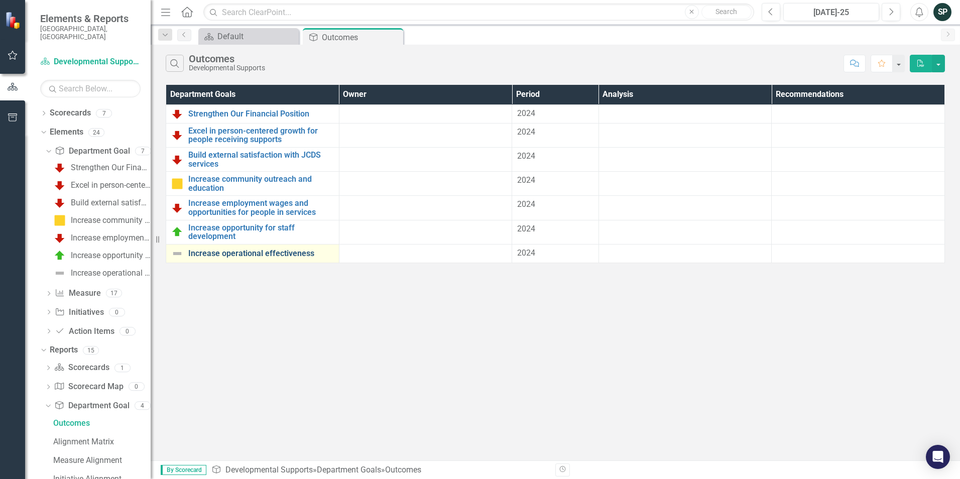
click at [275, 258] on link "Increase operational effectiveness" at bounding box center [261, 253] width 146 height 9
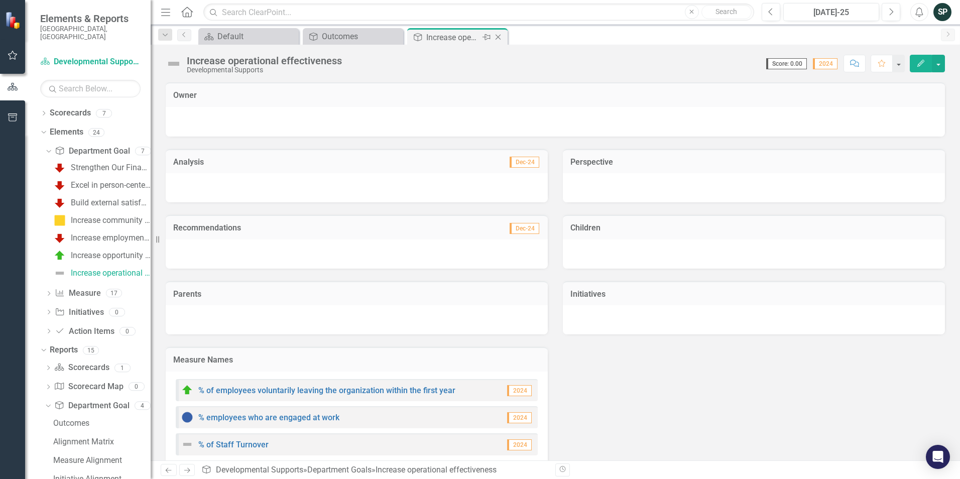
click at [500, 39] on icon "Close" at bounding box center [498, 37] width 10 height 8
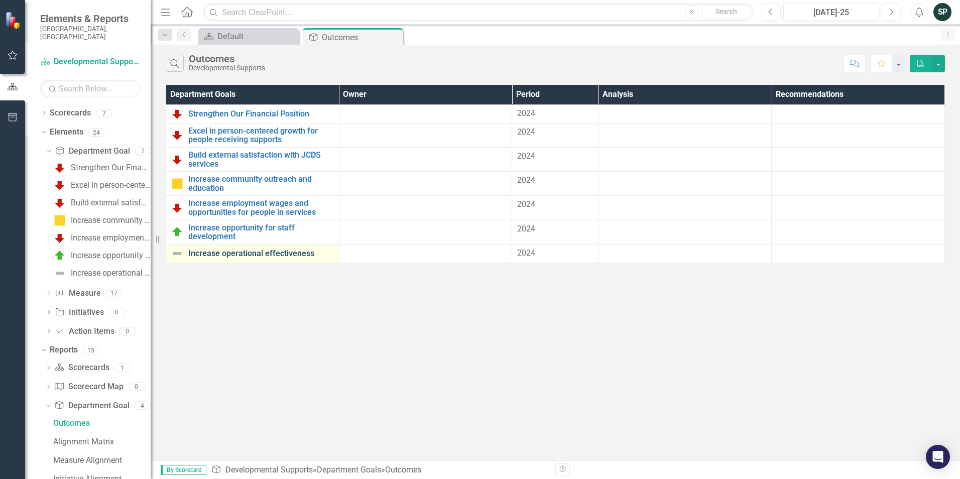
click at [297, 255] on link "Increase operational effectiveness" at bounding box center [261, 253] width 146 height 9
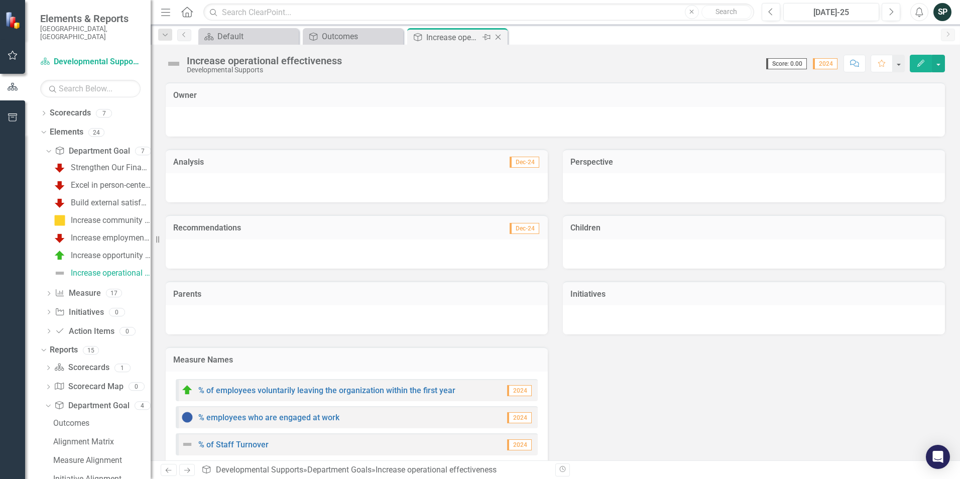
click at [499, 35] on icon "Close" at bounding box center [498, 37] width 10 height 8
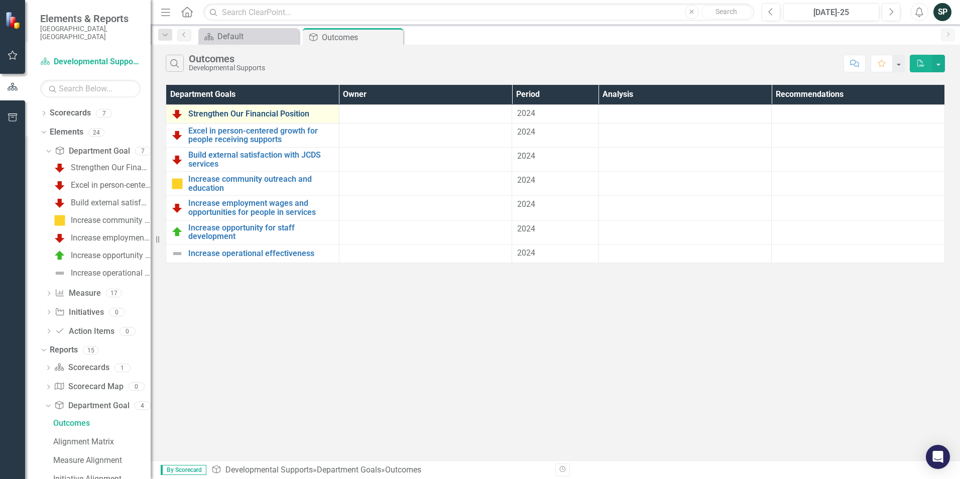
click at [277, 110] on link "Strengthen Our Financial Position" at bounding box center [261, 114] width 146 height 9
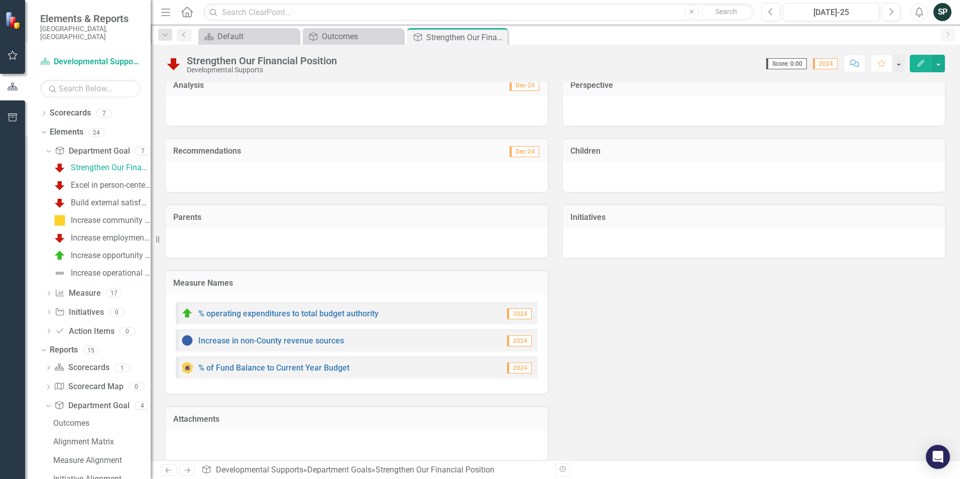
scroll to position [152, 0]
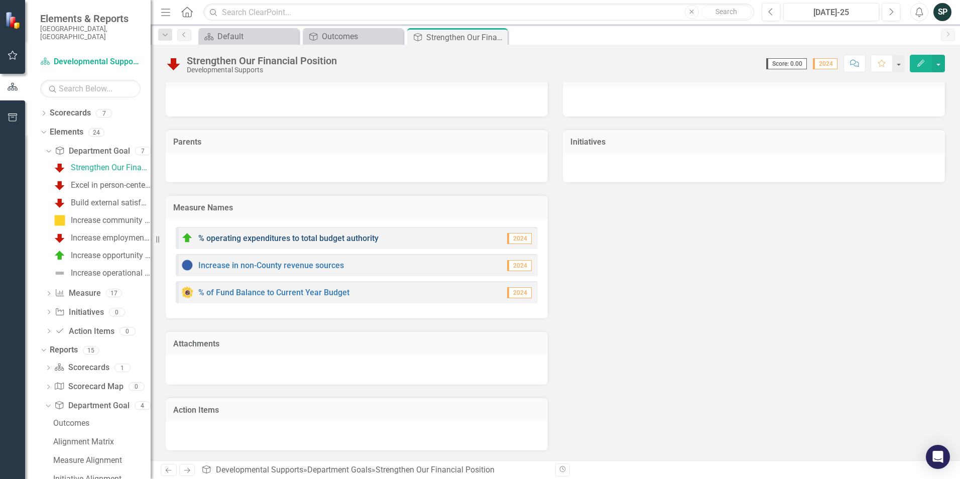
click at [346, 238] on link "% operating expenditures to total budget authority" at bounding box center [288, 239] width 180 height 10
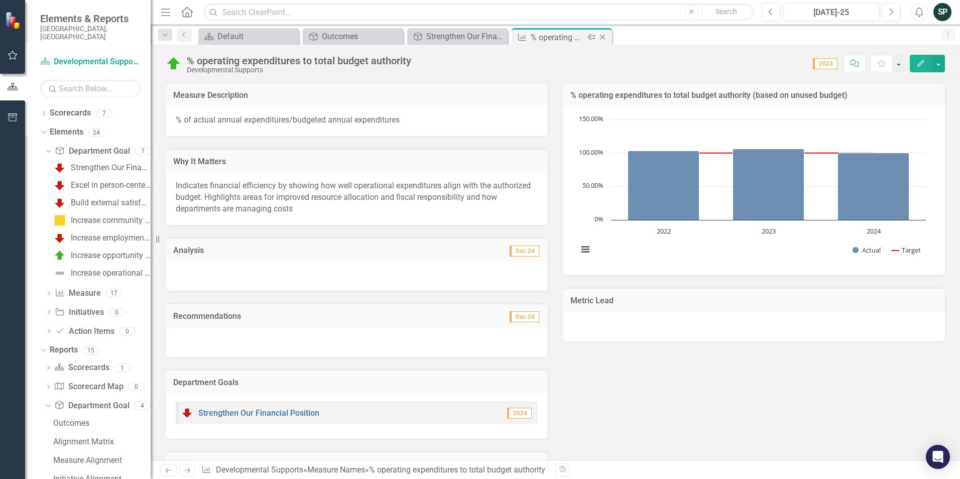
click at [604, 38] on icon "Close" at bounding box center [603, 37] width 10 height 8
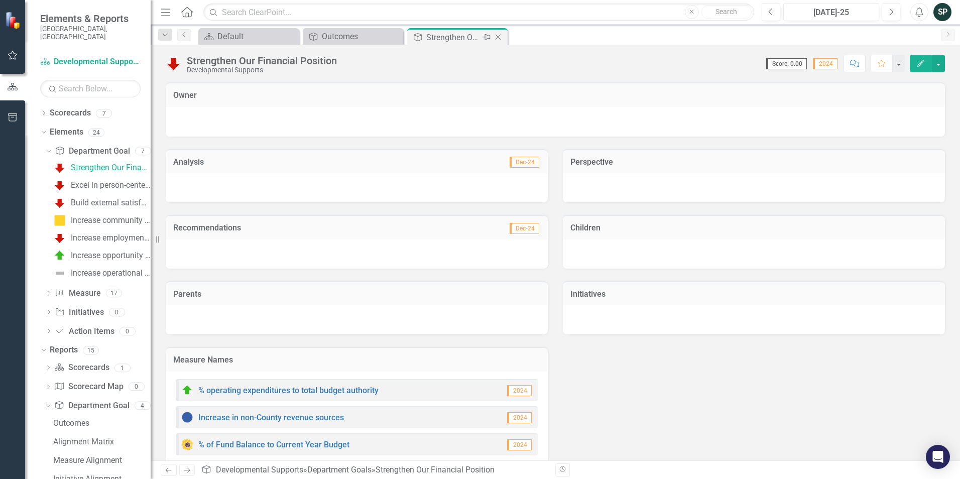
click at [498, 36] on icon "Close" at bounding box center [498, 37] width 10 height 8
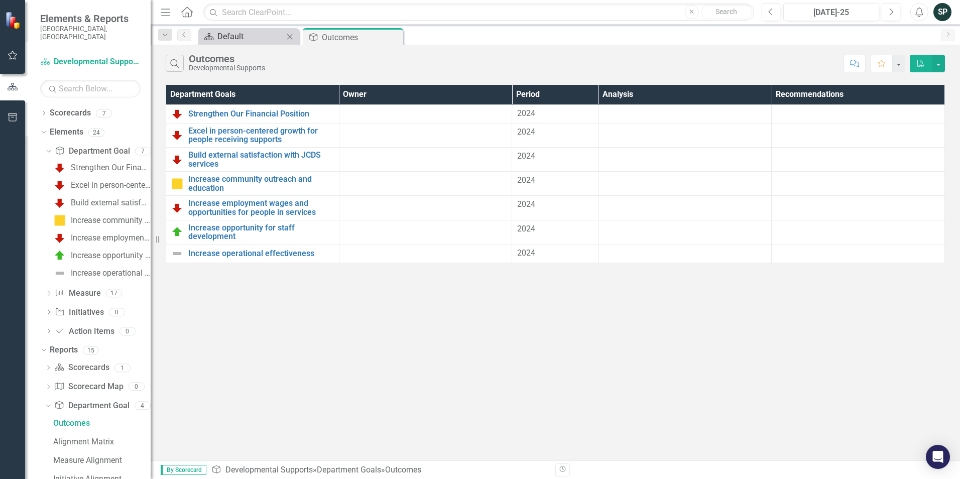
click at [256, 40] on div "Default" at bounding box center [251, 36] width 66 height 13
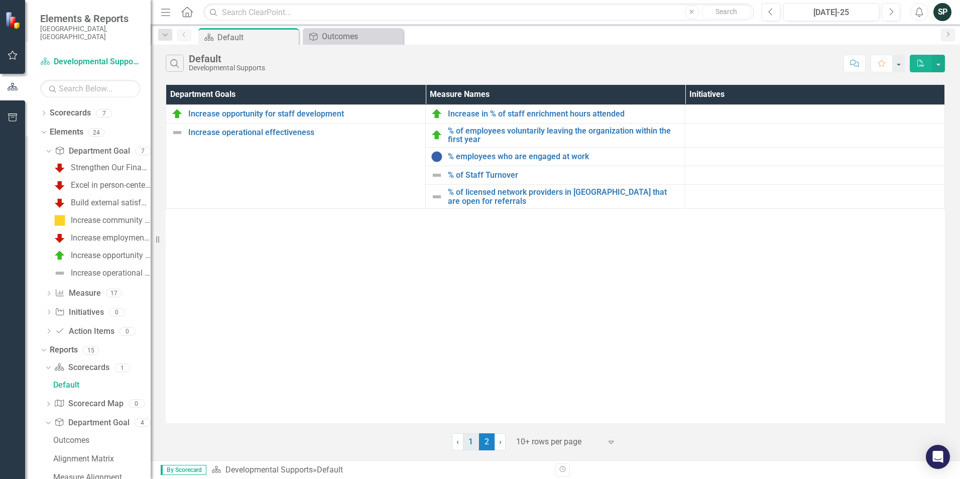
click at [464, 447] on link "1" at bounding box center [471, 442] width 16 height 17
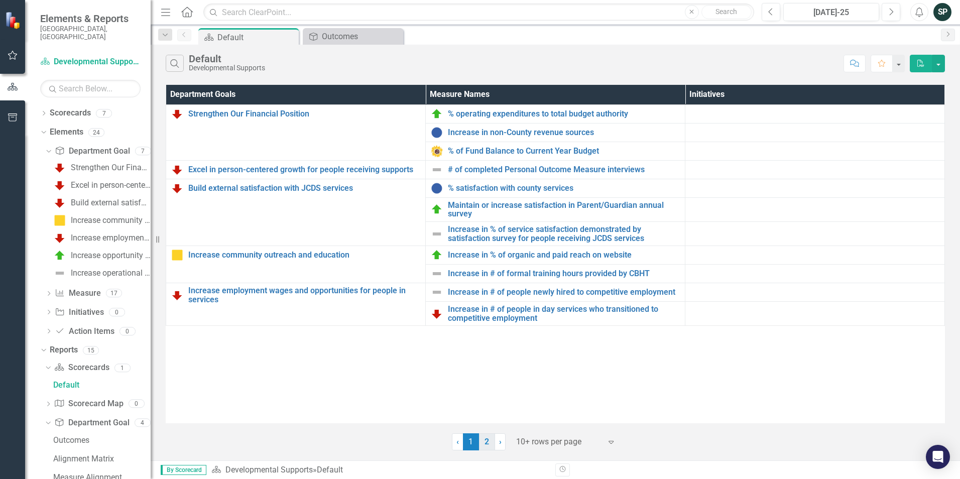
click at [484, 440] on link "2" at bounding box center [487, 442] width 16 height 17
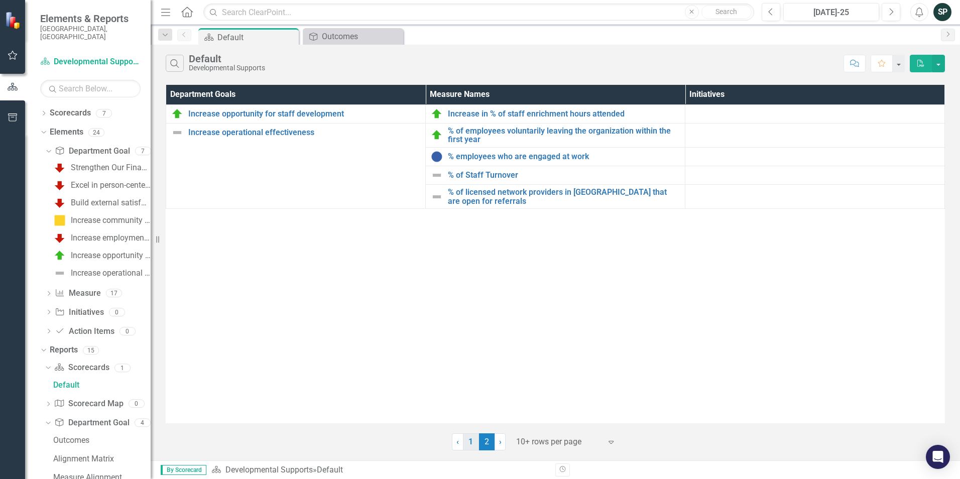
click at [467, 440] on link "1" at bounding box center [471, 442] width 16 height 17
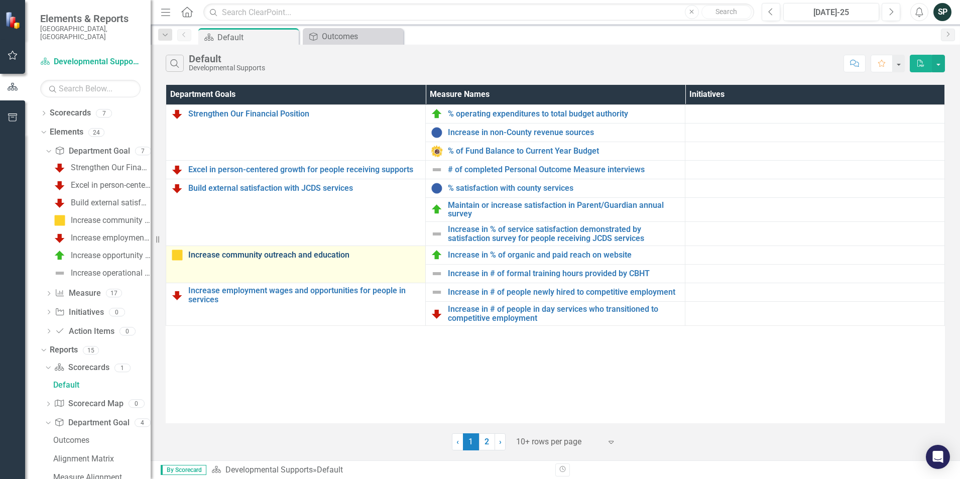
click at [294, 258] on link "Increase community outreach and education" at bounding box center [304, 255] width 232 height 9
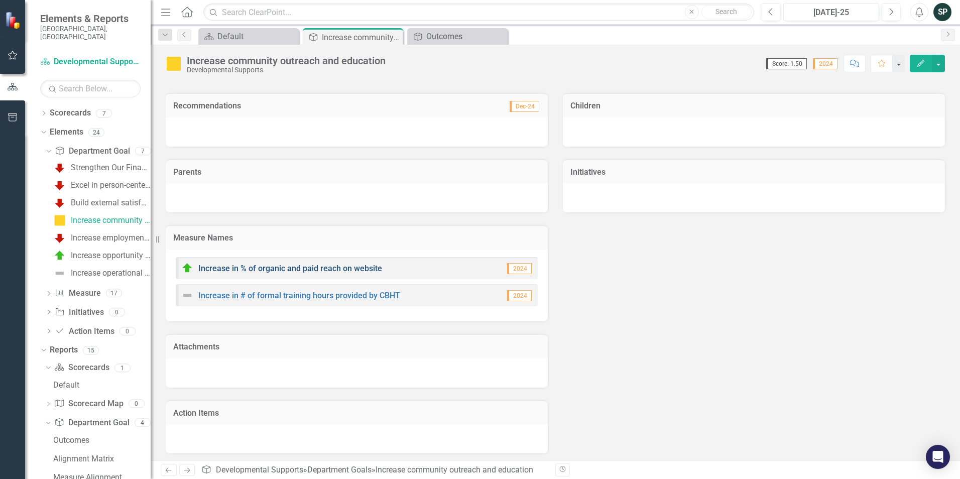
scroll to position [125, 0]
click at [328, 263] on link "Increase in % of organic and paid reach on website" at bounding box center [290, 266] width 184 height 10
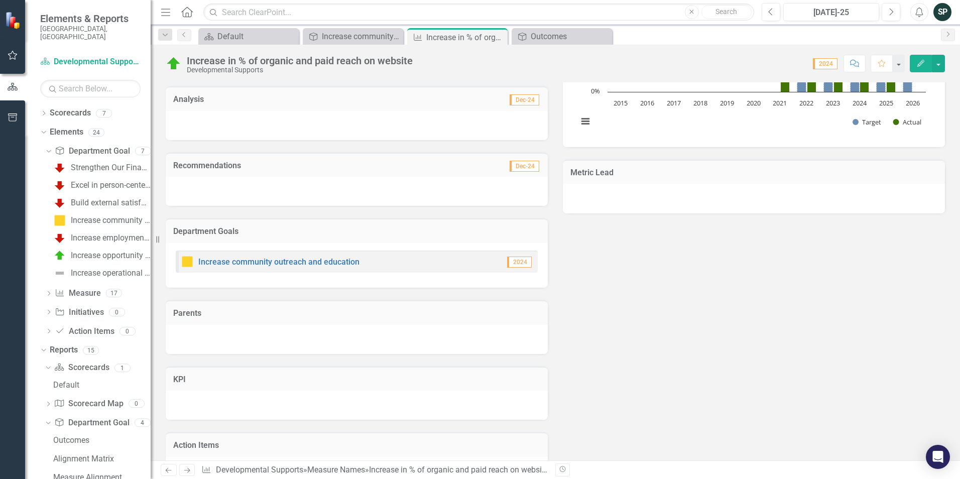
scroll to position [151, 0]
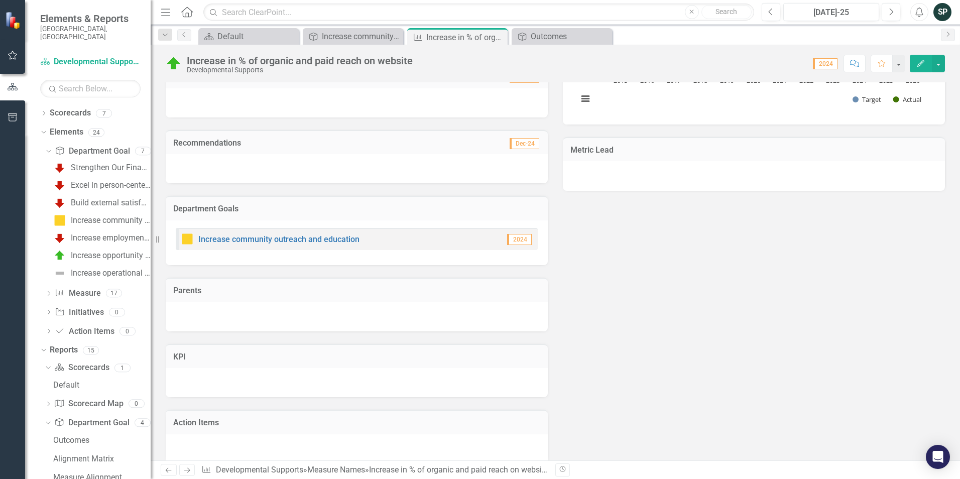
click at [517, 141] on span "Dec-24" at bounding box center [525, 143] width 30 height 11
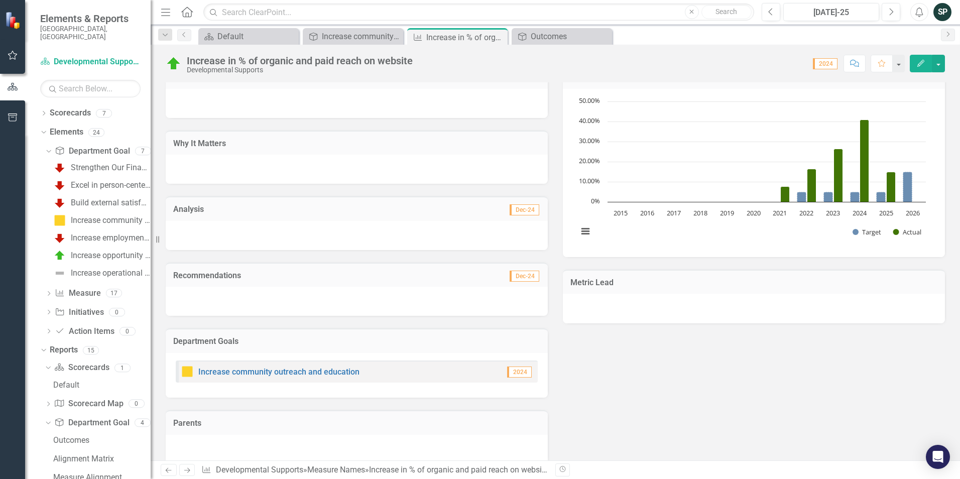
scroll to position [0, 0]
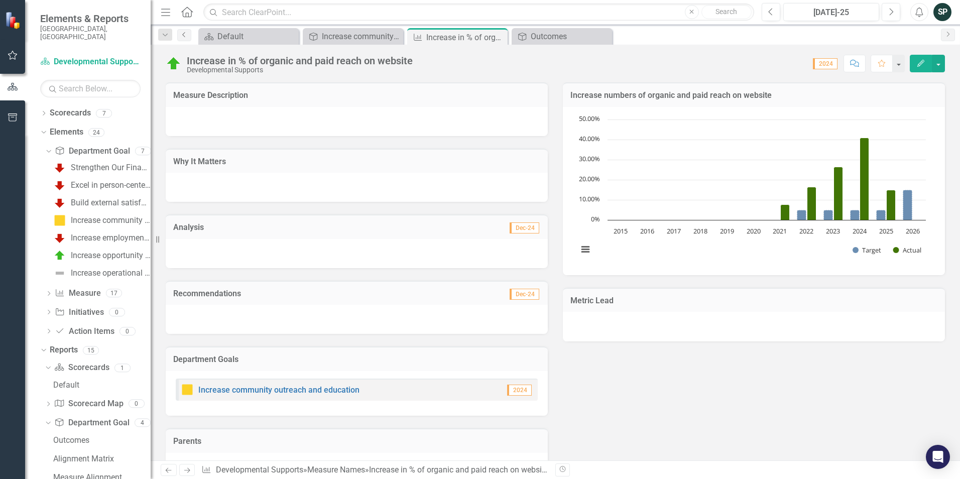
click at [178, 36] on link "Previous" at bounding box center [184, 35] width 14 height 12
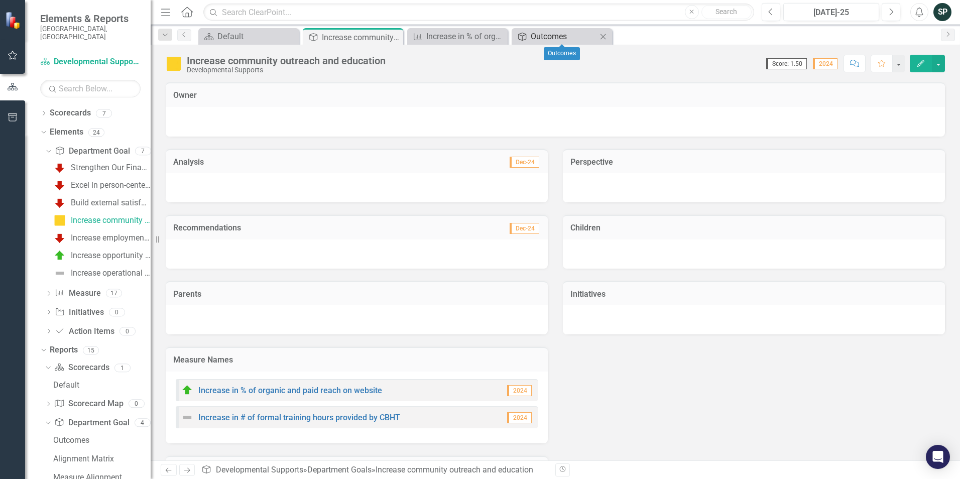
click at [573, 37] on div "Outcomes" at bounding box center [564, 36] width 66 height 13
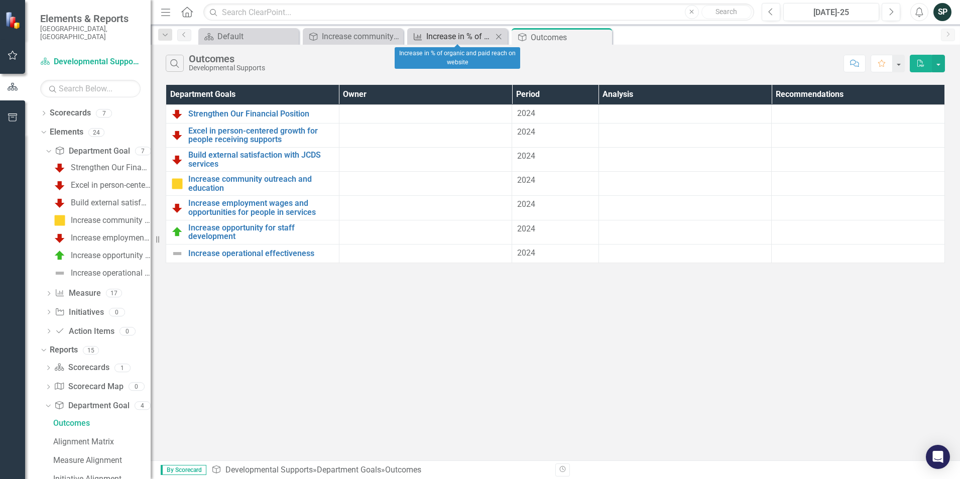
click at [433, 33] on div "Increase in % of organic and paid reach on website" at bounding box center [459, 36] width 66 height 13
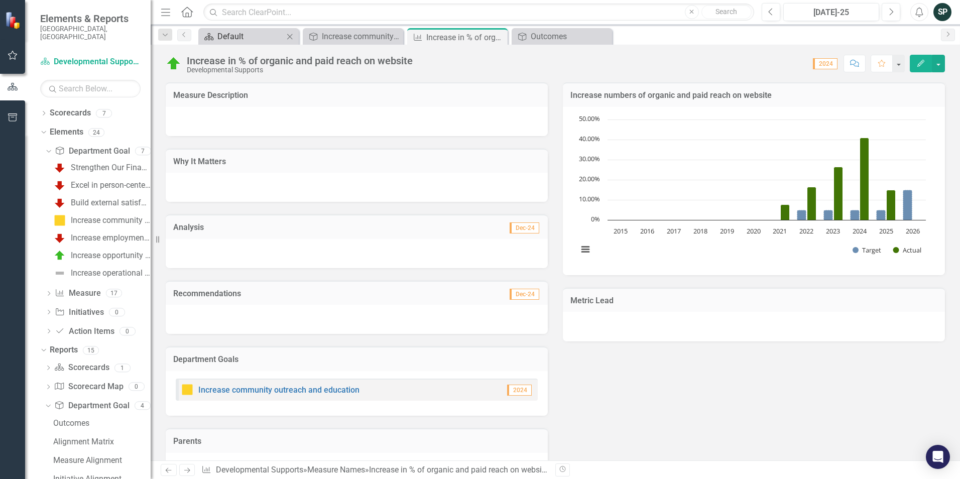
click at [245, 35] on div "Default" at bounding box center [251, 36] width 66 height 13
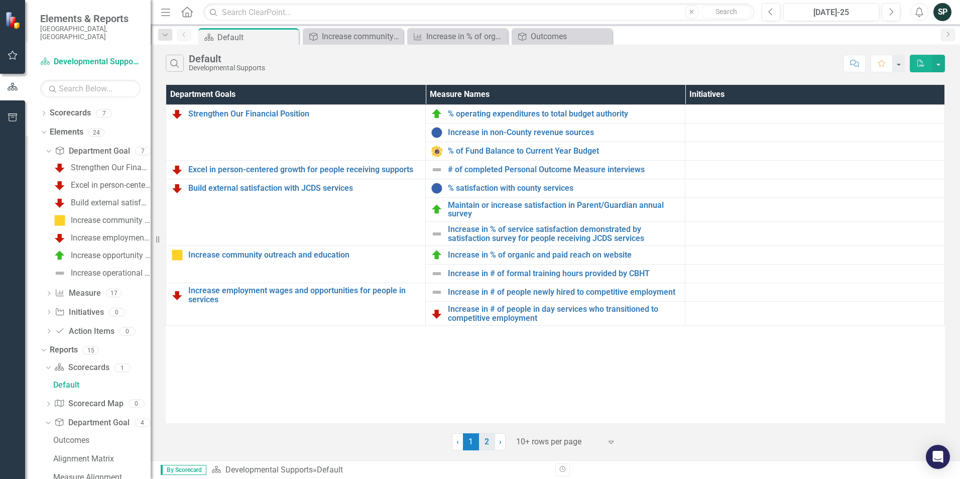
click at [483, 444] on link "2" at bounding box center [487, 442] width 16 height 17
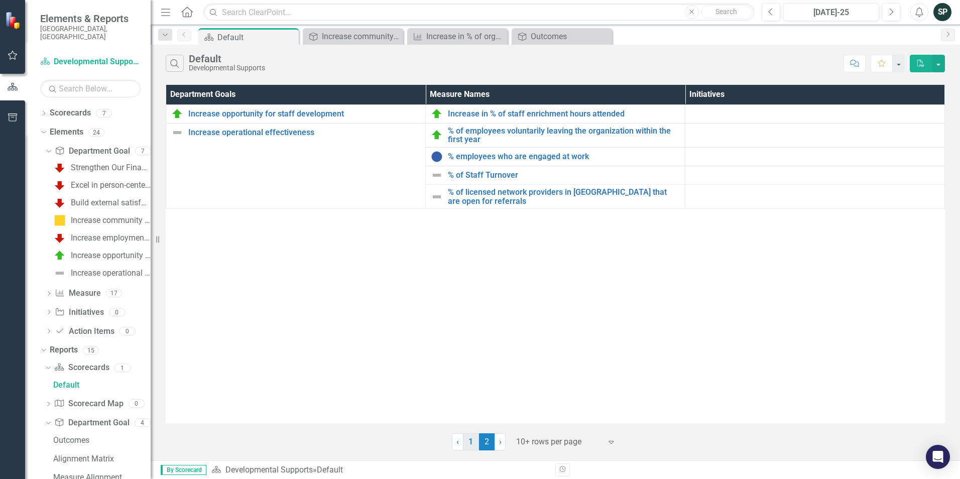
click at [473, 441] on link "1" at bounding box center [471, 442] width 16 height 17
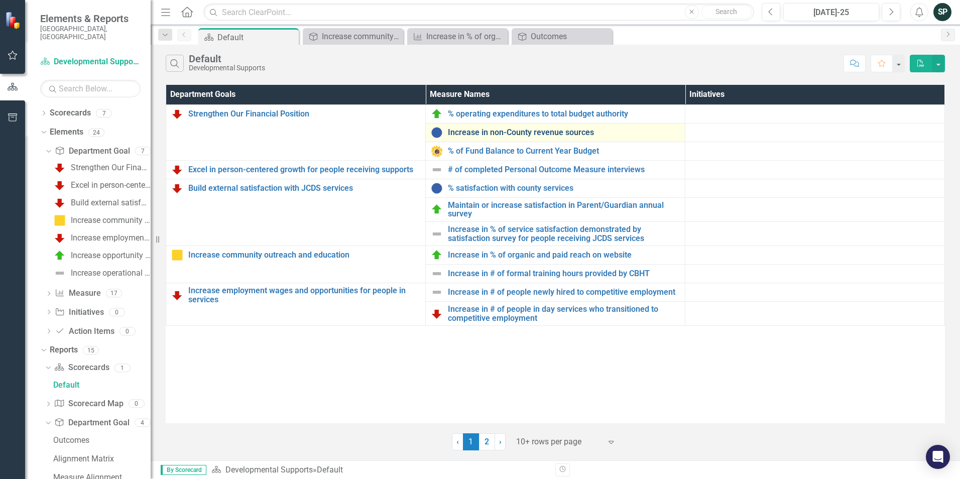
click at [502, 135] on link "Increase in non-County revenue sources" at bounding box center [564, 132] width 232 height 9
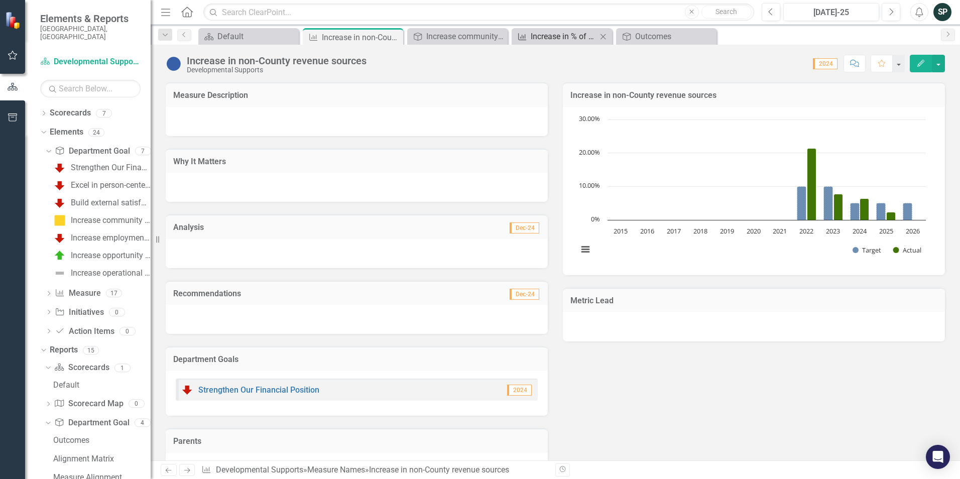
click at [565, 36] on div "Increase in % of organic and paid reach on website" at bounding box center [564, 36] width 66 height 13
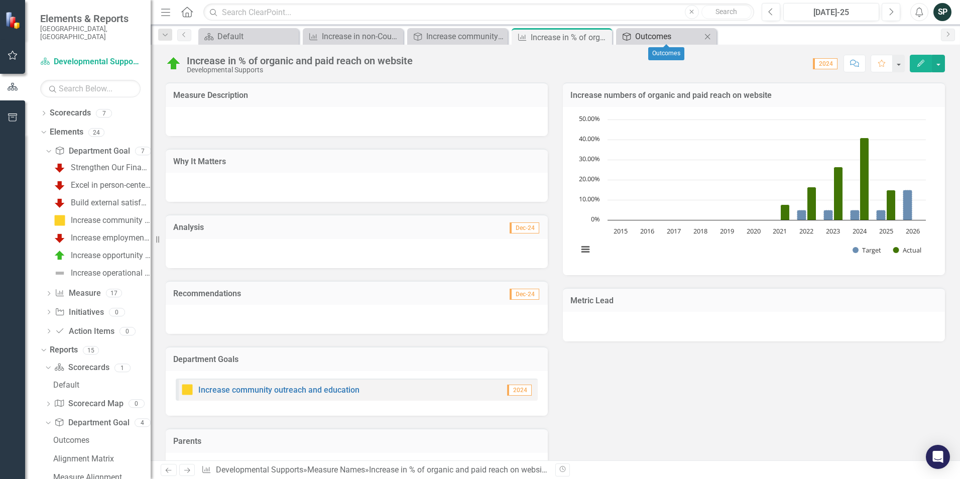
click at [640, 42] on div "Outcomes" at bounding box center [668, 36] width 66 height 13
